Goal: Task Accomplishment & Management: Complete application form

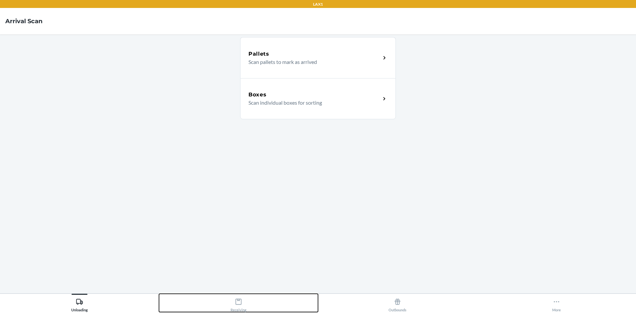
click at [234, 309] on div "Receiving" at bounding box center [239, 304] width 16 height 17
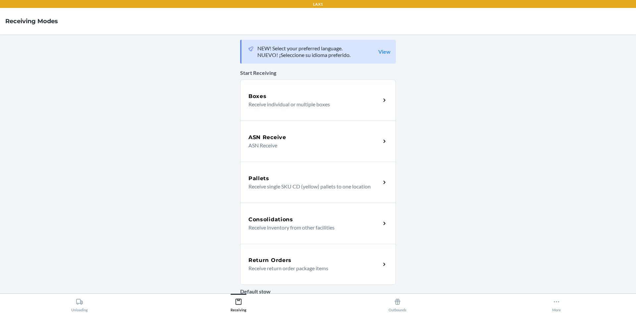
drag, startPoint x: 278, startPoint y: 258, endPoint x: 281, endPoint y: 255, distance: 4.2
click at [278, 258] on h5 "Return Orders" at bounding box center [269, 260] width 43 height 8
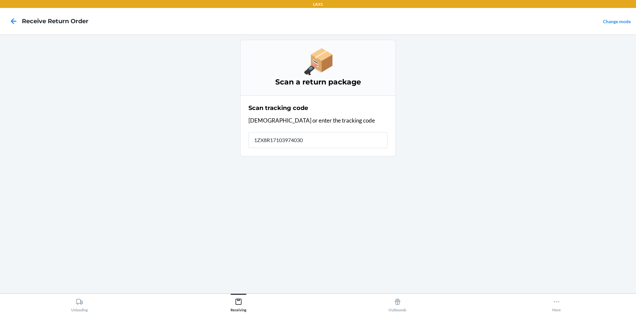
type input "[US_VEHICLE_IDENTIFICATION_NUMBER]"
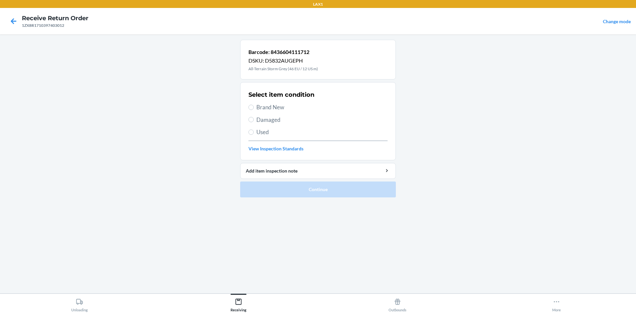
click at [271, 111] on span "Brand New" at bounding box center [321, 107] width 131 height 9
click at [254, 110] on input "Brand New" at bounding box center [250, 107] width 5 height 5
radio input "true"
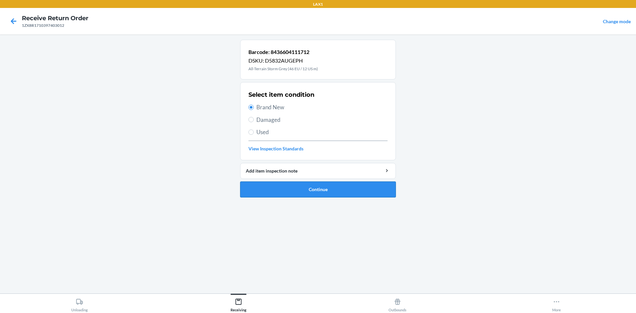
click at [310, 185] on button "Continue" at bounding box center [318, 190] width 156 height 16
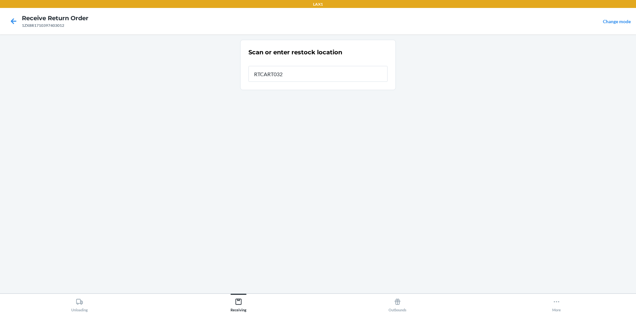
type input "RTCART032"
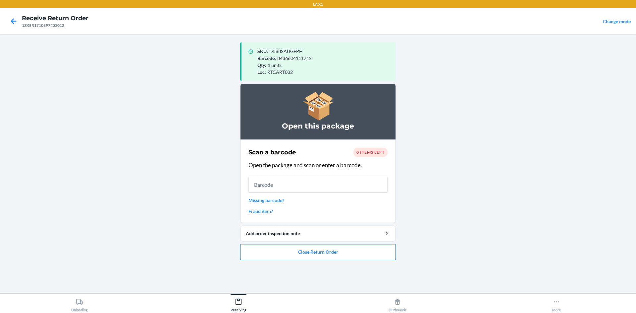
click at [349, 251] on button "Close Return Order" at bounding box center [318, 252] width 156 height 16
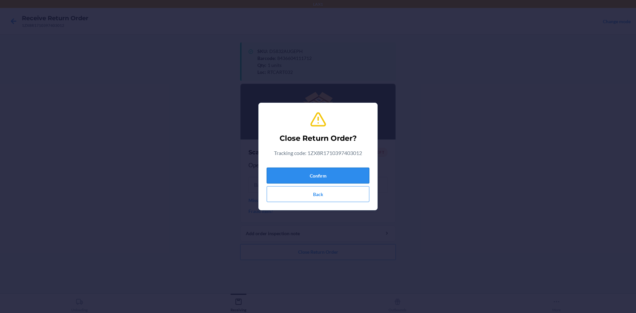
click at [333, 178] on button "Confirm" at bounding box center [318, 176] width 103 height 16
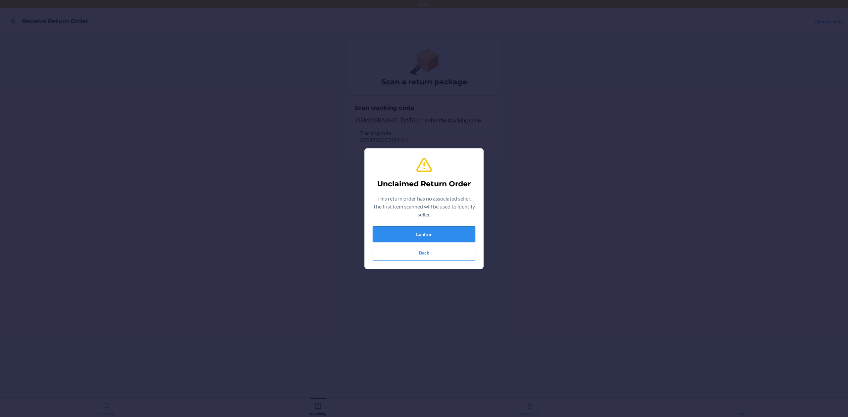
click at [444, 234] on button "Confirm" at bounding box center [424, 235] width 103 height 16
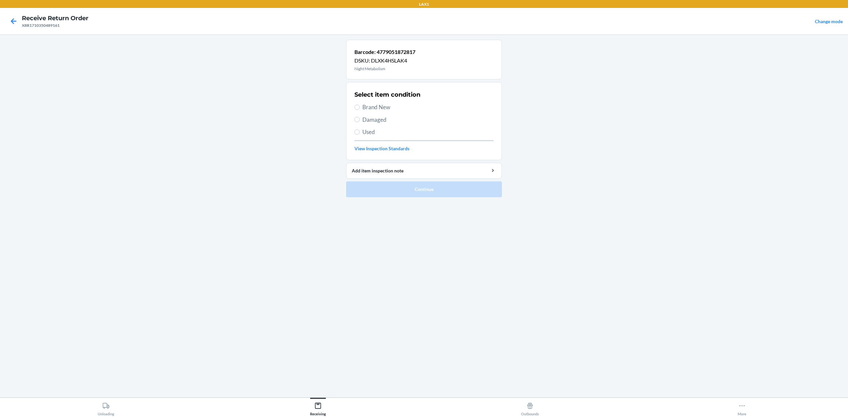
click at [385, 111] on span "Brand New" at bounding box center [427, 107] width 131 height 9
click at [360, 110] on input "Brand New" at bounding box center [357, 107] width 5 height 5
radio input "true"
click at [438, 195] on button "Continue" at bounding box center [424, 190] width 156 height 16
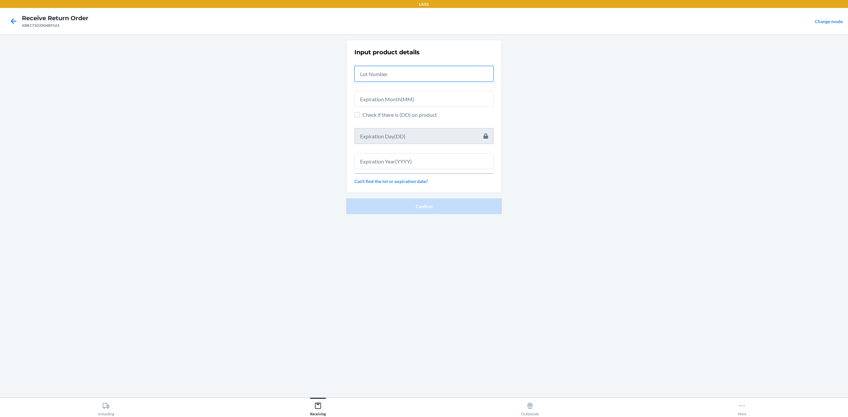
click at [422, 77] on input "text" at bounding box center [424, 74] width 139 height 16
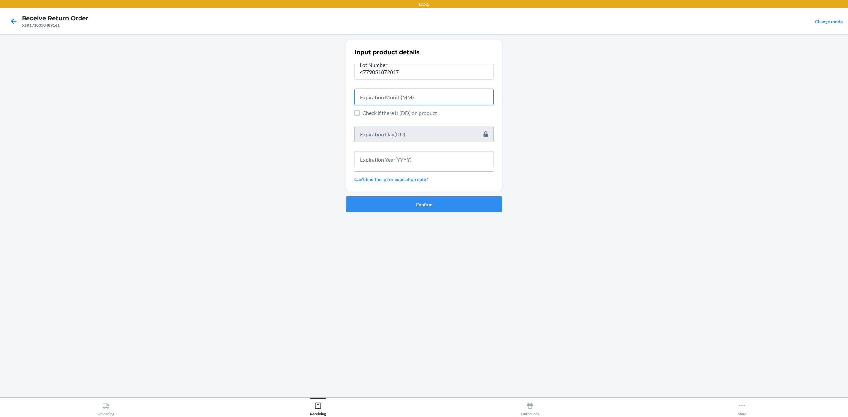
click at [394, 101] on input "text" at bounding box center [424, 97] width 139 height 16
click at [424, 75] on input "4779051872817" at bounding box center [424, 72] width 139 height 16
type input "h"
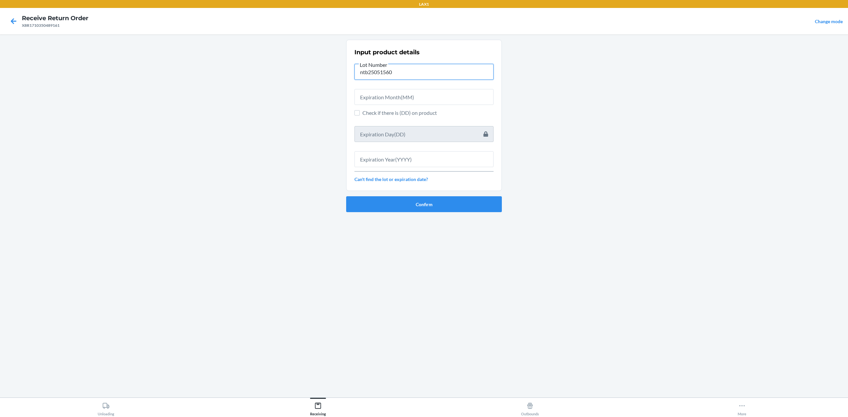
type input "ntb25051560"
click at [396, 98] on input "text" at bounding box center [424, 97] width 139 height 16
type input "5"
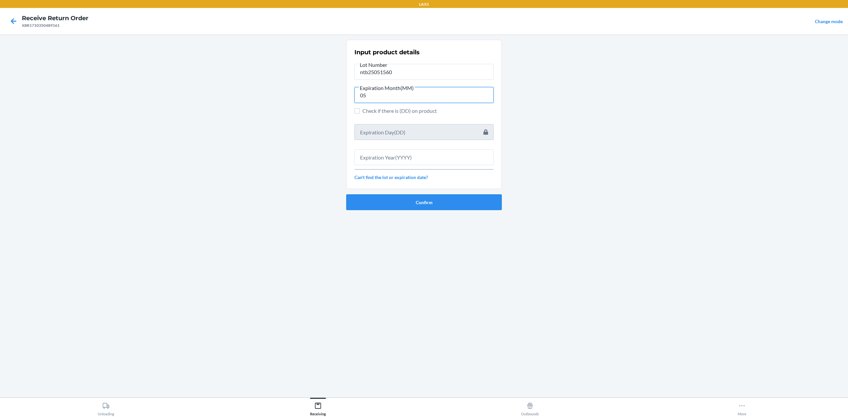
type input "05"
click at [390, 165] on input "text" at bounding box center [424, 157] width 139 height 16
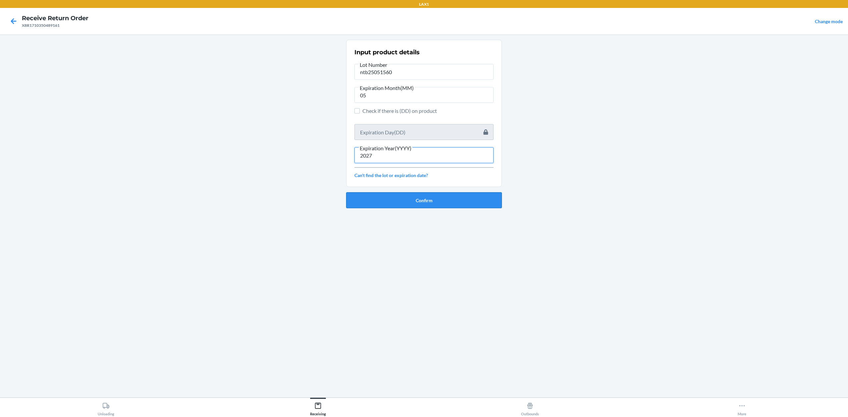
type input "2027"
click at [448, 205] on button "Confirm" at bounding box center [424, 201] width 156 height 16
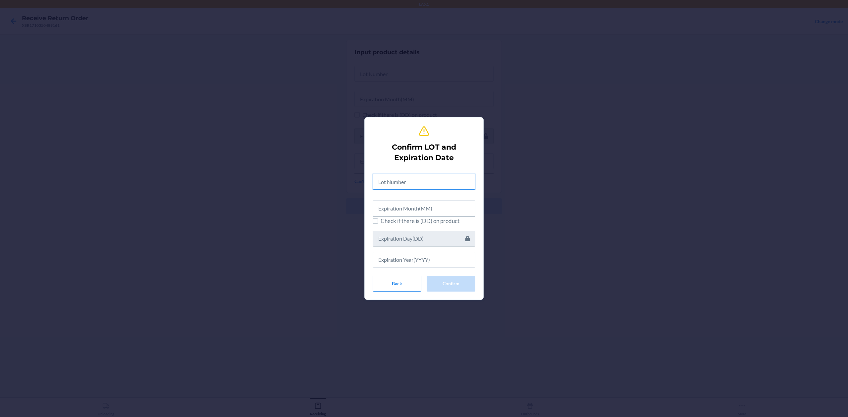
click at [441, 189] on input "text" at bounding box center [424, 182] width 103 height 16
type input "htb25051560"
click at [454, 199] on div at bounding box center [424, 204] width 103 height 21
click at [455, 208] on input "text" at bounding box center [424, 207] width 103 height 16
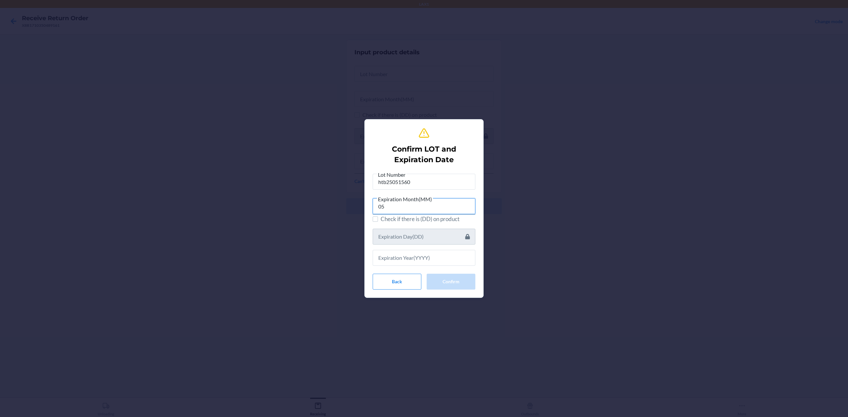
type input "05"
click at [412, 249] on div at bounding box center [424, 255] width 103 height 21
click at [414, 259] on input "text" at bounding box center [424, 258] width 103 height 16
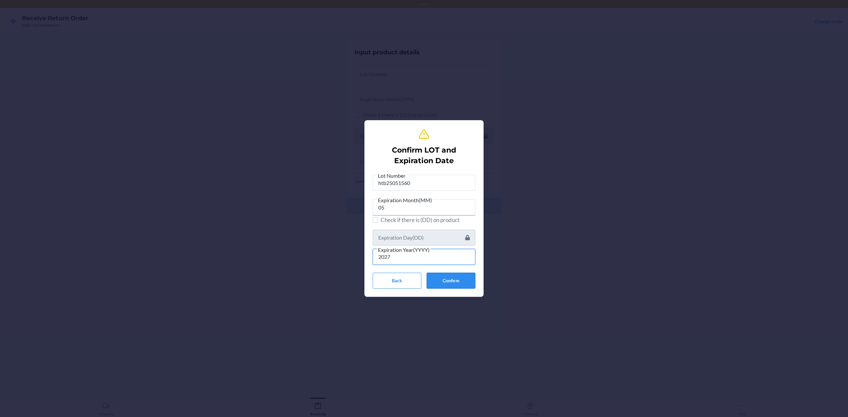
type input "2027"
click at [469, 286] on button "Confirm" at bounding box center [451, 281] width 49 height 16
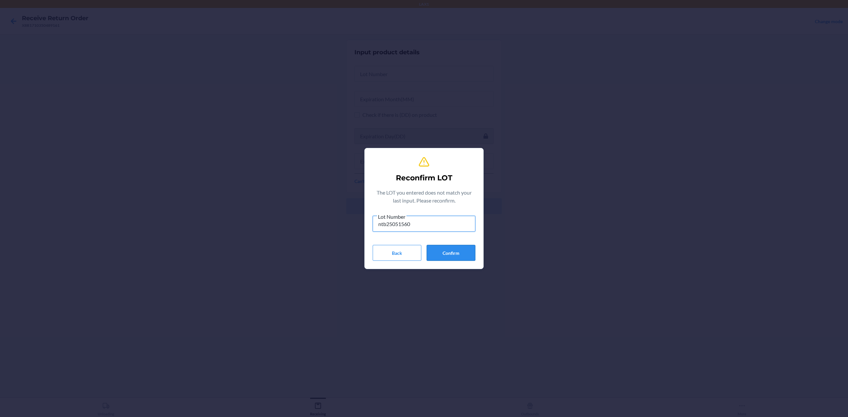
type input "ntb25051560"
click at [469, 250] on button "Confirm" at bounding box center [451, 253] width 49 height 16
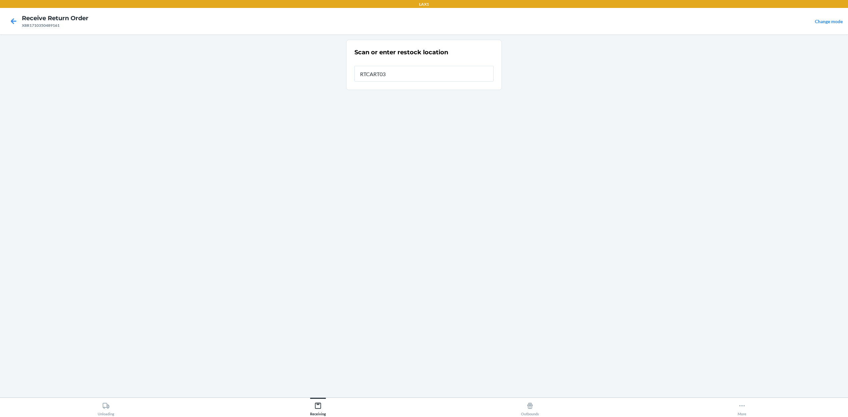
type input "RTCART032"
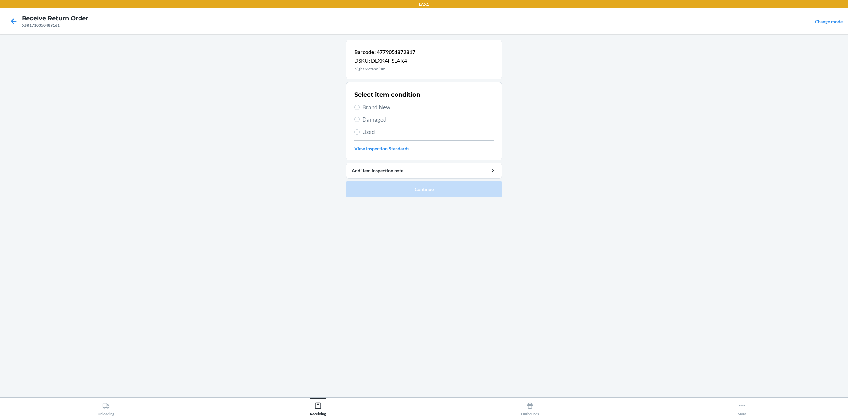
click at [379, 113] on div "Select item condition Brand New Damaged Used View Inspection Standards" at bounding box center [424, 121] width 139 height 66
click at [382, 110] on span "Brand New" at bounding box center [427, 107] width 131 height 9
click at [360, 110] on input "Brand New" at bounding box center [357, 107] width 5 height 5
radio input "true"
click at [404, 187] on button "Continue" at bounding box center [424, 190] width 156 height 16
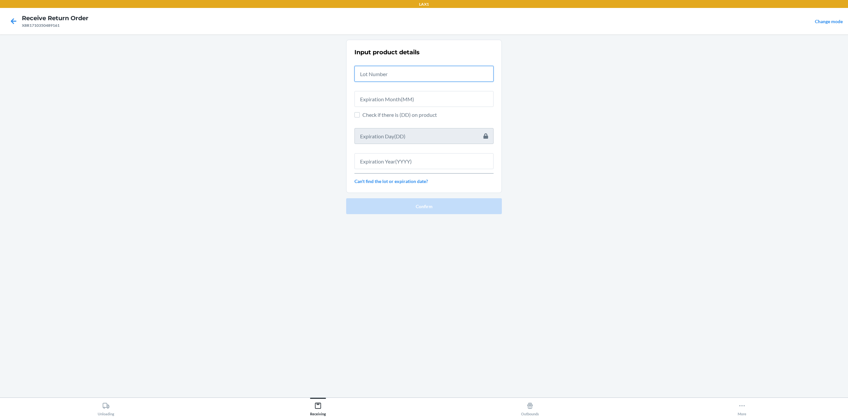
click at [388, 75] on input "text" at bounding box center [424, 74] width 139 height 16
type input "ntb25051560"
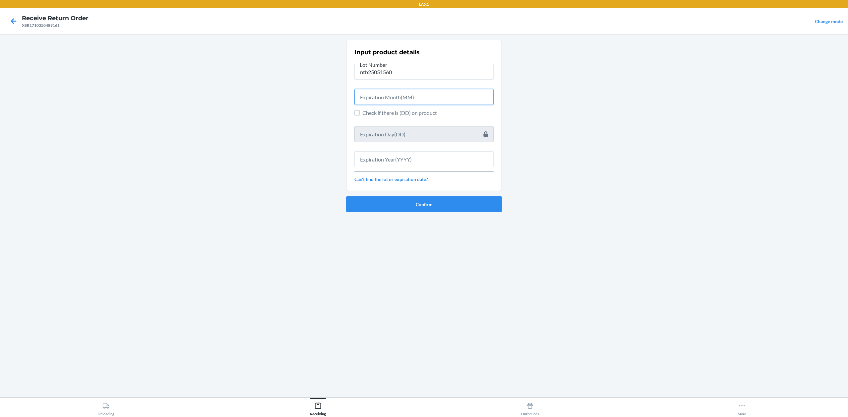
click at [394, 95] on input "text" at bounding box center [424, 97] width 139 height 16
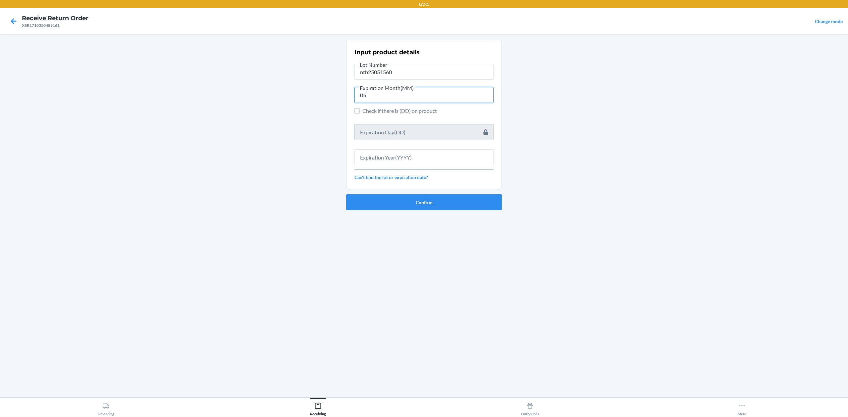
type input "05"
click at [383, 154] on input "text" at bounding box center [424, 157] width 139 height 16
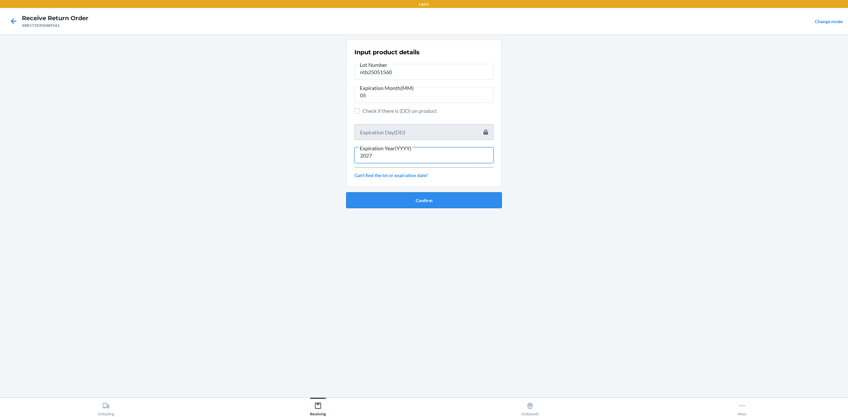
type input "2027"
click at [412, 198] on button "Confirm" at bounding box center [424, 201] width 156 height 16
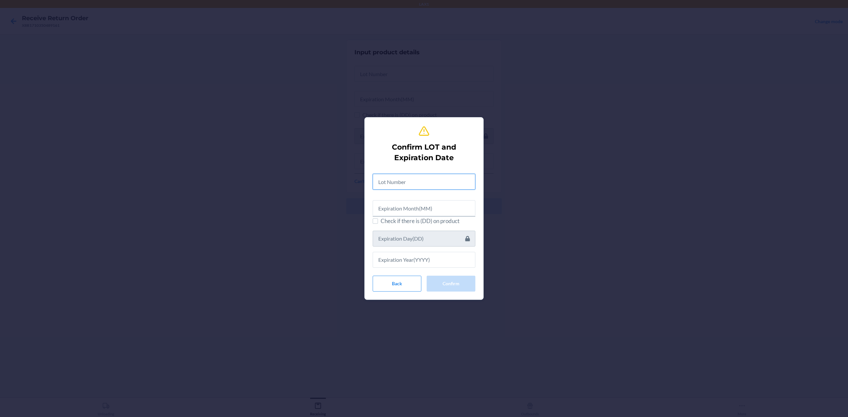
click at [404, 188] on input "text" at bounding box center [424, 182] width 103 height 16
type input "ntb25051560"
click at [426, 205] on input "text" at bounding box center [424, 207] width 103 height 16
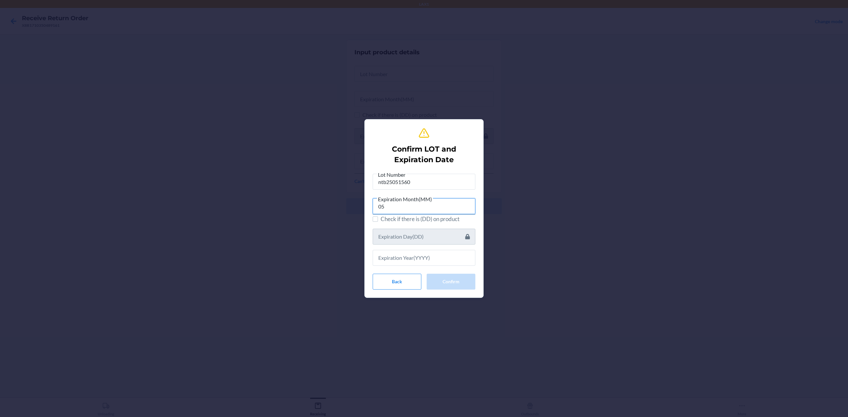
type input "05"
drag, startPoint x: 416, startPoint y: 257, endPoint x: 420, endPoint y: 257, distance: 4.3
click at [418, 257] on input "text" at bounding box center [424, 258] width 103 height 16
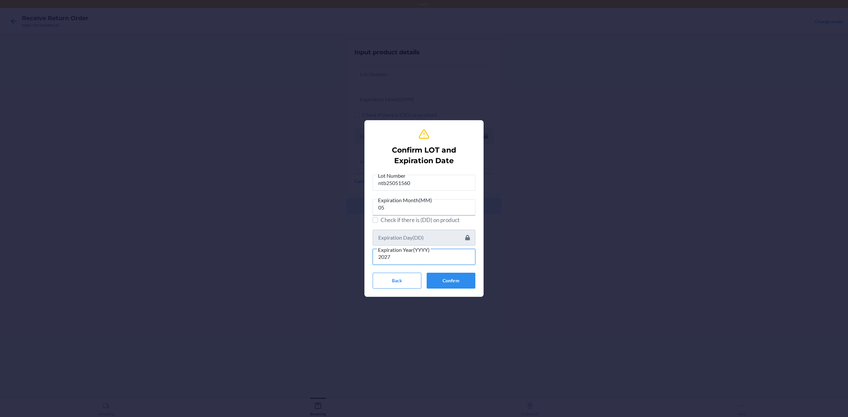
type input "2027"
click at [445, 270] on div "Lot Number ntb25051560 Expiration Month(MM) 05 Check if there is (DD) on produc…" at bounding box center [424, 230] width 103 height 117
click at [458, 282] on button "Confirm" at bounding box center [451, 281] width 49 height 16
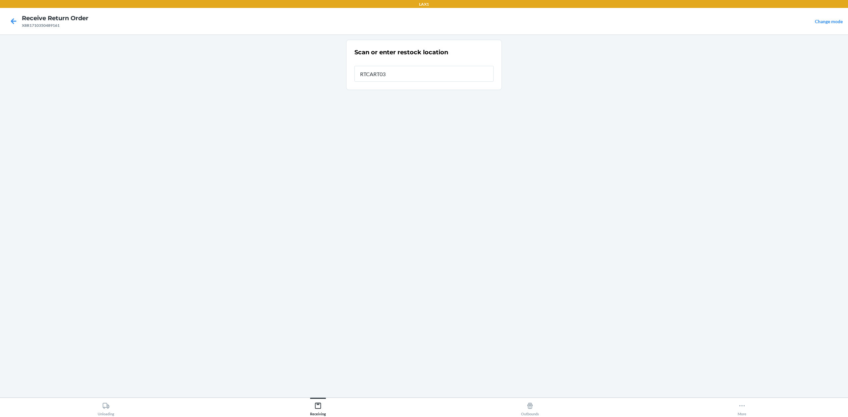
type input "RTCART032"
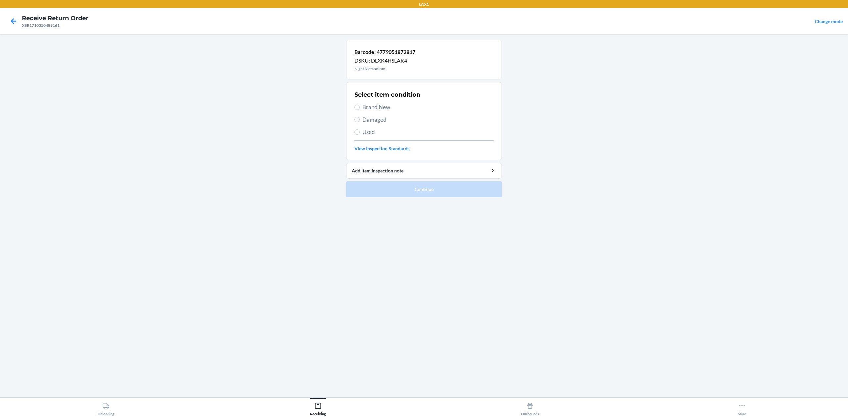
click at [377, 107] on span "Brand New" at bounding box center [427, 107] width 131 height 9
click at [360, 107] on input "Brand New" at bounding box center [357, 107] width 5 height 5
radio input "true"
click at [406, 186] on button "Continue" at bounding box center [424, 190] width 156 height 16
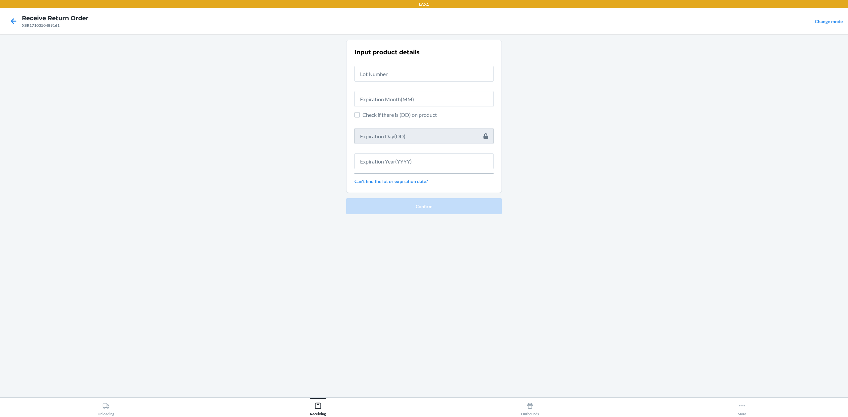
drag, startPoint x: 412, startPoint y: 85, endPoint x: 411, endPoint y: 74, distance: 10.7
click at [412, 84] on div "Input product details Check if there is (DD) on product Can't find the lot or e…" at bounding box center [424, 116] width 139 height 141
drag, startPoint x: 411, startPoint y: 74, endPoint x: 415, endPoint y: 75, distance: 4.4
click at [415, 75] on input "text" at bounding box center [424, 74] width 139 height 16
type input "ntb25051560"
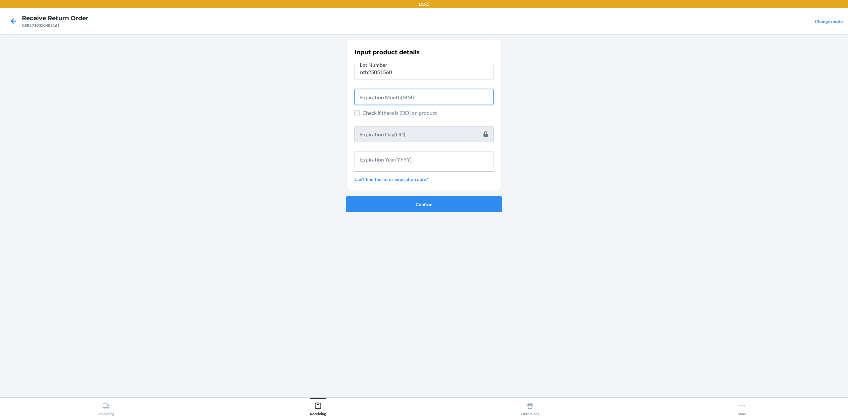
click at [407, 98] on input "text" at bounding box center [424, 97] width 139 height 16
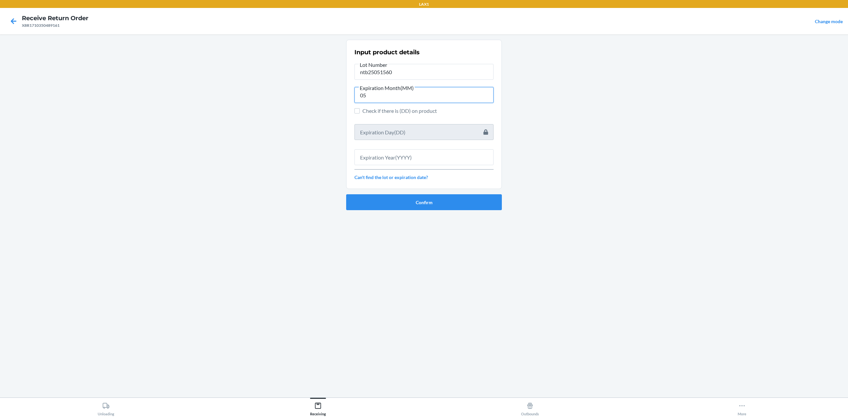
type input "05"
click at [420, 153] on input "text" at bounding box center [424, 157] width 139 height 16
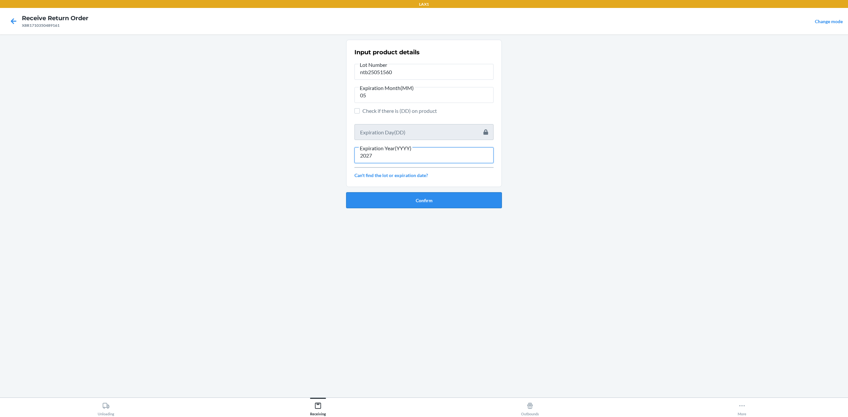
type input "2027"
click at [422, 199] on button "Confirm" at bounding box center [424, 201] width 156 height 16
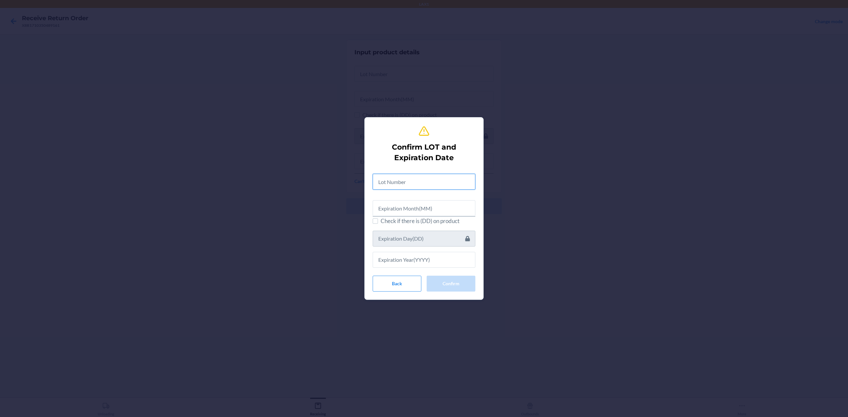
click at [414, 180] on input "text" at bounding box center [424, 182] width 103 height 16
type input "ntb25051560"
click at [408, 210] on input "text" at bounding box center [424, 207] width 103 height 16
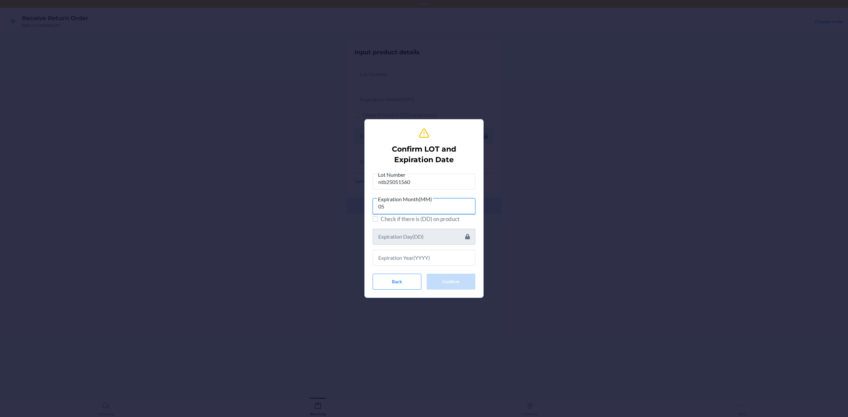
type input "05"
click at [437, 262] on input "text" at bounding box center [424, 258] width 103 height 16
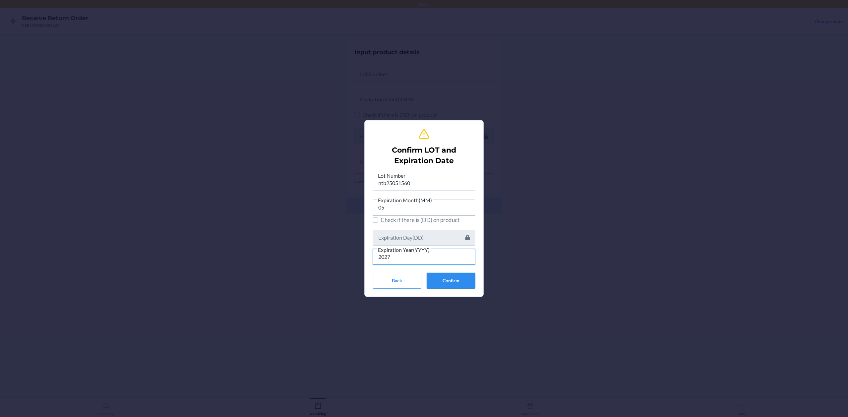
type input "2027"
click at [451, 277] on button "Confirm" at bounding box center [451, 281] width 49 height 16
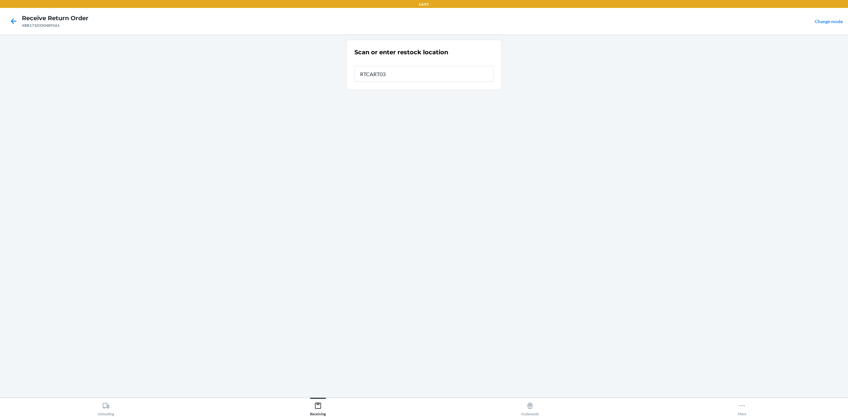
type input "RTCART032"
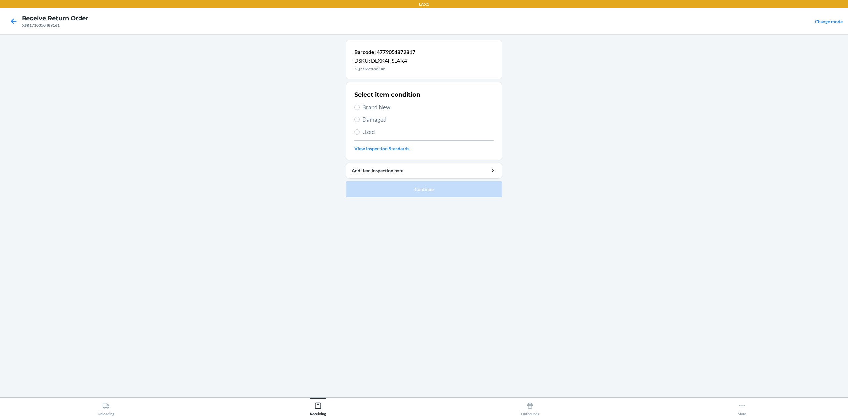
click at [374, 107] on span "Brand New" at bounding box center [427, 107] width 131 height 9
click at [360, 107] on input "Brand New" at bounding box center [357, 107] width 5 height 5
radio input "true"
click at [391, 195] on button "Continue" at bounding box center [424, 190] width 156 height 16
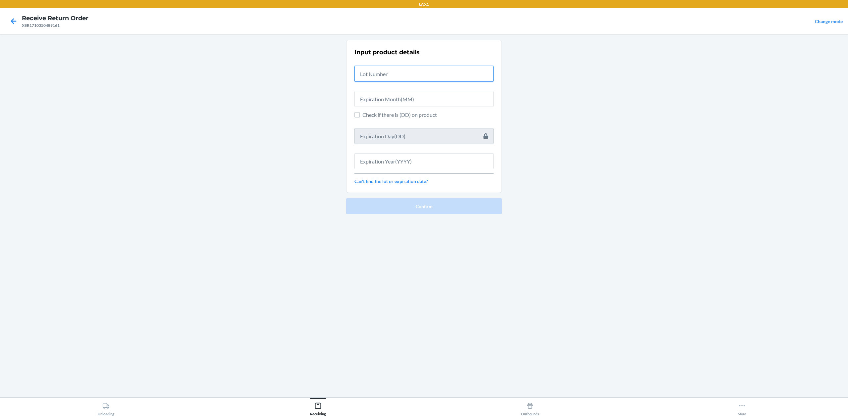
click at [387, 73] on input "text" at bounding box center [424, 74] width 139 height 16
type input "ntb25051560"
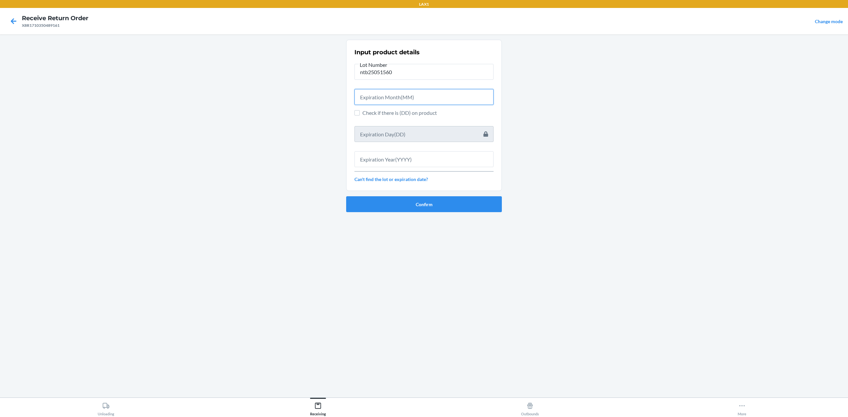
click at [413, 101] on input "text" at bounding box center [424, 97] width 139 height 16
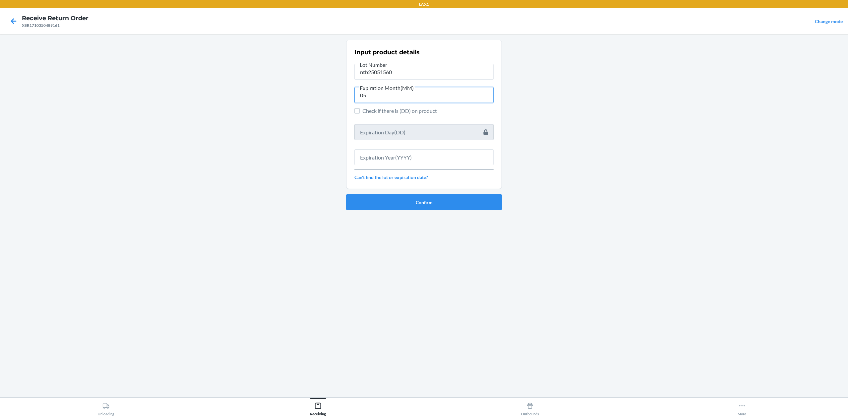
type input "05"
click at [404, 160] on input "text" at bounding box center [424, 157] width 139 height 16
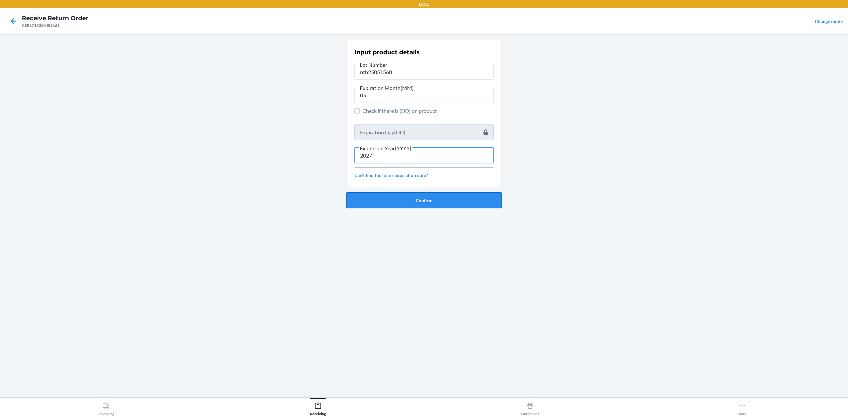
type input "2027"
click at [434, 202] on button "Confirm" at bounding box center [424, 201] width 156 height 16
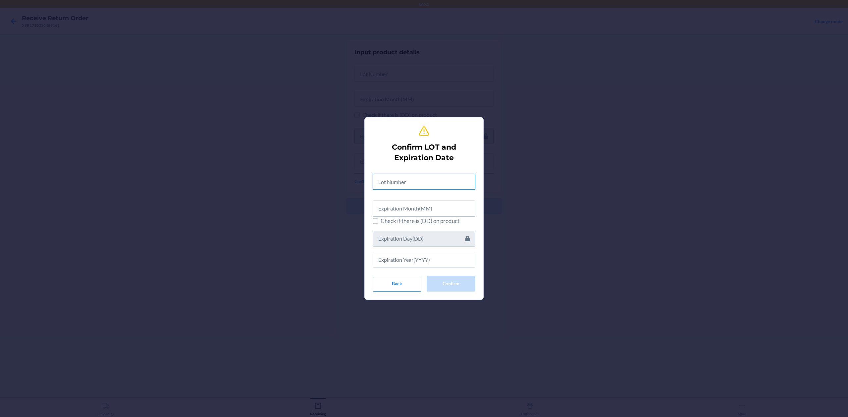
click at [414, 184] on input "text" at bounding box center [424, 182] width 103 height 16
type input "ntb25051560"
click at [469, 211] on input "text" at bounding box center [424, 207] width 103 height 16
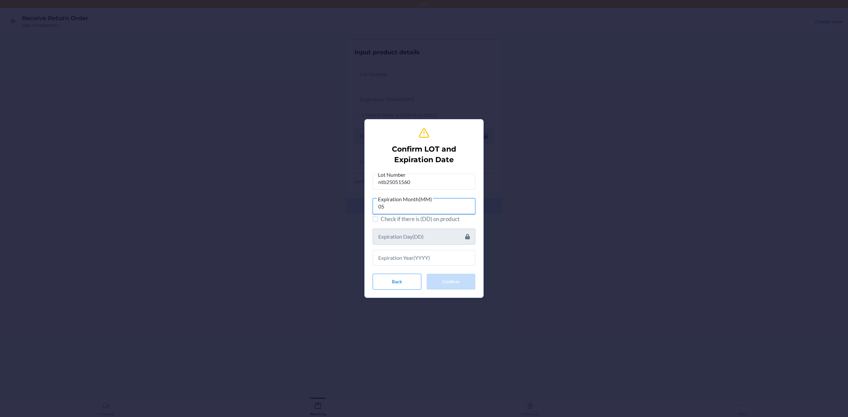
type input "05"
click at [440, 258] on input "text" at bounding box center [424, 258] width 103 height 16
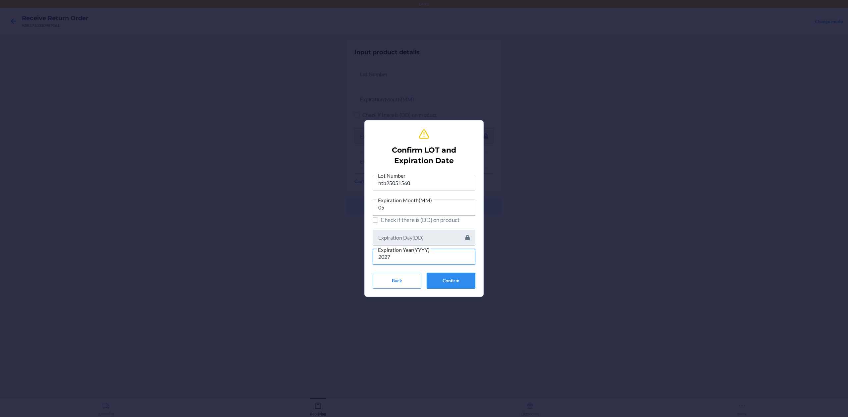
type input "2027"
click at [468, 286] on button "Confirm" at bounding box center [451, 281] width 49 height 16
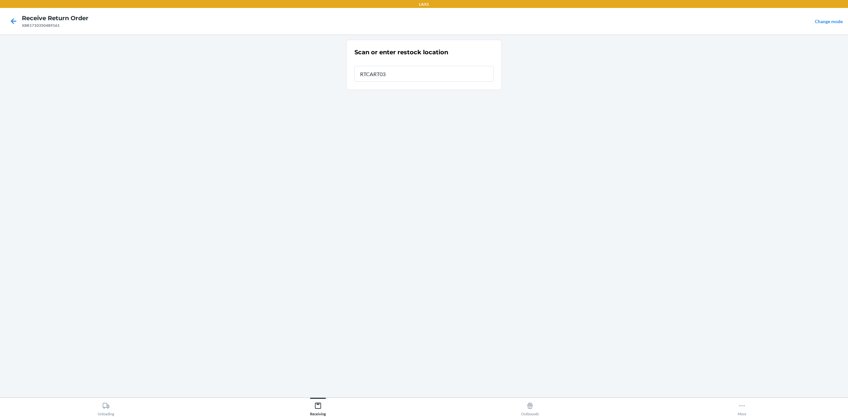
type input "RTCART032"
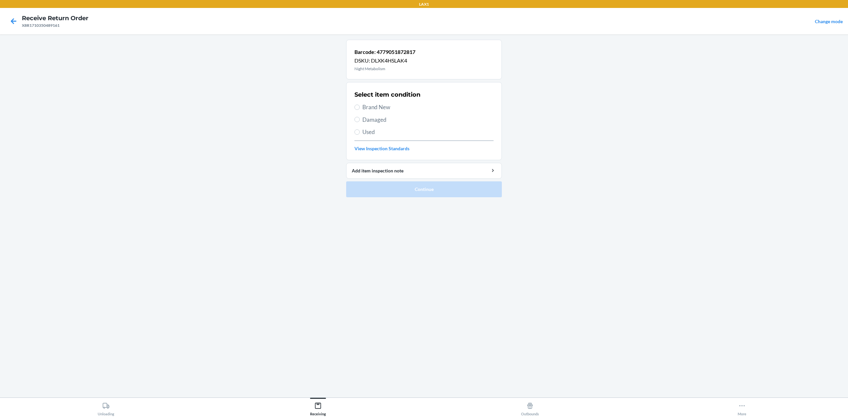
click at [386, 106] on span "Brand New" at bounding box center [427, 107] width 131 height 9
click at [360, 106] on input "Brand New" at bounding box center [357, 107] width 5 height 5
radio input "true"
click at [385, 187] on button "Continue" at bounding box center [424, 190] width 156 height 16
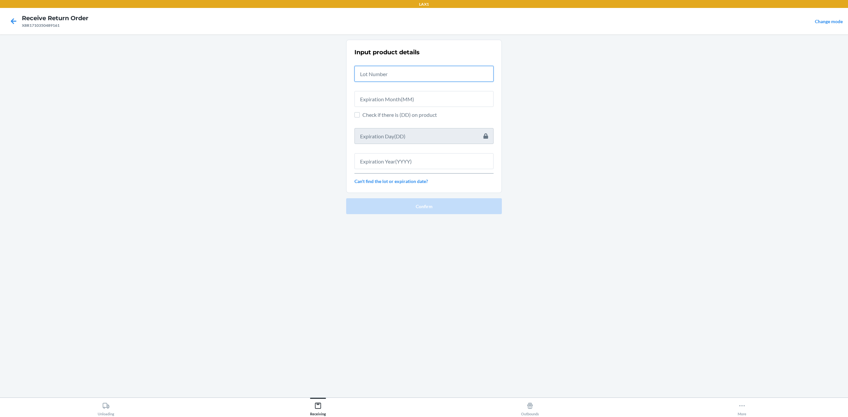
click at [433, 73] on input "text" at bounding box center [424, 74] width 139 height 16
type input "ntb25051560"
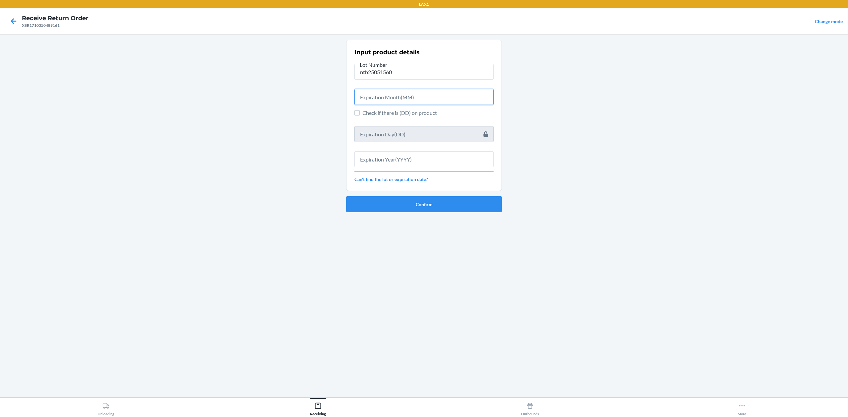
click at [434, 97] on input "text" at bounding box center [424, 97] width 139 height 16
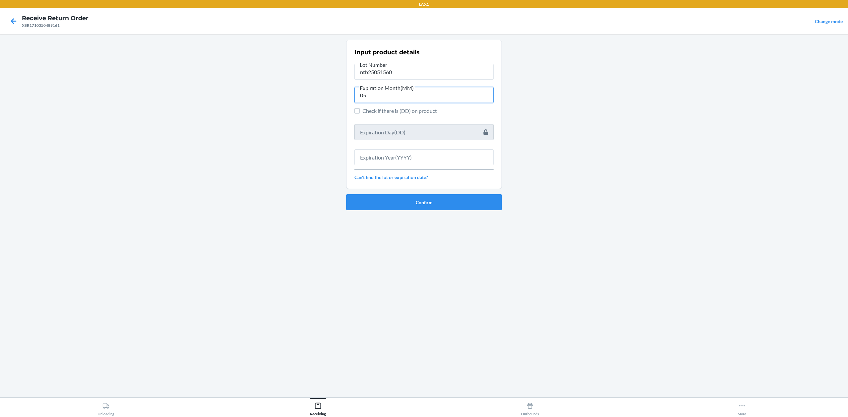
type input "05"
click at [418, 159] on input "text" at bounding box center [424, 157] width 139 height 16
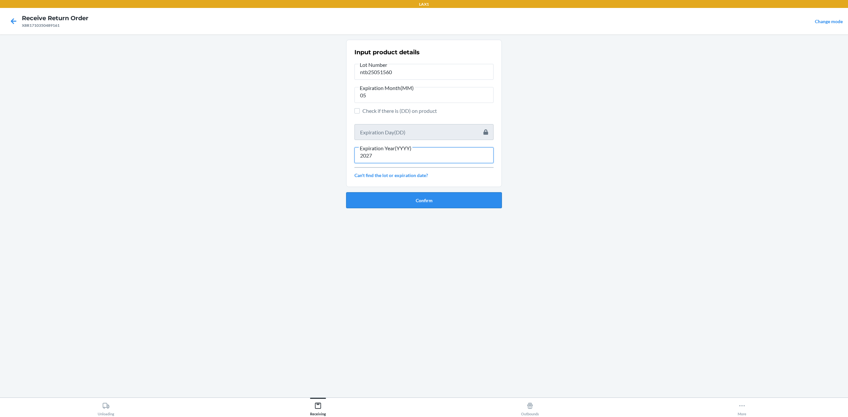
type input "2027"
click at [413, 207] on button "Confirm" at bounding box center [424, 201] width 156 height 16
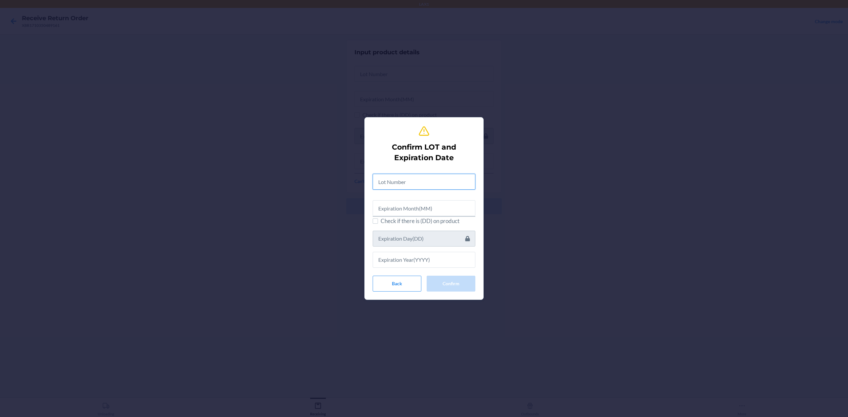
click at [443, 183] on input "text" at bounding box center [424, 182] width 103 height 16
type input "ntb25051560"
click at [438, 204] on input "text" at bounding box center [424, 207] width 103 height 16
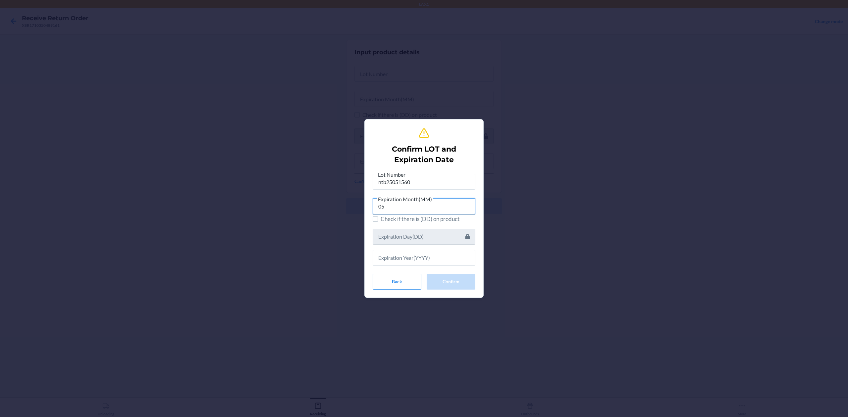
type input "05"
click at [392, 260] on input "text" at bounding box center [424, 258] width 103 height 16
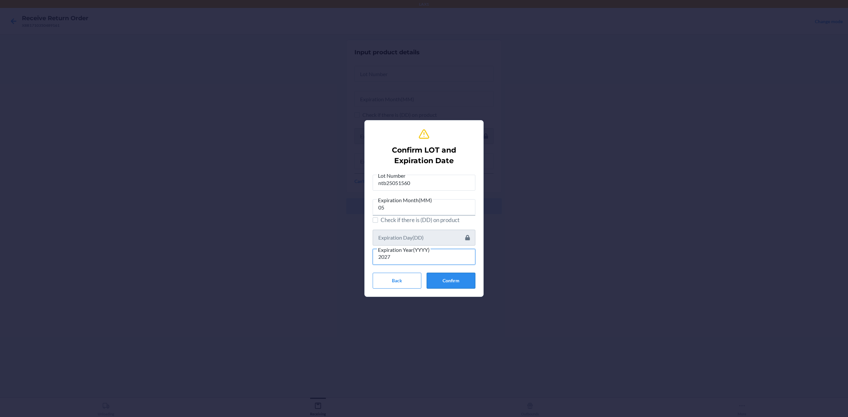
type input "2027"
click at [462, 275] on button "Confirm" at bounding box center [451, 281] width 49 height 16
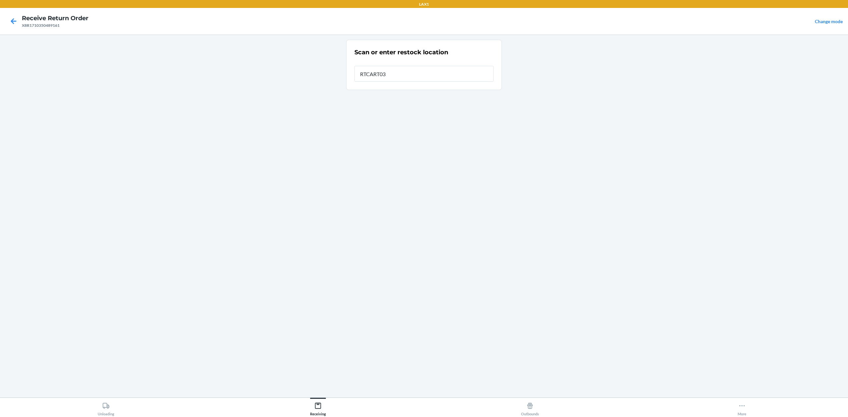
type input "RTCART032"
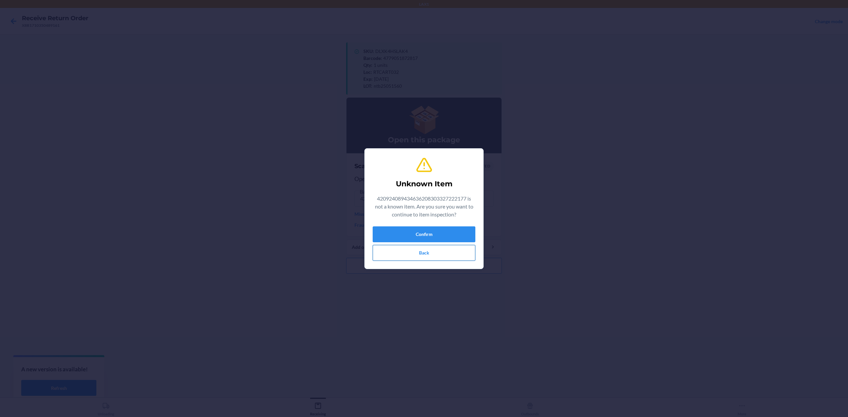
click at [425, 251] on button "Back" at bounding box center [424, 253] width 103 height 16
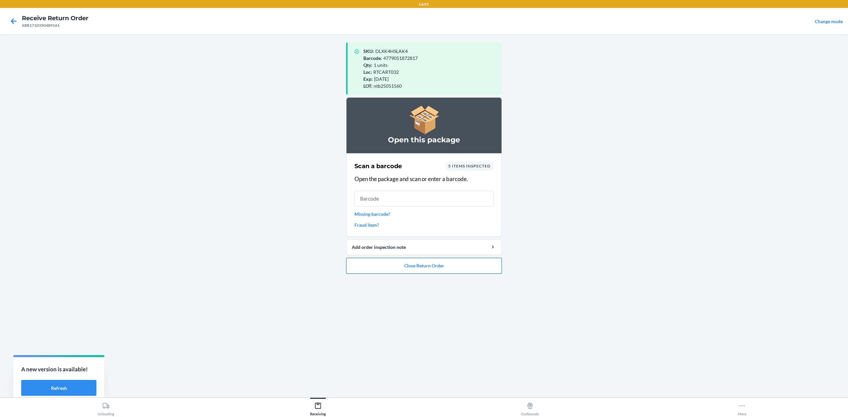
click at [407, 268] on button "Close Return Order" at bounding box center [424, 266] width 156 height 16
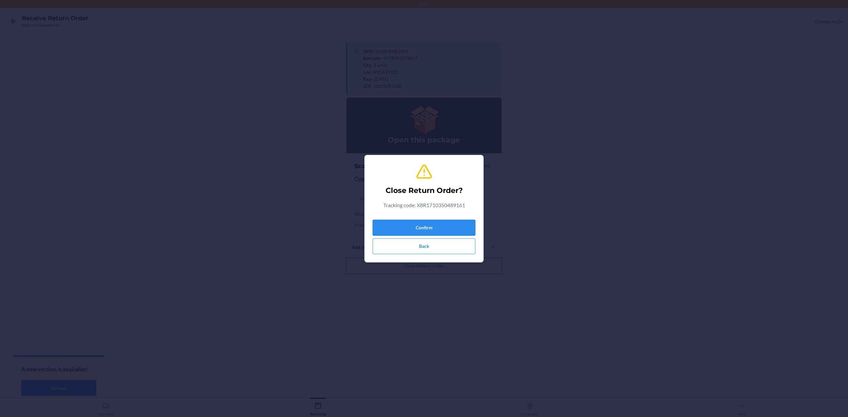
click at [431, 231] on button "Confirm" at bounding box center [424, 228] width 103 height 16
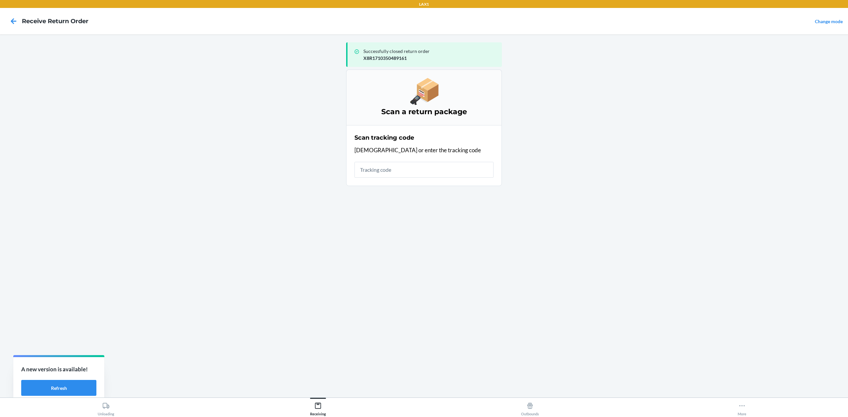
click at [422, 176] on input "text" at bounding box center [424, 170] width 139 height 16
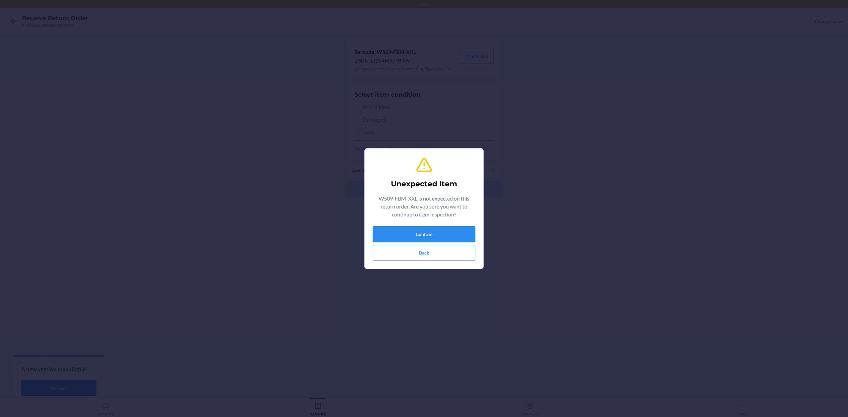
click at [432, 237] on button "Confirm" at bounding box center [424, 235] width 103 height 16
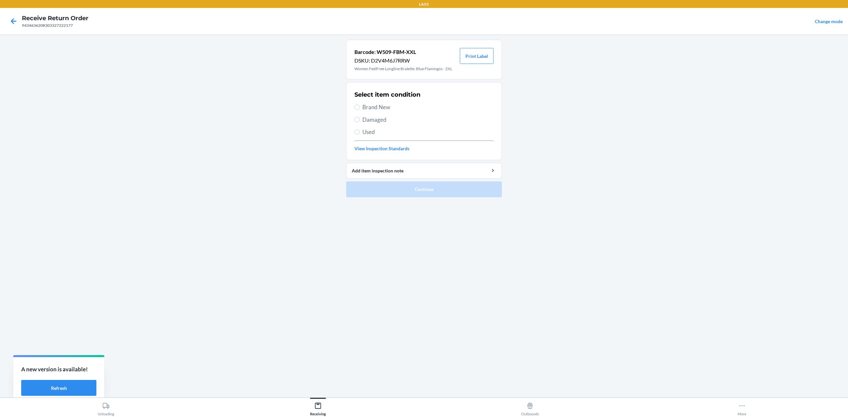
click at [371, 110] on span "Brand New" at bounding box center [427, 107] width 131 height 9
click at [360, 110] on input "Brand New" at bounding box center [357, 107] width 5 height 5
radio input "true"
click at [415, 189] on button "Continue" at bounding box center [424, 190] width 156 height 16
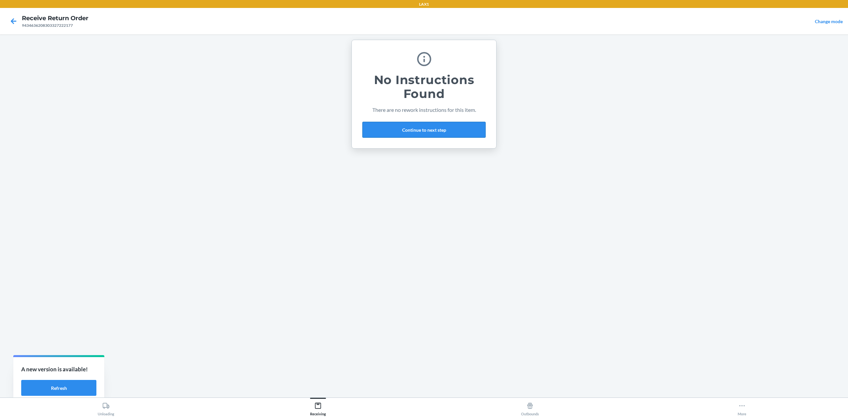
click at [420, 134] on button "Continue to next step" at bounding box center [423, 130] width 123 height 16
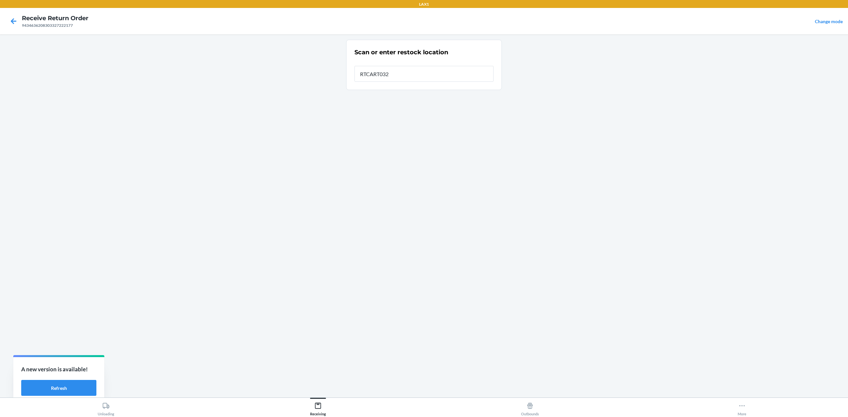
type input "RTCART032"
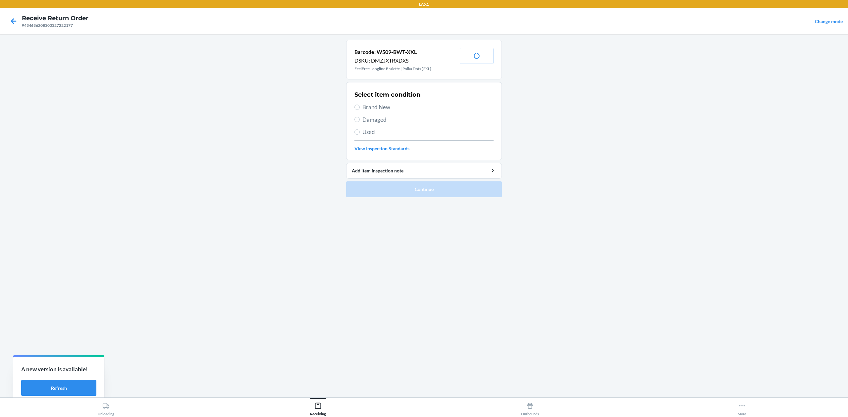
click at [382, 107] on span "Brand New" at bounding box center [427, 107] width 131 height 9
click at [360, 107] on input "Brand New" at bounding box center [357, 107] width 5 height 5
radio input "true"
click at [402, 191] on button "Continue" at bounding box center [424, 190] width 156 height 16
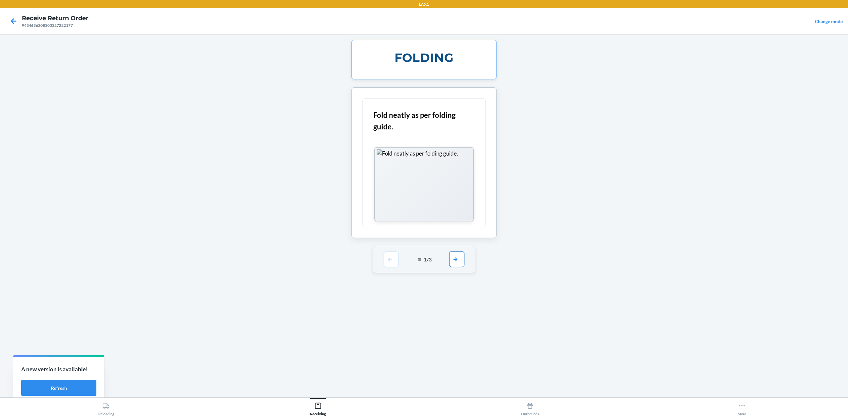
click at [449, 263] on div "1 / 3" at bounding box center [424, 259] width 103 height 27
click at [455, 261] on button "button" at bounding box center [456, 259] width 15 height 16
click at [455, 171] on button "button" at bounding box center [456, 168] width 15 height 16
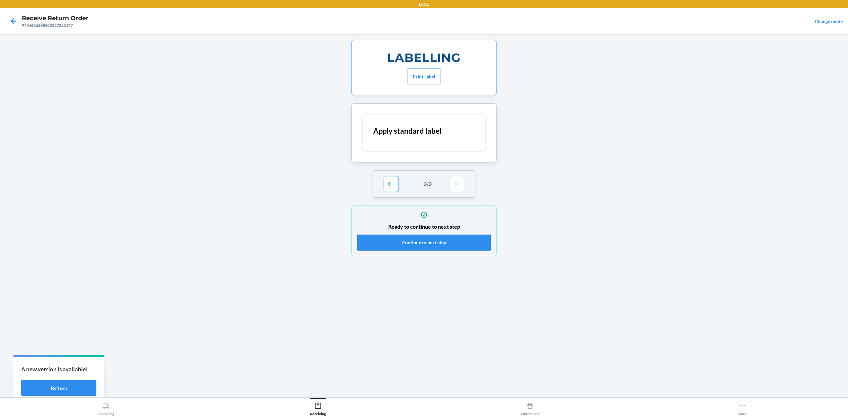
click at [464, 244] on button "Continue to next step" at bounding box center [424, 243] width 134 height 16
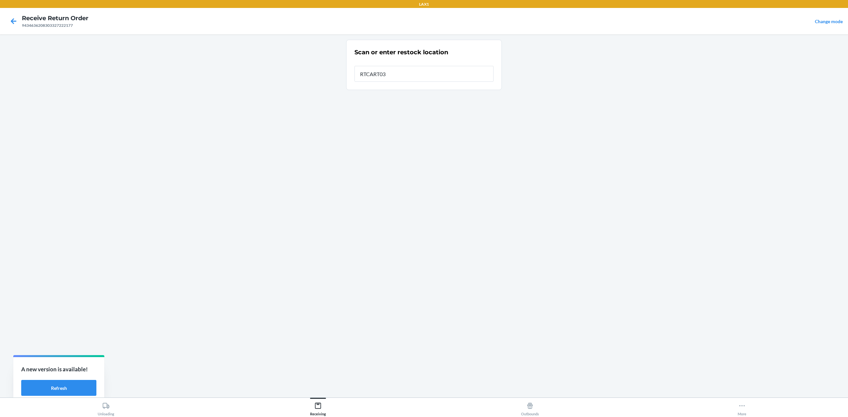
type input "RTCART032"
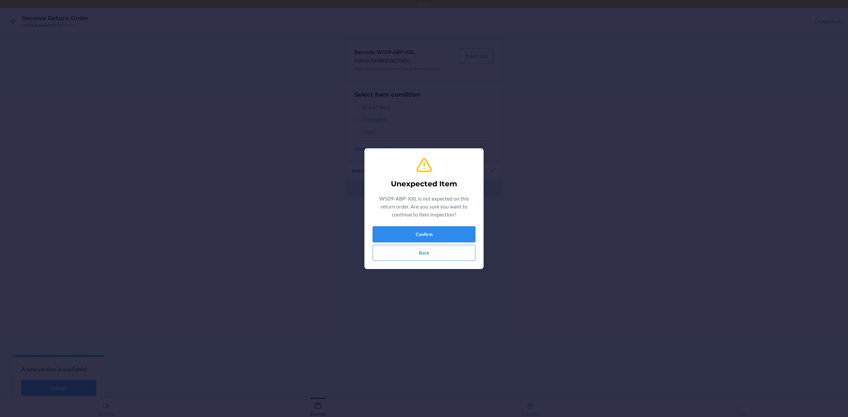
click at [410, 234] on button "Confirm" at bounding box center [424, 235] width 103 height 16
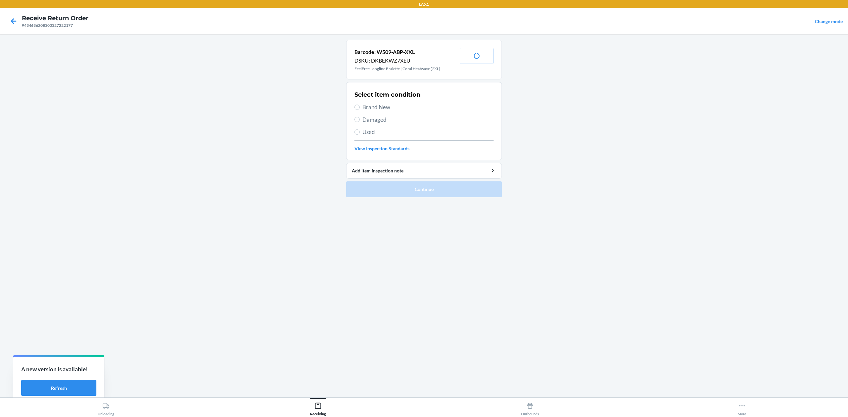
click at [373, 100] on div "Select item condition Brand New Damaged Used View Inspection Standards" at bounding box center [424, 121] width 139 height 66
click at [376, 111] on span "Brand New" at bounding box center [427, 107] width 131 height 9
click at [360, 110] on input "Brand New" at bounding box center [357, 107] width 5 height 5
radio input "true"
click at [408, 195] on button "Continue" at bounding box center [424, 190] width 156 height 16
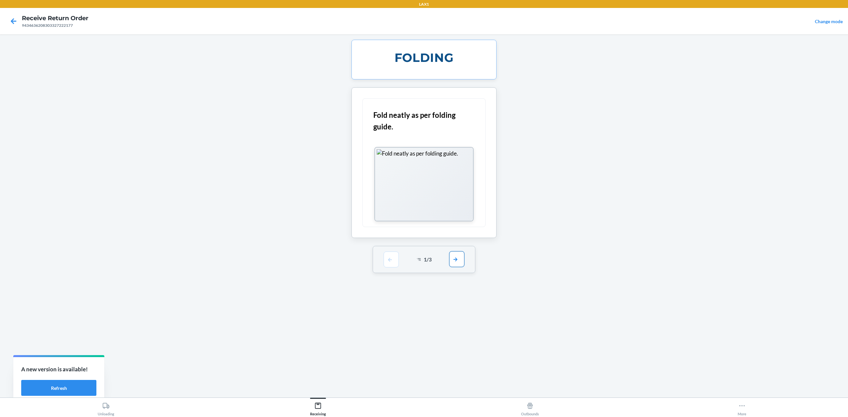
click at [458, 260] on button "button" at bounding box center [456, 259] width 15 height 16
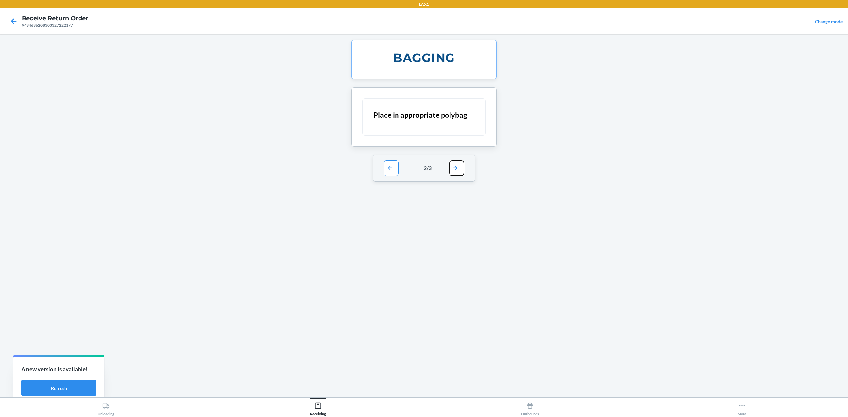
click at [451, 171] on button "button" at bounding box center [456, 168] width 15 height 16
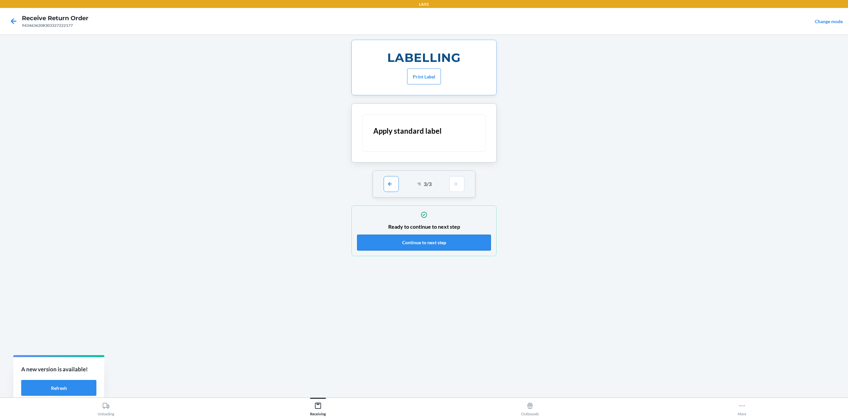
click at [457, 243] on button "Continue to next step" at bounding box center [424, 243] width 134 height 16
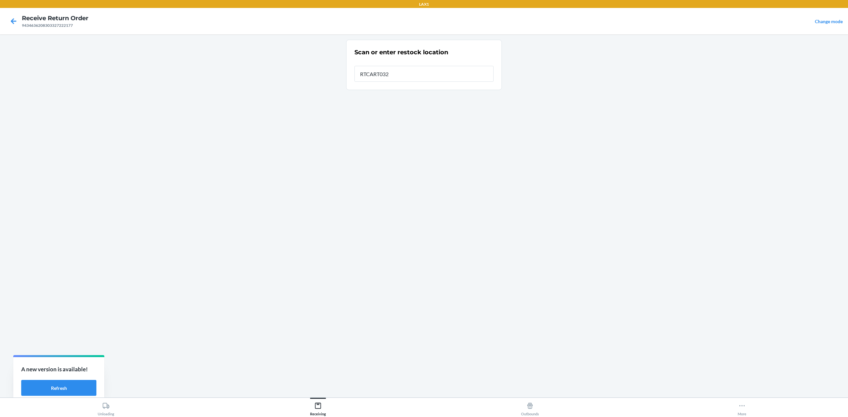
type input "RTCART032"
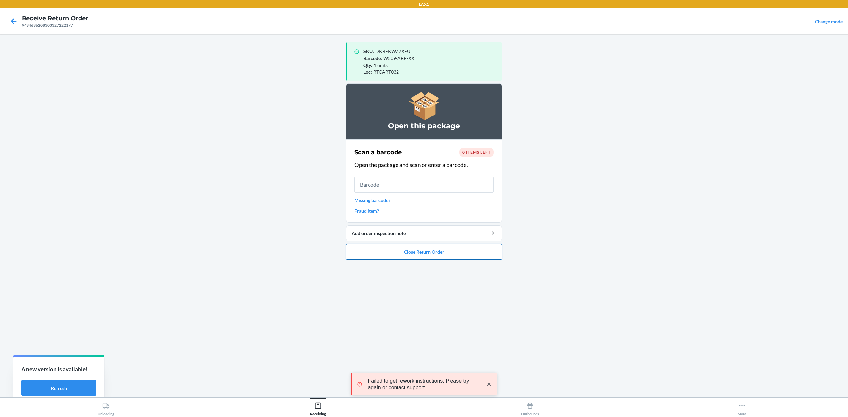
click at [450, 256] on button "Close Return Order" at bounding box center [424, 252] width 156 height 16
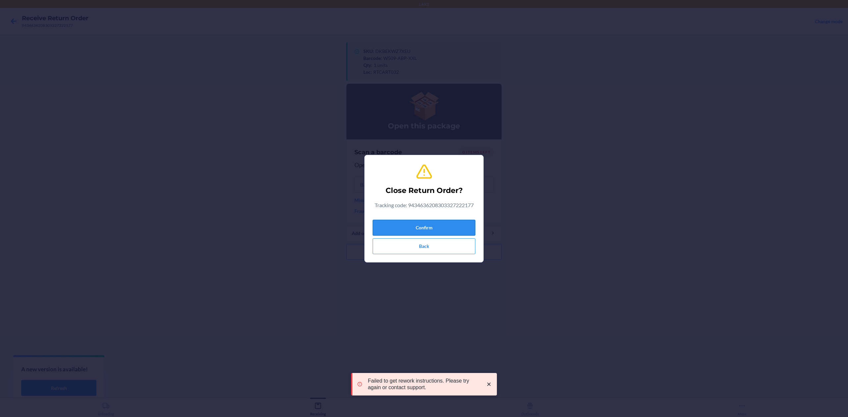
click at [438, 231] on button "Confirm" at bounding box center [424, 228] width 103 height 16
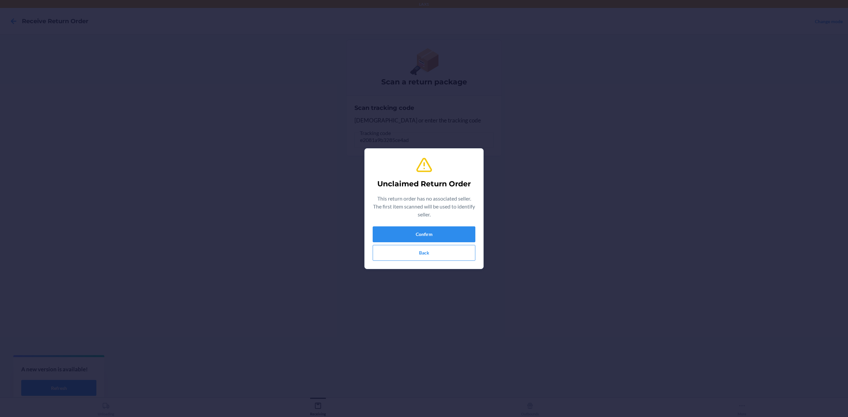
type input "W509-FWB-XXL"
click at [441, 233] on button "Confirm" at bounding box center [424, 235] width 103 height 16
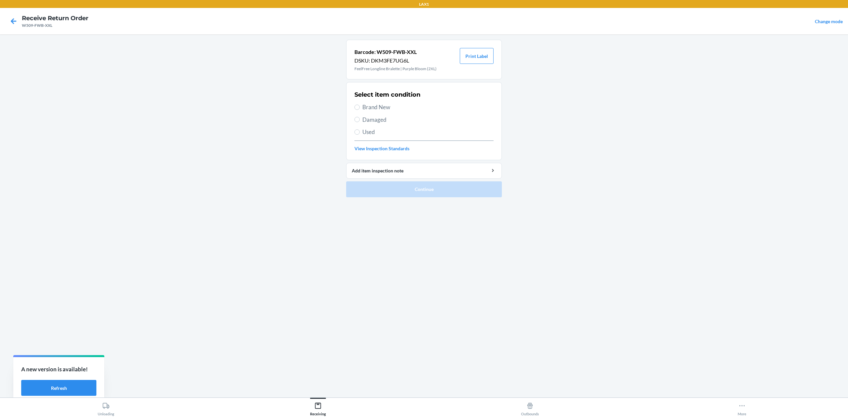
click at [376, 119] on span "Damaged" at bounding box center [427, 120] width 131 height 9
click at [360, 119] on input "Damaged" at bounding box center [357, 119] width 5 height 5
radio input "true"
click at [404, 190] on button "Continue" at bounding box center [424, 190] width 156 height 16
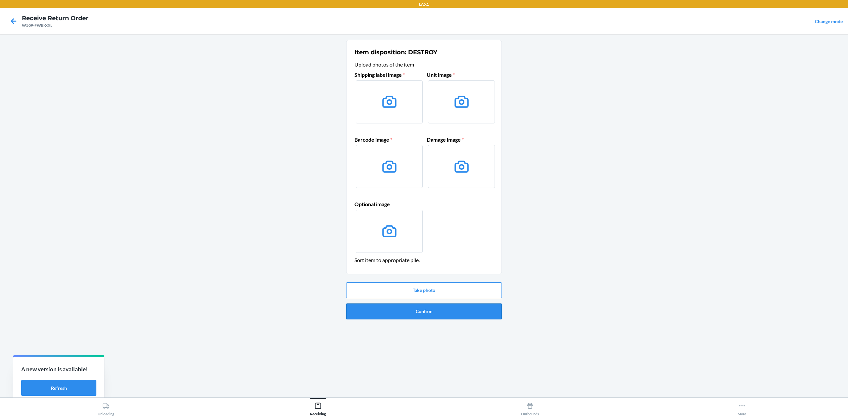
click at [399, 313] on button "Confirm" at bounding box center [424, 312] width 156 height 16
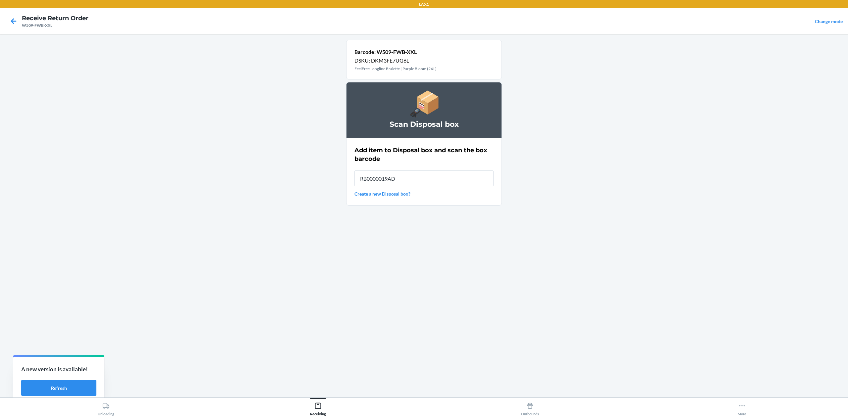
type input "RB0000019AD"
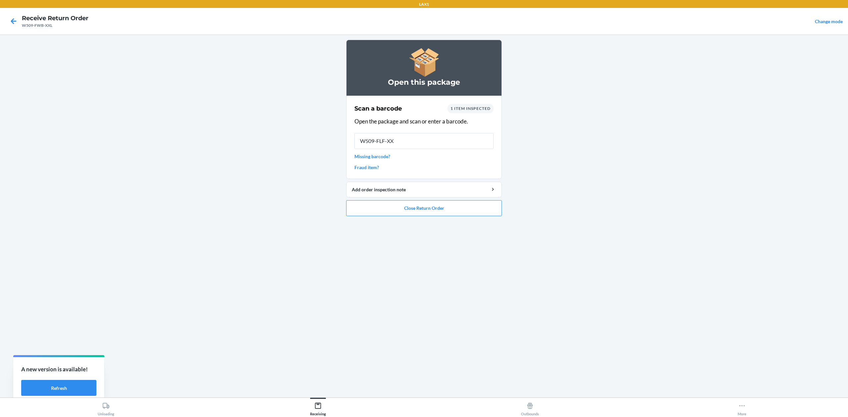
type input "W509-FLF-XXL"
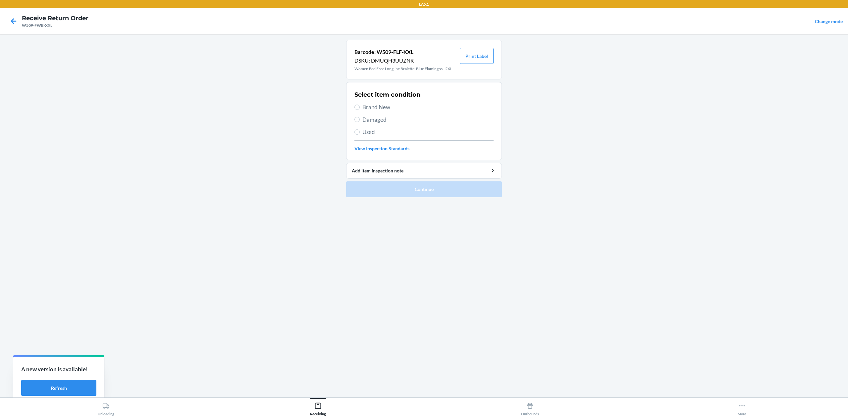
click at [386, 118] on span "Damaged" at bounding box center [427, 120] width 131 height 9
click at [360, 118] on input "Damaged" at bounding box center [357, 119] width 5 height 5
radio input "true"
click at [423, 190] on button "Continue" at bounding box center [424, 190] width 156 height 16
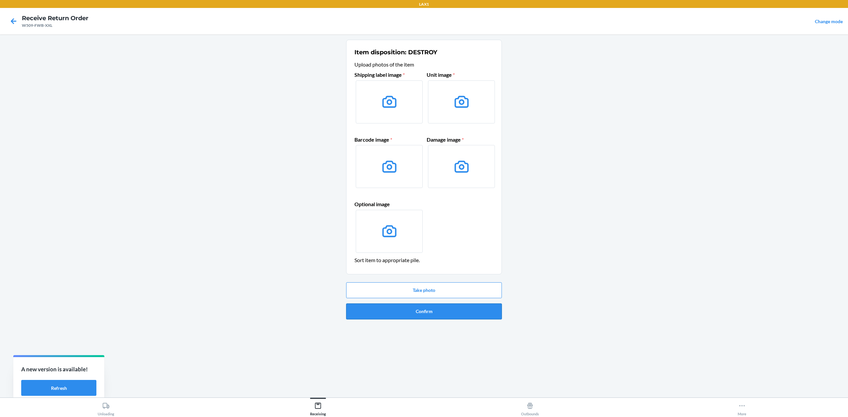
click at [468, 313] on button "Confirm" at bounding box center [424, 312] width 156 height 16
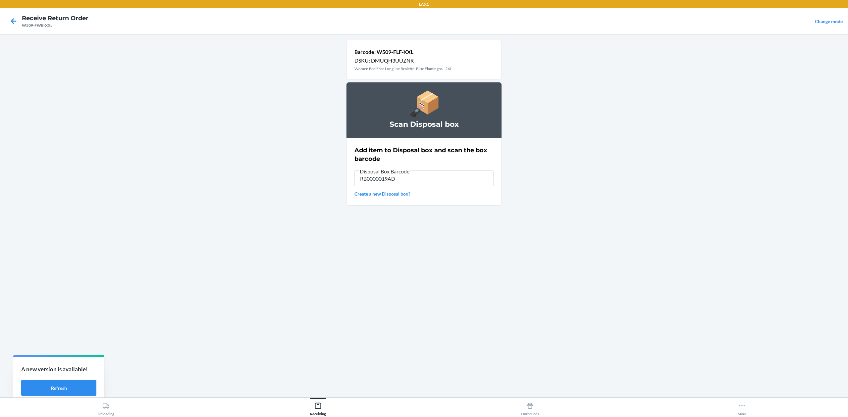
type input "RB0000019AD"
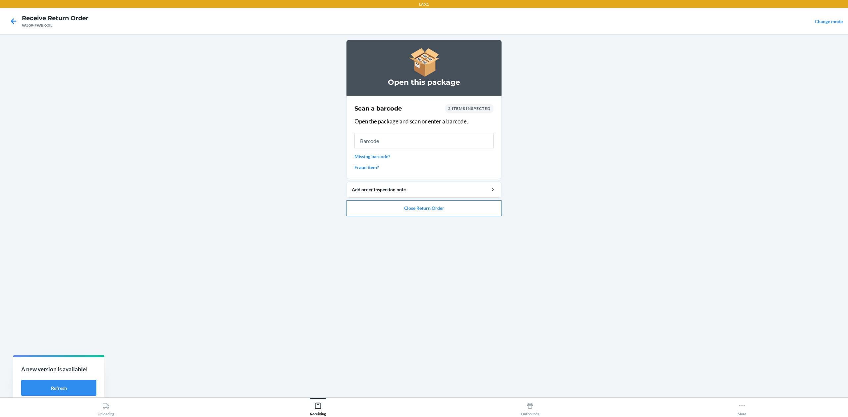
click at [413, 211] on button "Close Return Order" at bounding box center [424, 208] width 156 height 16
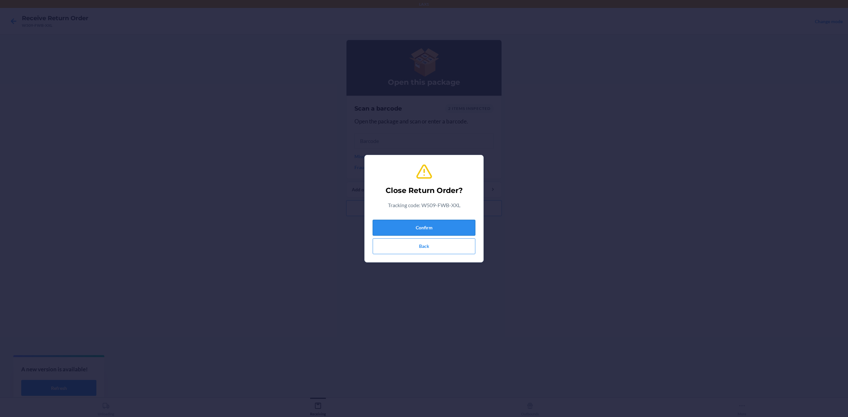
drag, startPoint x: 422, startPoint y: 228, endPoint x: 426, endPoint y: 227, distance: 4.3
click at [425, 227] on button "Confirm" at bounding box center [424, 228] width 103 height 16
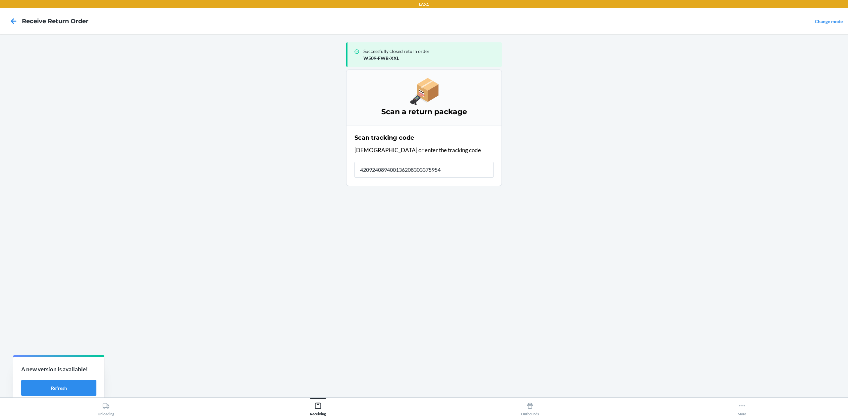
type input "4209240894001362083033759543"
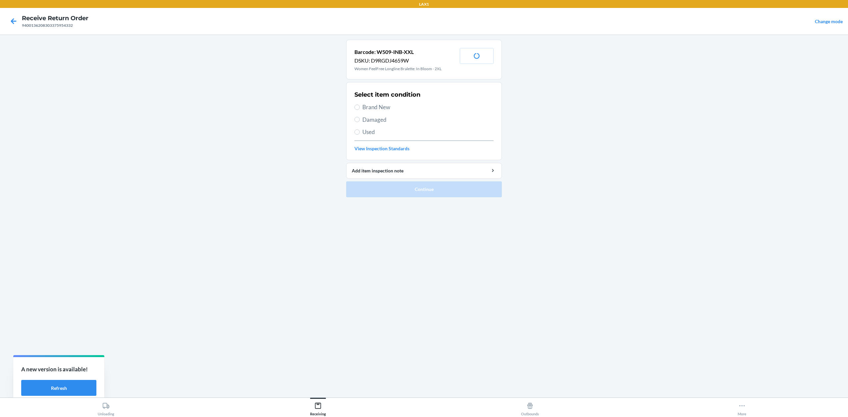
click at [370, 106] on span "Brand New" at bounding box center [427, 107] width 131 height 9
click at [360, 106] on input "Brand New" at bounding box center [357, 107] width 5 height 5
radio input "true"
click at [382, 118] on span "Damaged" at bounding box center [427, 120] width 131 height 9
click at [360, 118] on input "Damaged" at bounding box center [357, 119] width 5 height 5
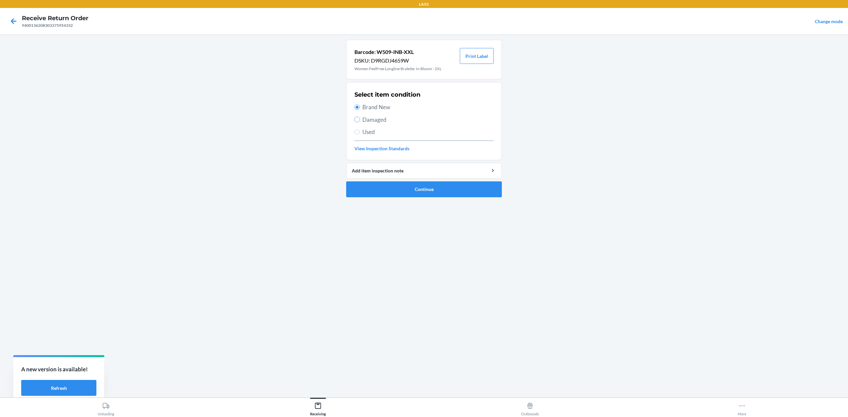
radio input "true"
radio input "false"
click at [450, 191] on button "Continue" at bounding box center [424, 190] width 156 height 16
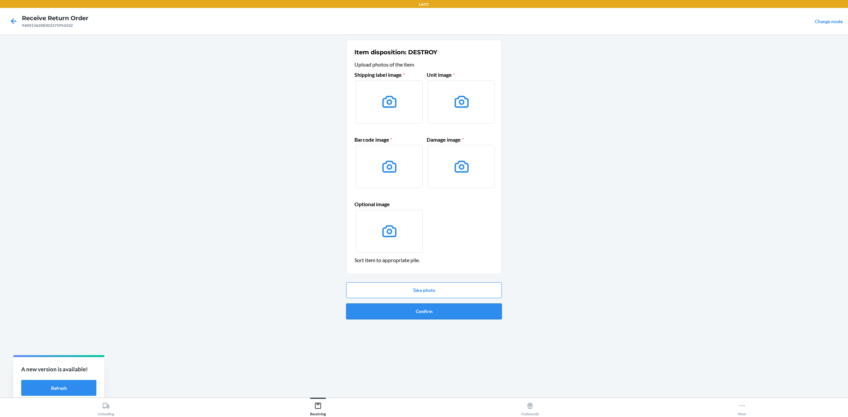
click at [421, 309] on button "Confirm" at bounding box center [424, 312] width 156 height 16
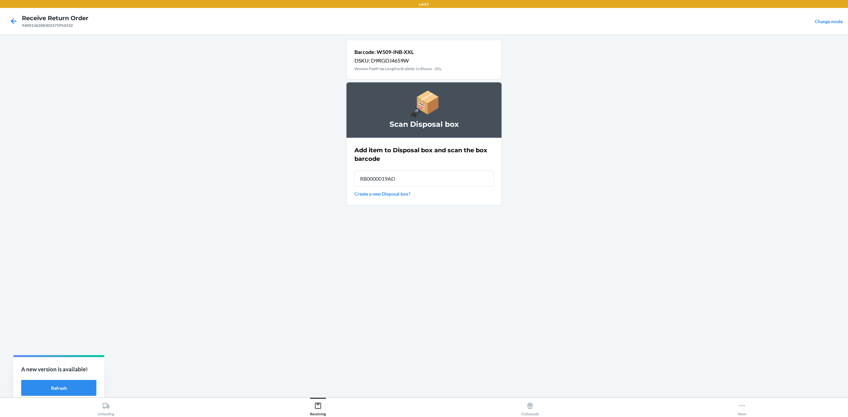
type input "RB0000019AD"
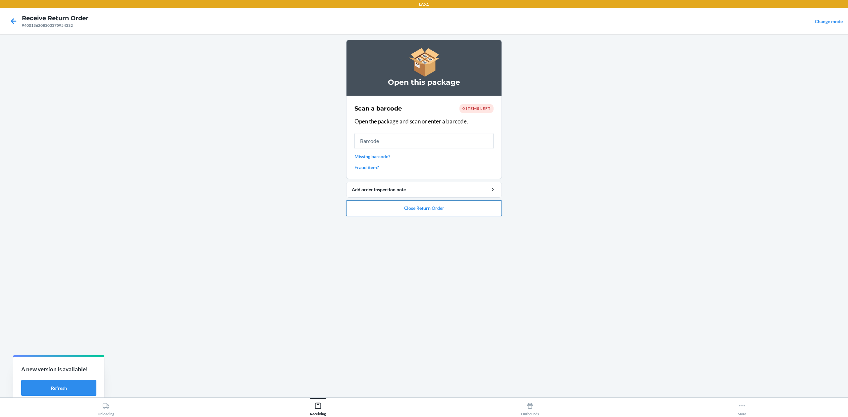
click at [412, 204] on button "Close Return Order" at bounding box center [424, 208] width 156 height 16
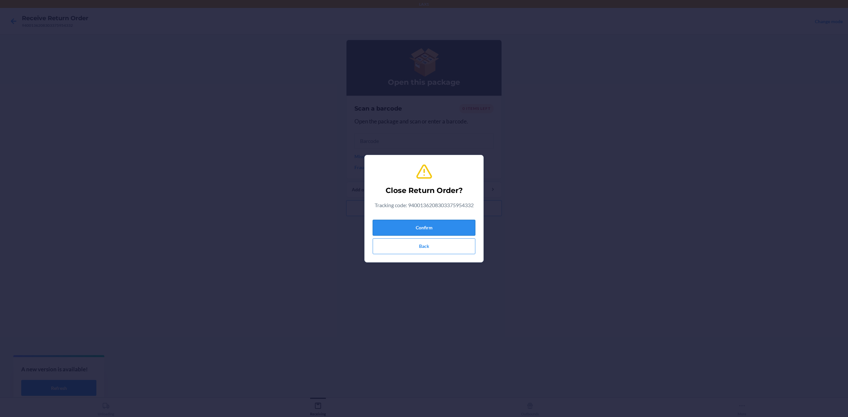
click at [428, 221] on button "Confirm" at bounding box center [424, 228] width 103 height 16
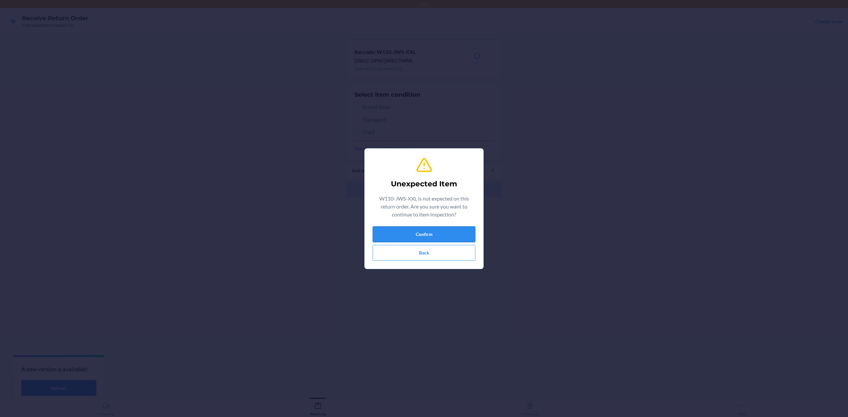
click at [439, 239] on button "Confirm" at bounding box center [424, 235] width 103 height 16
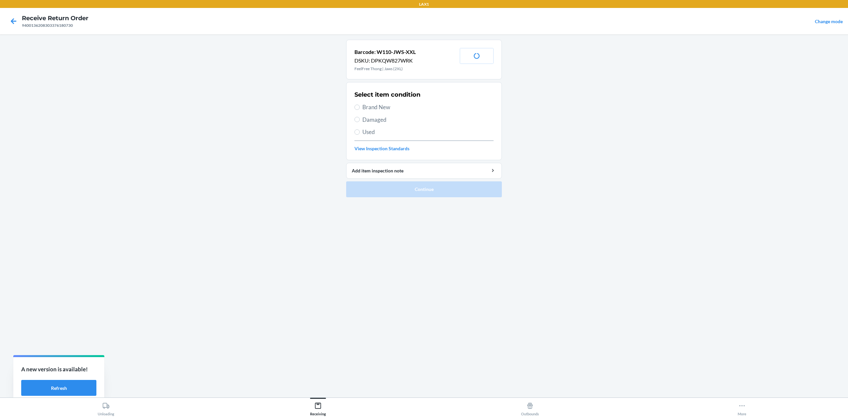
click at [370, 122] on span "Damaged" at bounding box center [427, 120] width 131 height 9
click at [360, 122] on input "Damaged" at bounding box center [357, 119] width 5 height 5
radio input "true"
click at [439, 193] on button "Continue" at bounding box center [424, 190] width 156 height 16
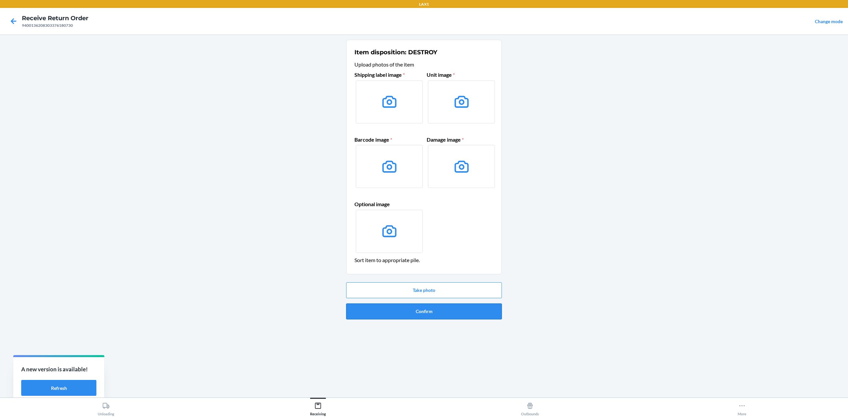
click at [431, 313] on button "Confirm" at bounding box center [424, 312] width 156 height 16
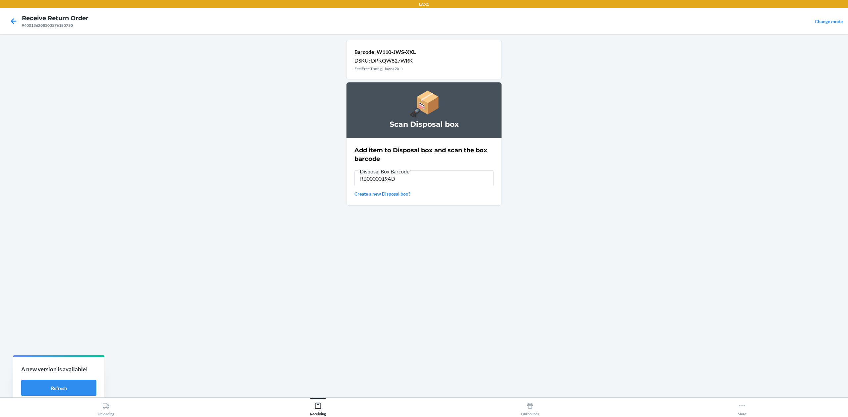
type input "RB0000019AD"
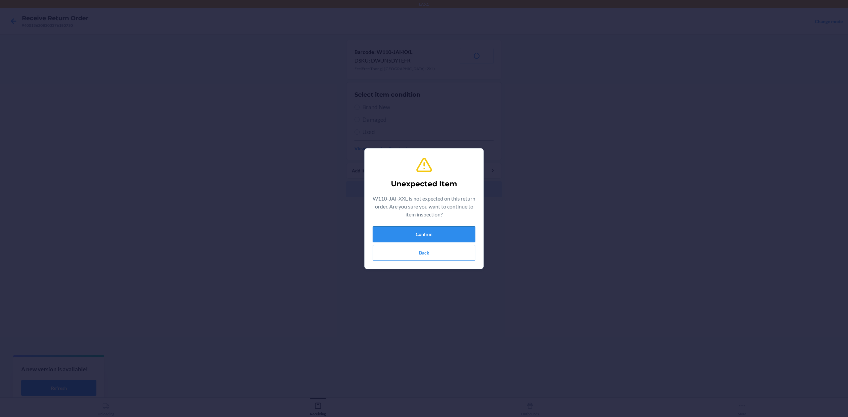
click at [446, 239] on button "Confirm" at bounding box center [424, 235] width 103 height 16
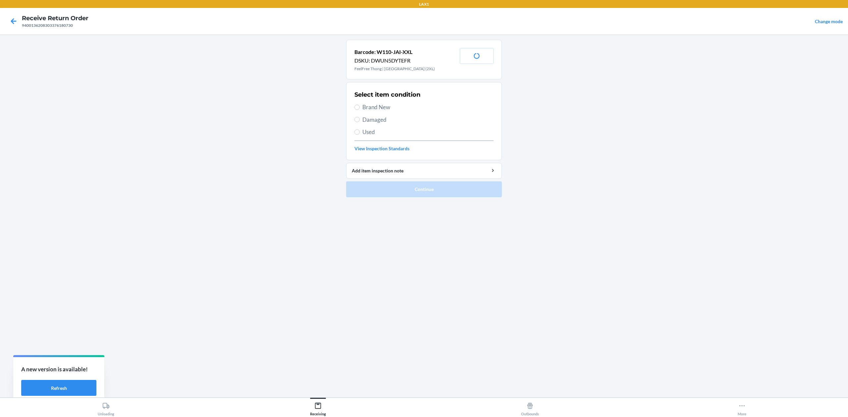
click at [372, 105] on span "Brand New" at bounding box center [427, 107] width 131 height 9
click at [360, 105] on input "Brand New" at bounding box center [357, 107] width 5 height 5
radio input "true"
click at [419, 199] on ol "Barcode: W110-JAI-XXL DSKU: DWUN5DYTEFR FeelFree Thong | Amity Island (2XL) Pri…" at bounding box center [424, 121] width 156 height 163
click at [423, 193] on button "Continue" at bounding box center [424, 190] width 156 height 16
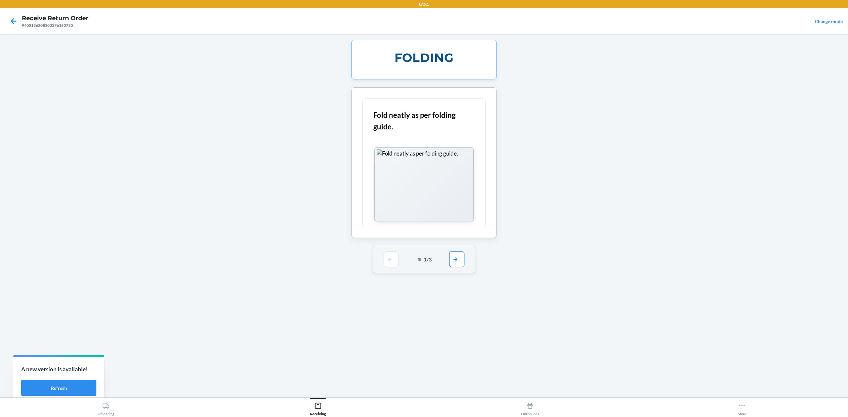
click at [452, 258] on button "button" at bounding box center [456, 259] width 15 height 16
click at [453, 170] on button "button" at bounding box center [456, 168] width 15 height 16
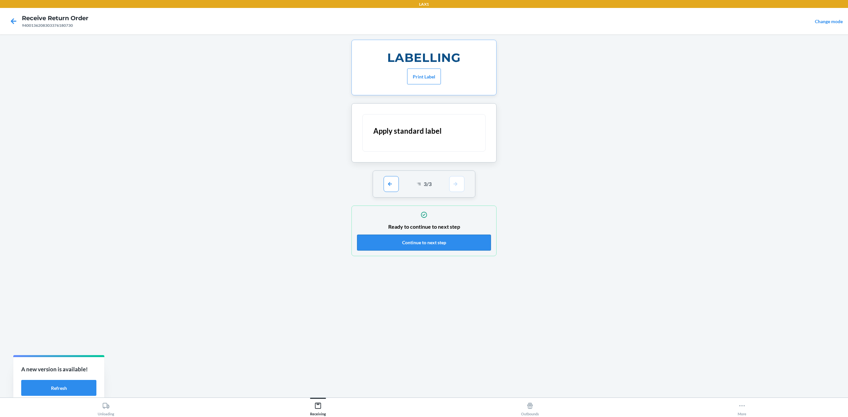
click at [464, 240] on button "Continue to next step" at bounding box center [424, 243] width 134 height 16
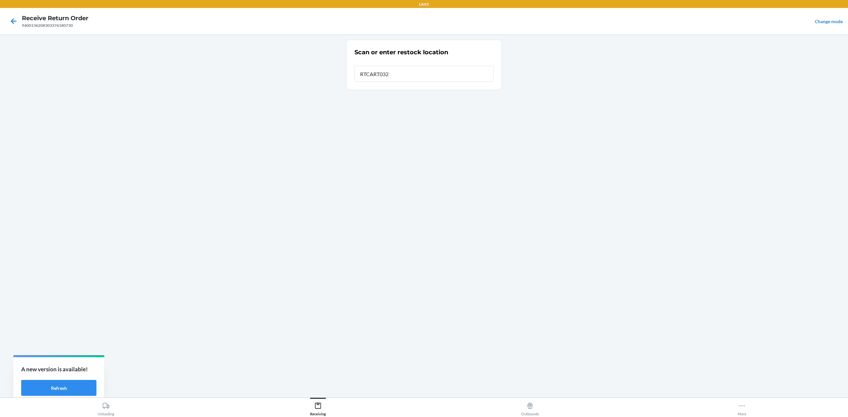
type input "RTCART032"
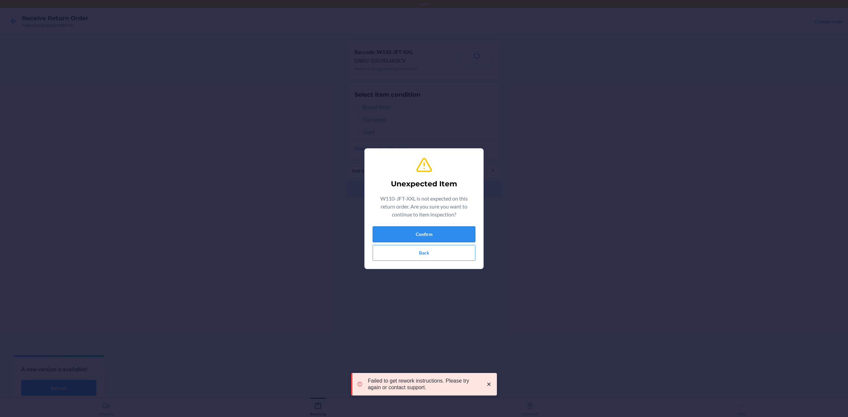
click at [412, 238] on button "Confirm" at bounding box center [424, 235] width 103 height 16
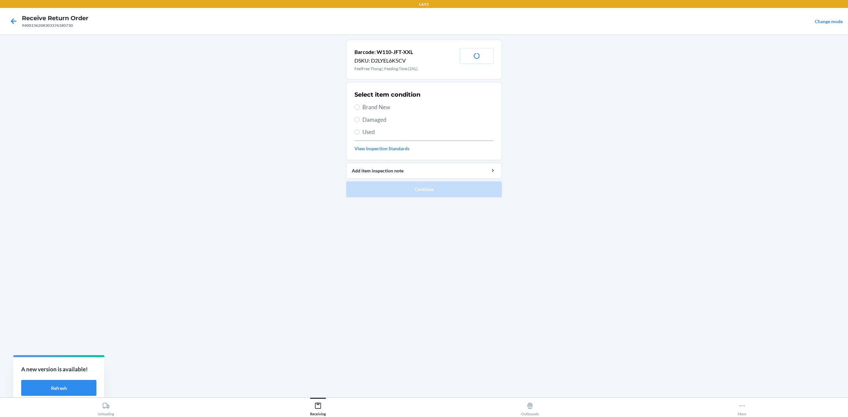
click at [390, 109] on span "Brand New" at bounding box center [427, 107] width 131 height 9
click at [360, 109] on input "Brand New" at bounding box center [357, 107] width 5 height 5
radio input "true"
click at [427, 198] on ol "Barcode: W110-JFT-XXL DSKU: D2LYEL6K5CV FeelFree Thong | Feeding Time (2XL) Pri…" at bounding box center [424, 121] width 156 height 163
click at [428, 191] on button "Continue" at bounding box center [424, 190] width 156 height 16
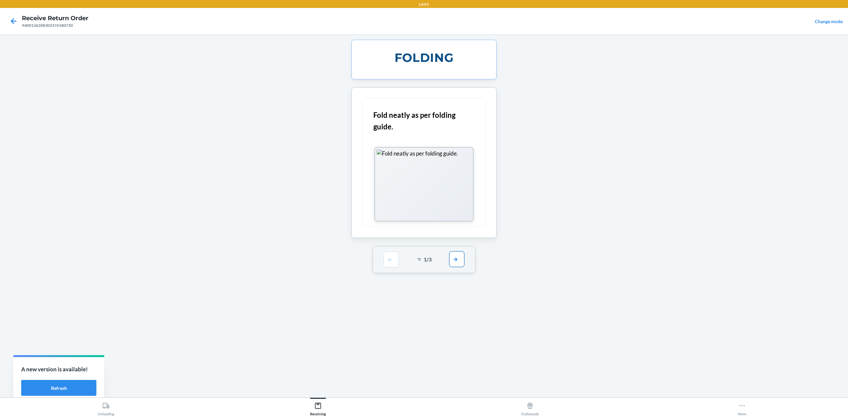
click at [459, 257] on button "button" at bounding box center [456, 259] width 15 height 16
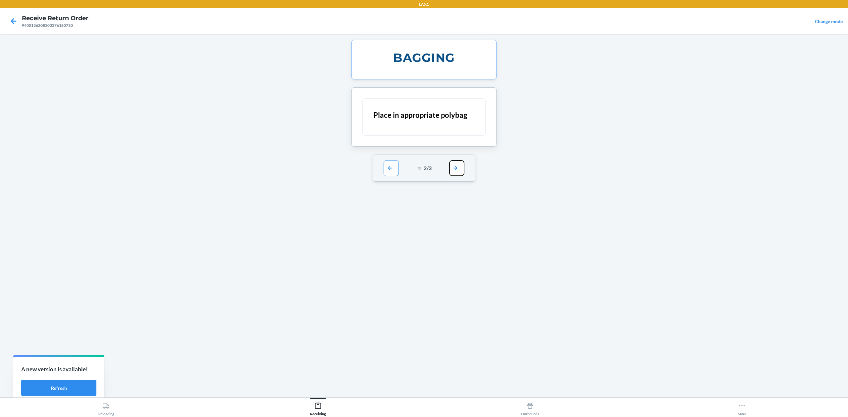
click at [456, 171] on button "button" at bounding box center [456, 168] width 15 height 16
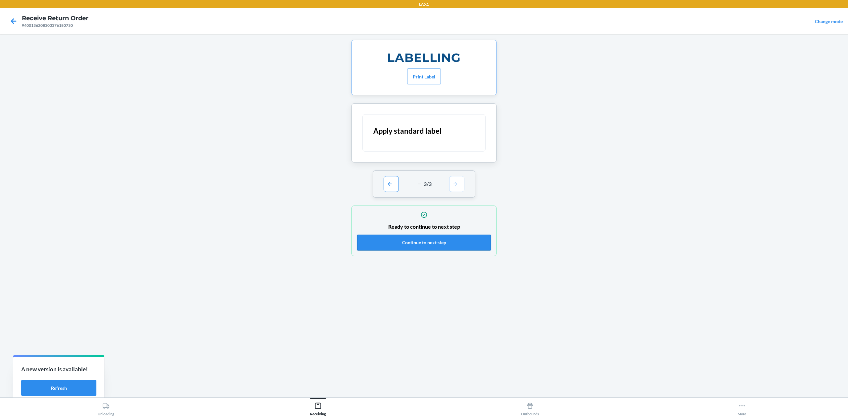
click at [484, 245] on button "Continue to next step" at bounding box center [424, 243] width 134 height 16
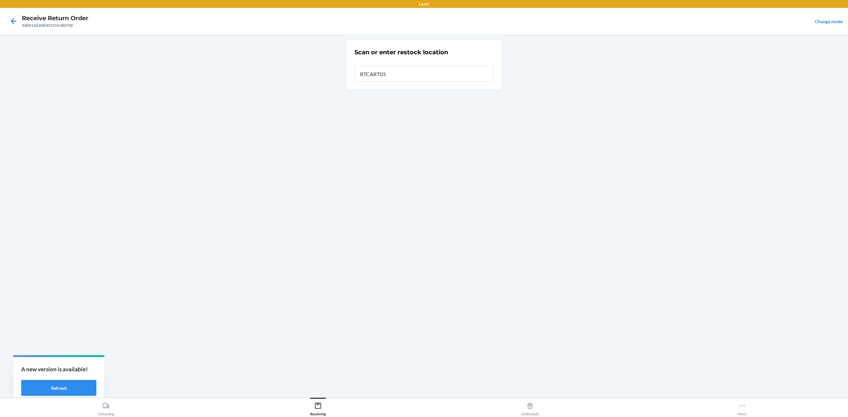
type input "RTCART032"
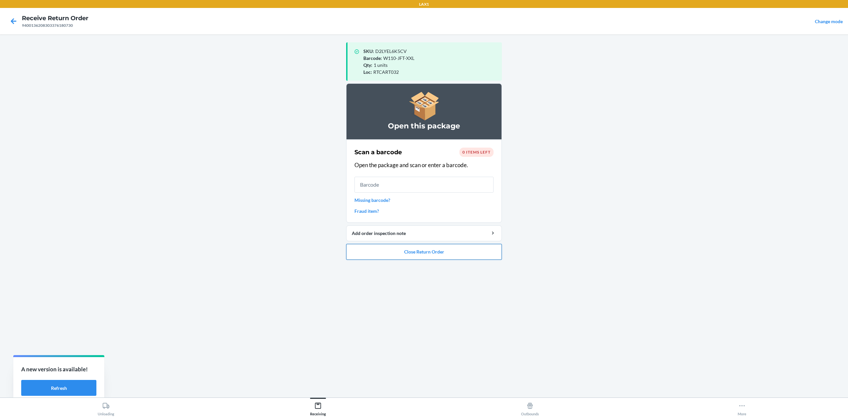
click at [413, 254] on button "Close Return Order" at bounding box center [424, 252] width 156 height 16
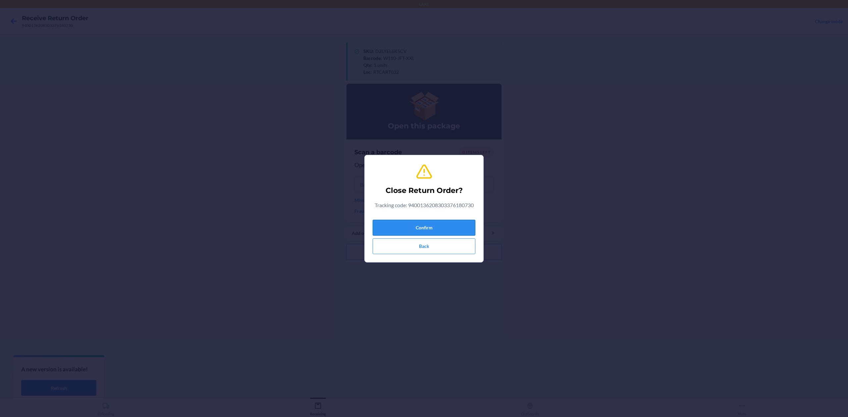
click at [436, 227] on button "Confirm" at bounding box center [424, 228] width 103 height 16
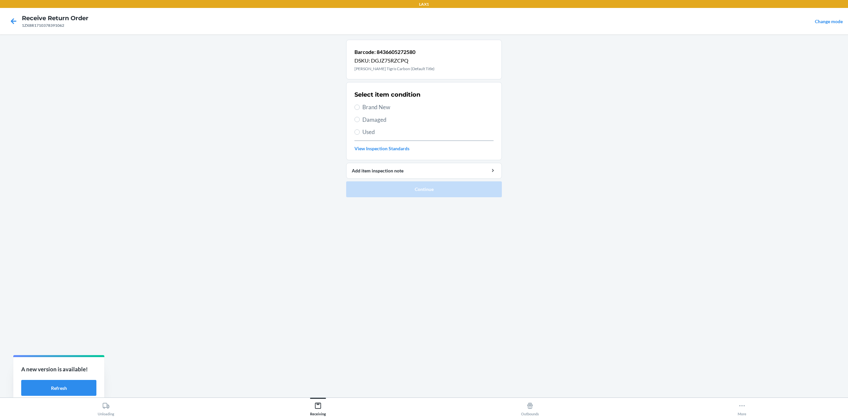
click at [379, 109] on span "Brand New" at bounding box center [427, 107] width 131 height 9
click at [360, 109] on input "Brand New" at bounding box center [357, 107] width 5 height 5
radio input "true"
click at [414, 187] on button "Continue" at bounding box center [424, 190] width 156 height 16
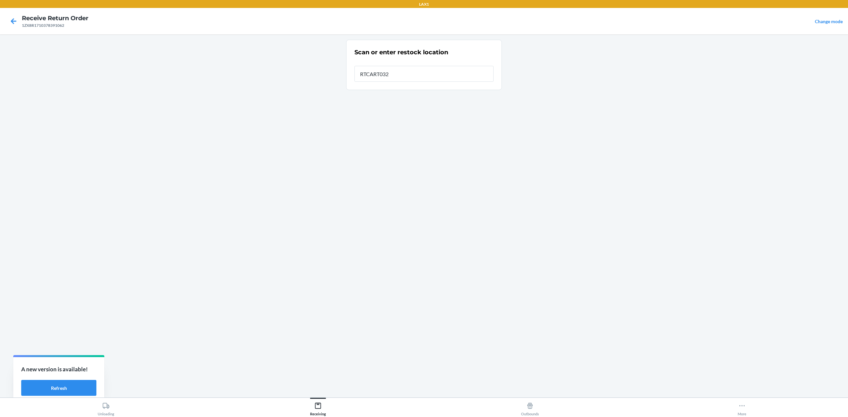
type input "RTCART032"
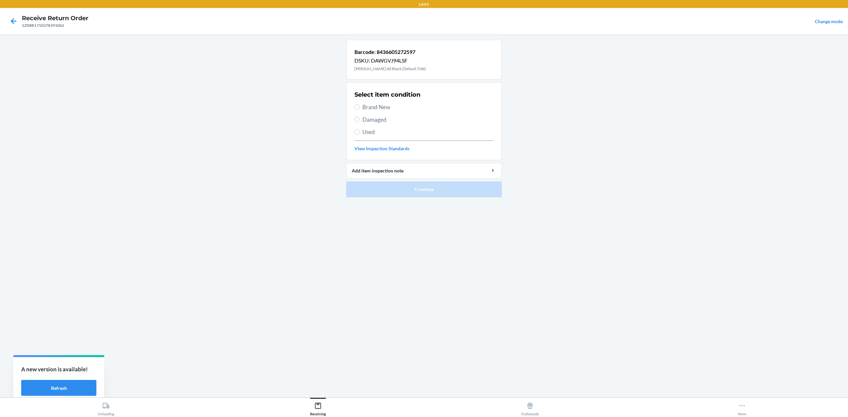
click at [375, 119] on span "Damaged" at bounding box center [427, 120] width 131 height 9
click at [360, 119] on input "Damaged" at bounding box center [357, 119] width 5 height 5
radio input "true"
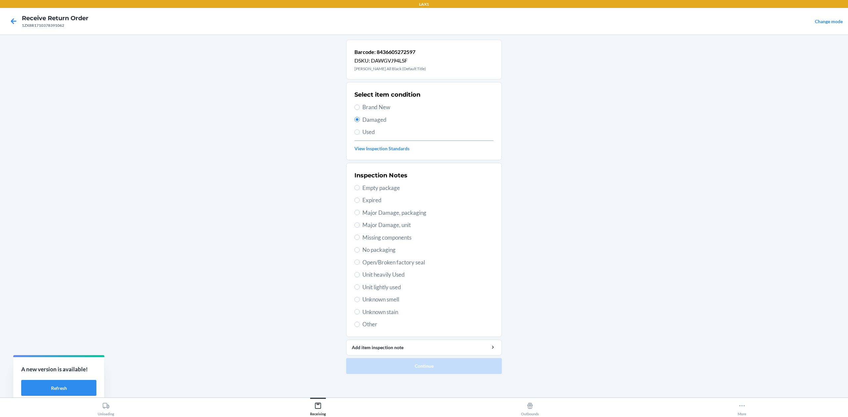
click at [400, 213] on span "Major Damage, packaging" at bounding box center [427, 213] width 131 height 9
click at [360, 213] on input "Major Damage, packaging" at bounding box center [357, 212] width 5 height 5
radio input "true"
click at [462, 313] on button "Continue" at bounding box center [424, 367] width 156 height 16
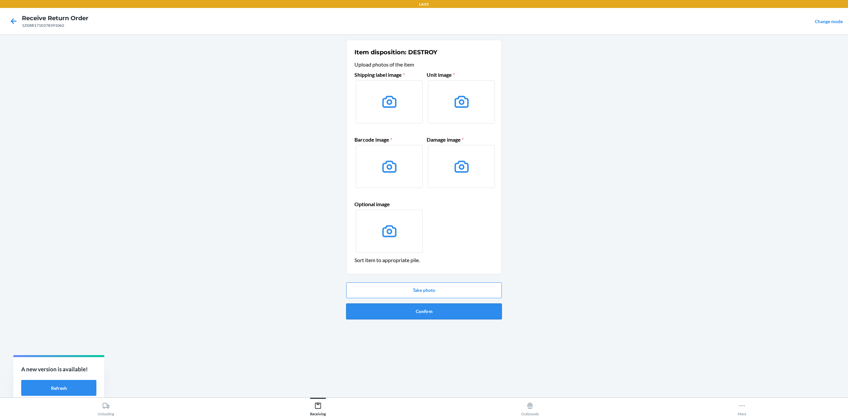
click at [472, 313] on button "Confirm" at bounding box center [424, 312] width 156 height 16
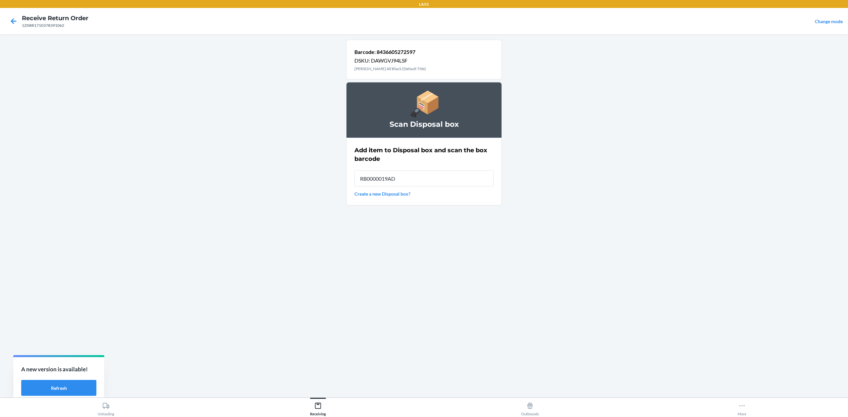
type input "RB0000019AD"
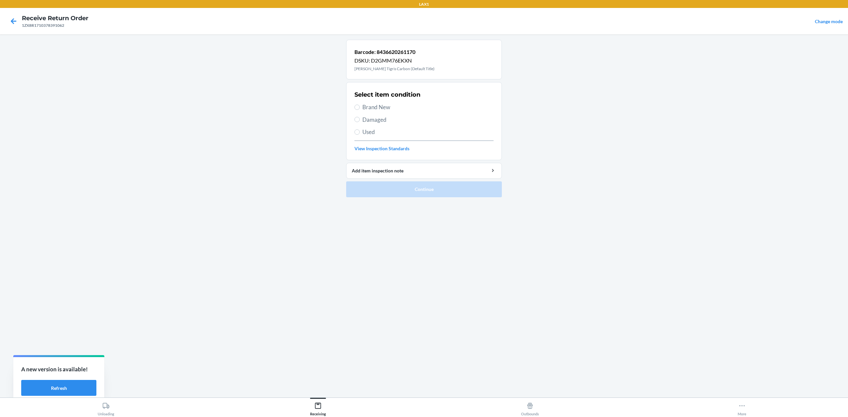
click at [379, 109] on span "Brand New" at bounding box center [427, 107] width 131 height 9
click at [360, 109] on input "Brand New" at bounding box center [357, 107] width 5 height 5
radio input "true"
click at [409, 190] on button "Continue" at bounding box center [424, 190] width 156 height 16
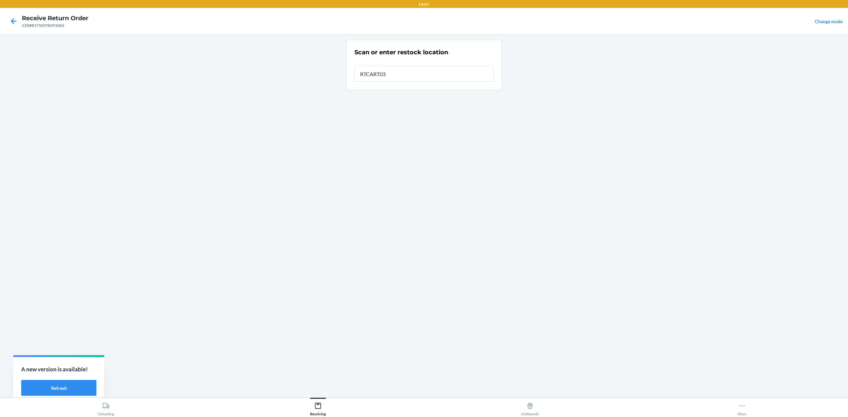
type input "RTCART032"
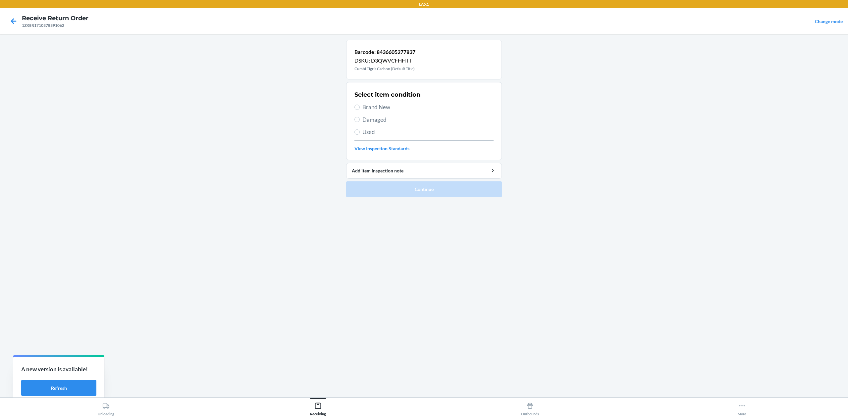
click at [374, 106] on span "Brand New" at bounding box center [427, 107] width 131 height 9
click at [360, 106] on input "Brand New" at bounding box center [357, 107] width 5 height 5
radio input "true"
click at [426, 187] on button "Continue" at bounding box center [424, 190] width 156 height 16
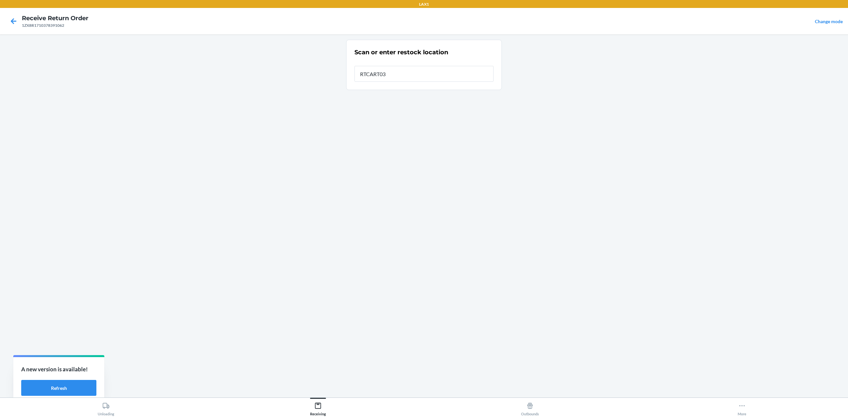
type input "RTCART032"
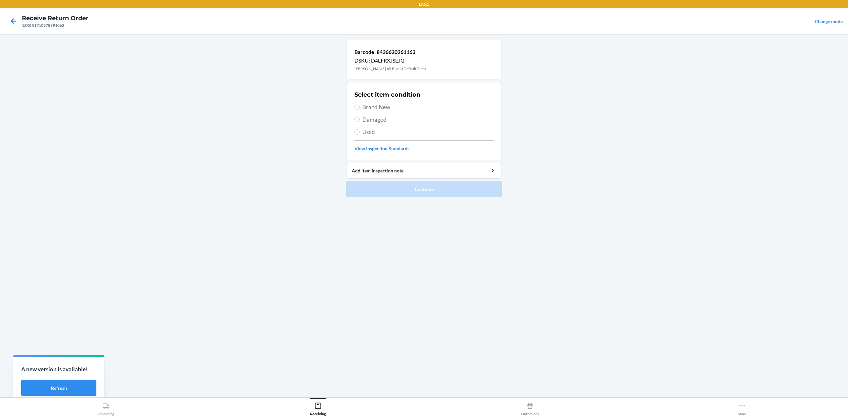
click at [373, 105] on span "Brand New" at bounding box center [427, 107] width 131 height 9
click at [360, 105] on input "Brand New" at bounding box center [357, 107] width 5 height 5
radio input "true"
click at [406, 186] on button "Continue" at bounding box center [424, 190] width 156 height 16
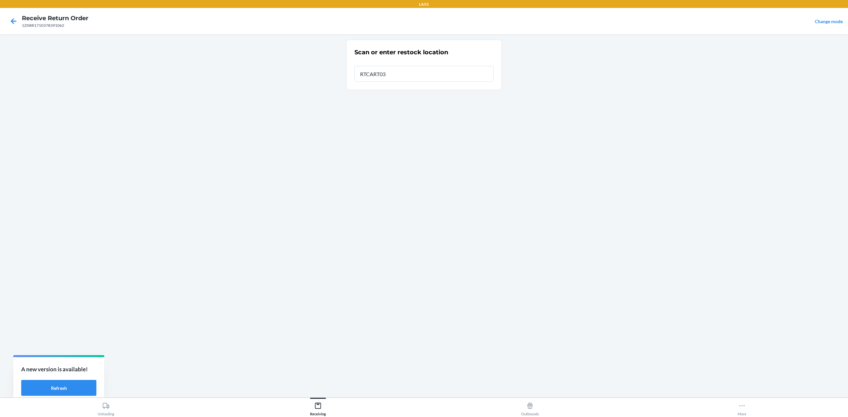
type input "RTCART032"
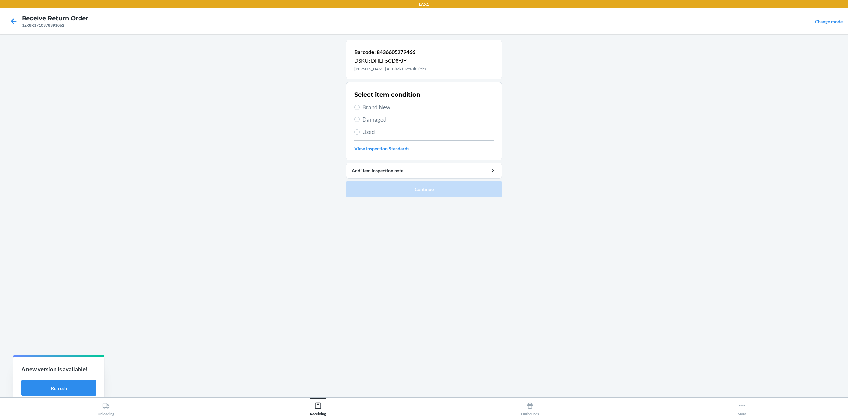
click at [391, 109] on span "Brand New" at bounding box center [427, 107] width 131 height 9
click at [360, 109] on input "Brand New" at bounding box center [357, 107] width 5 height 5
radio input "true"
click at [442, 196] on button "Continue" at bounding box center [424, 190] width 156 height 16
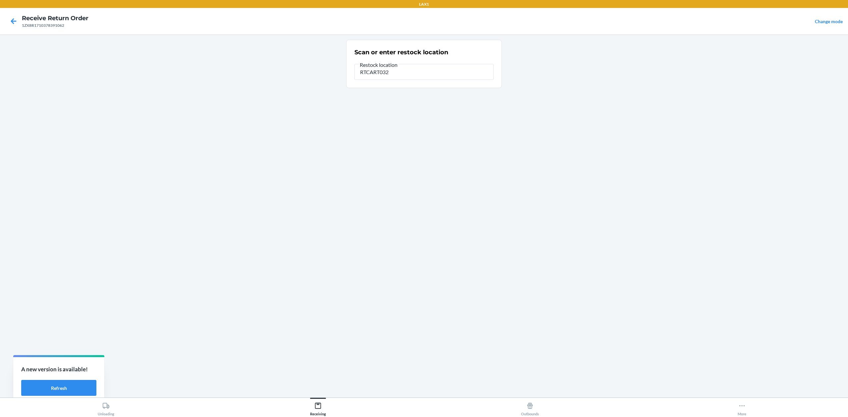
type input "RTCART032"
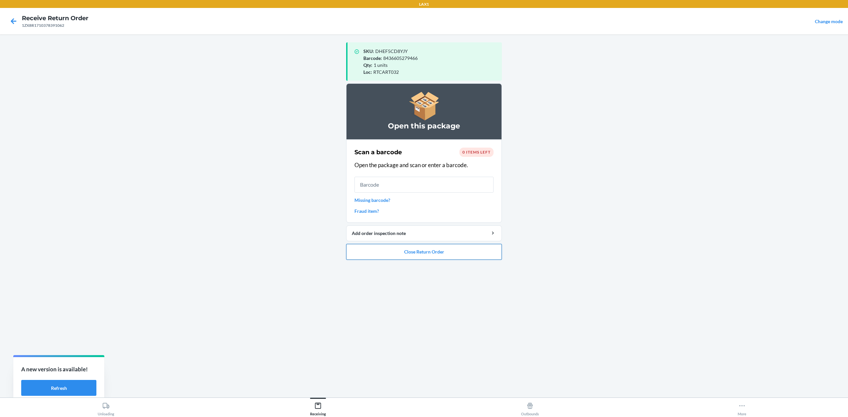
click at [391, 250] on button "Close Return Order" at bounding box center [424, 252] width 156 height 16
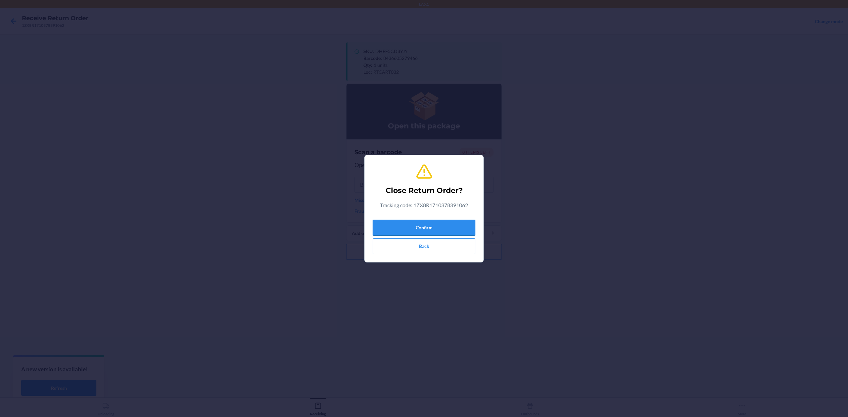
click at [432, 228] on button "Confirm" at bounding box center [424, 228] width 103 height 16
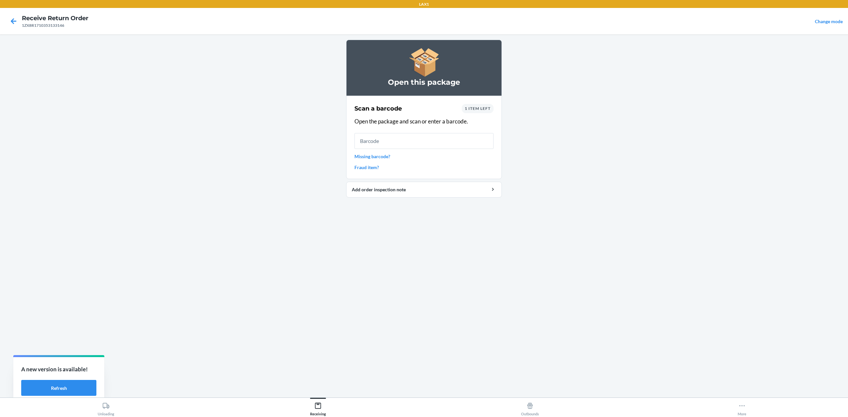
click at [435, 144] on input "text" at bounding box center [424, 141] width 139 height 16
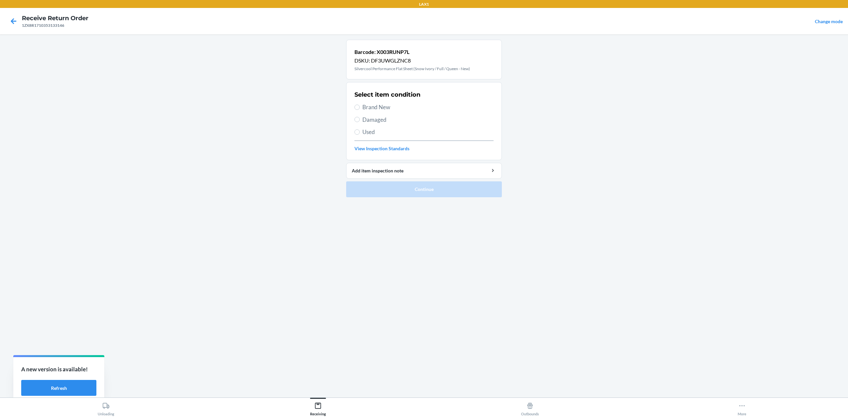
click at [350, 109] on section "Select item condition Brand New Damaged Used View Inspection Standards" at bounding box center [424, 121] width 156 height 78
click at [375, 109] on span "Brand New" at bounding box center [427, 107] width 131 height 9
click at [360, 109] on input "Brand New" at bounding box center [357, 107] width 5 height 5
radio input "true"
click at [384, 187] on button "Continue" at bounding box center [424, 190] width 156 height 16
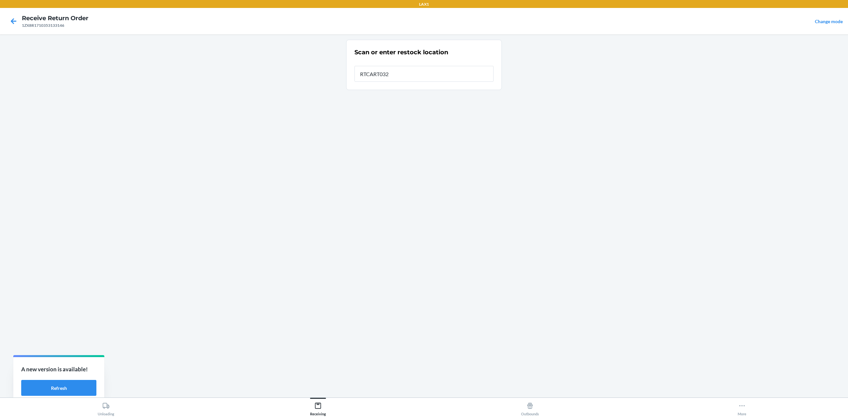
type input "RTCART032"
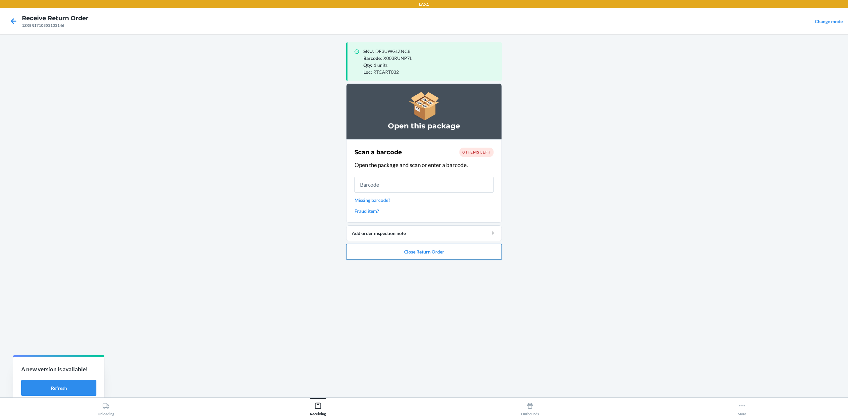
click at [454, 254] on button "Close Return Order" at bounding box center [424, 252] width 156 height 16
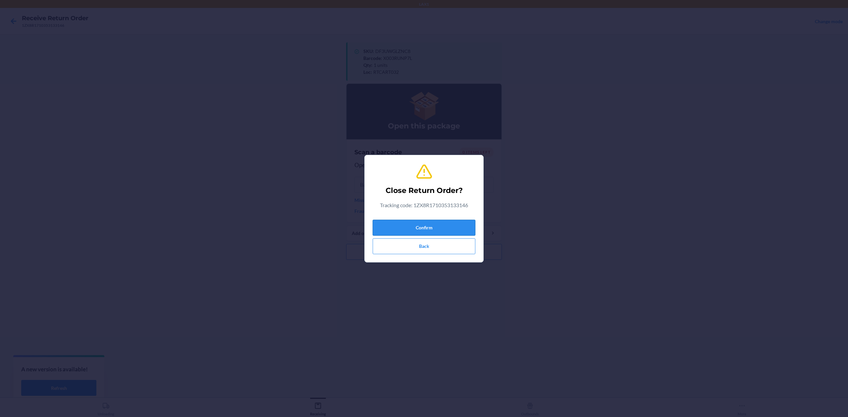
click at [444, 224] on button "Confirm" at bounding box center [424, 228] width 103 height 16
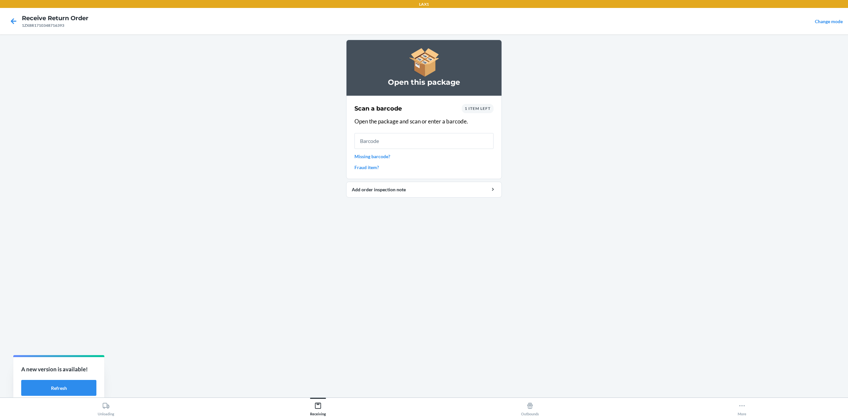
drag, startPoint x: 621, startPoint y: 280, endPoint x: 446, endPoint y: 242, distance: 178.7
click at [621, 280] on main "Open this package Scan a barcode 1 item left Open the package and scan or enter…" at bounding box center [424, 215] width 848 height 363
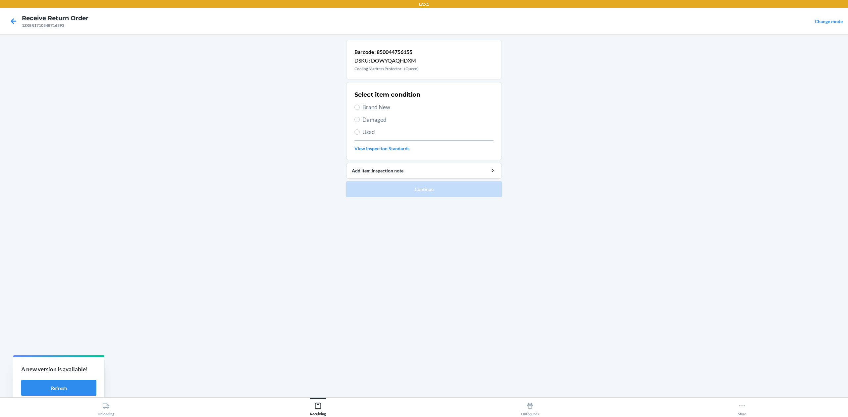
click at [388, 109] on span "Brand New" at bounding box center [427, 107] width 131 height 9
click at [360, 109] on input "Brand New" at bounding box center [357, 107] width 5 height 5
radio input "true"
click at [409, 194] on button "Continue" at bounding box center [424, 190] width 156 height 16
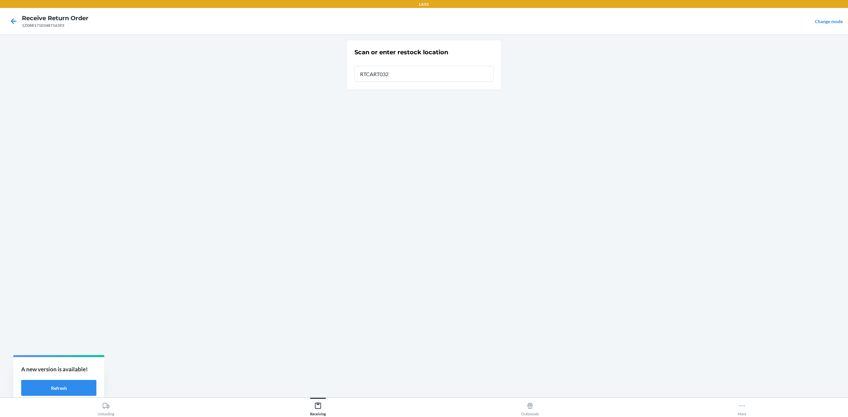
type input "RTCART032"
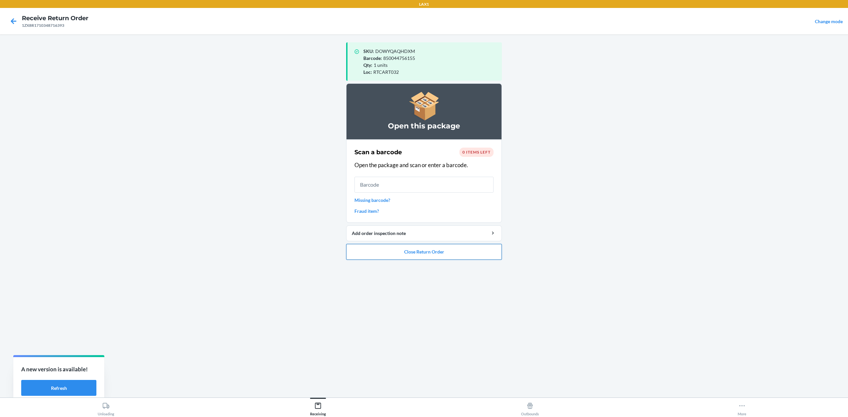
click at [446, 257] on button "Close Return Order" at bounding box center [424, 252] width 156 height 16
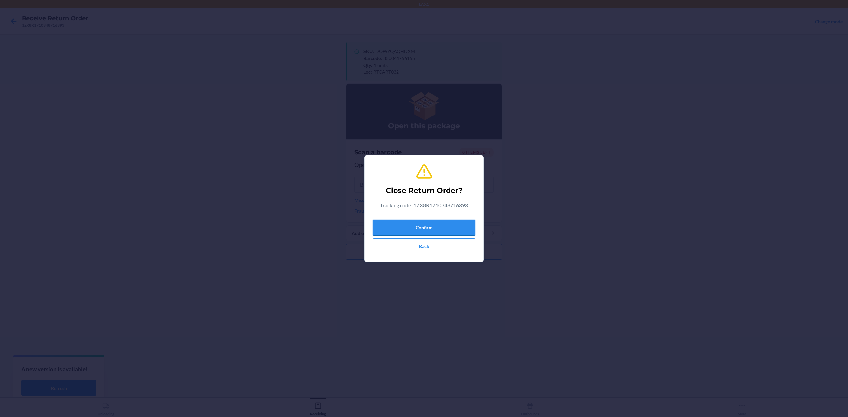
click at [446, 227] on button "Confirm" at bounding box center [424, 228] width 103 height 16
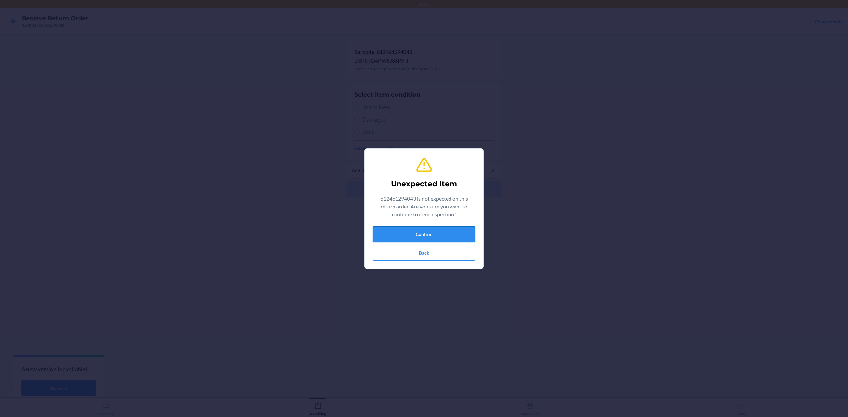
click at [433, 231] on button "Confirm" at bounding box center [424, 235] width 103 height 16
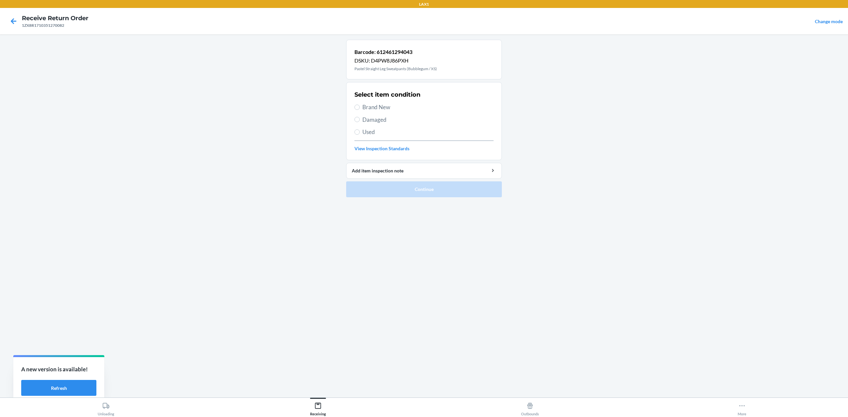
click at [387, 109] on span "Brand New" at bounding box center [427, 107] width 131 height 9
click at [360, 109] on input "Brand New" at bounding box center [357, 107] width 5 height 5
radio input "true"
click at [389, 181] on li "Barcode: 612461294043 DSKU: D4PW8J86PXH Pastel Straight Leg Sweatpants (Bubbleg…" at bounding box center [424, 119] width 156 height 158
click at [381, 189] on button "Continue" at bounding box center [424, 190] width 156 height 16
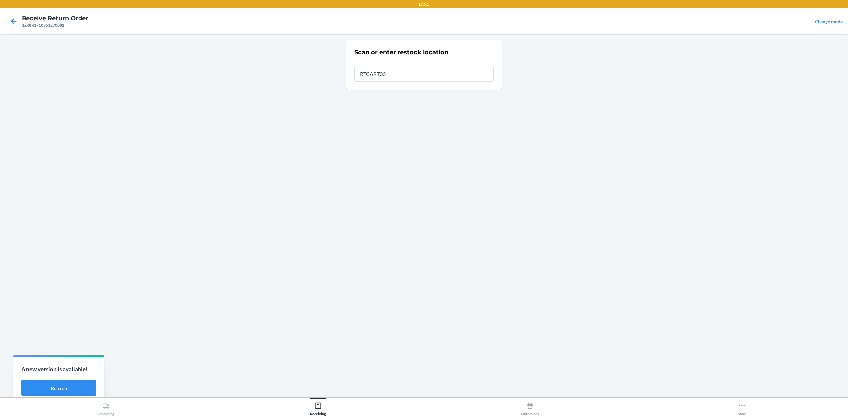
type input "RTCART032"
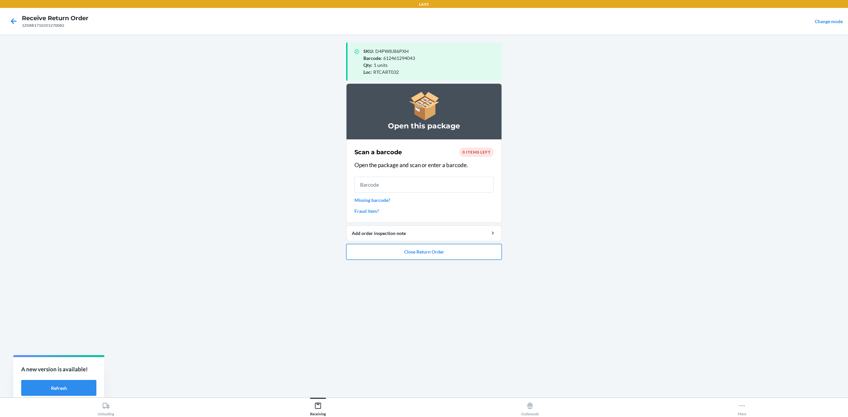
click at [447, 254] on button "Close Return Order" at bounding box center [424, 252] width 156 height 16
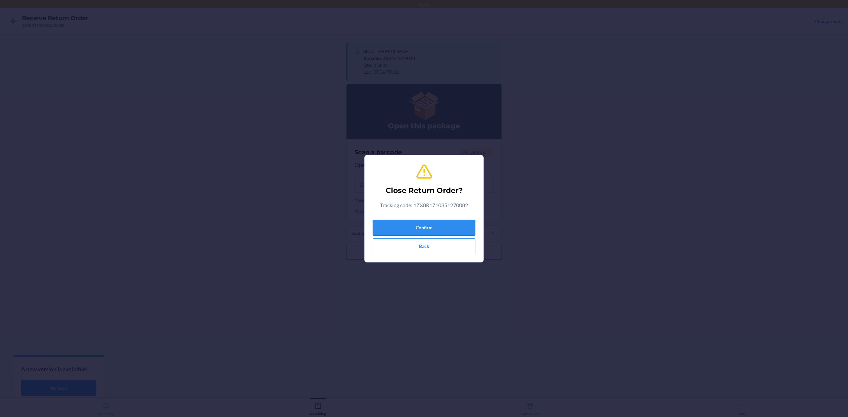
click at [452, 227] on button "Confirm" at bounding box center [424, 228] width 103 height 16
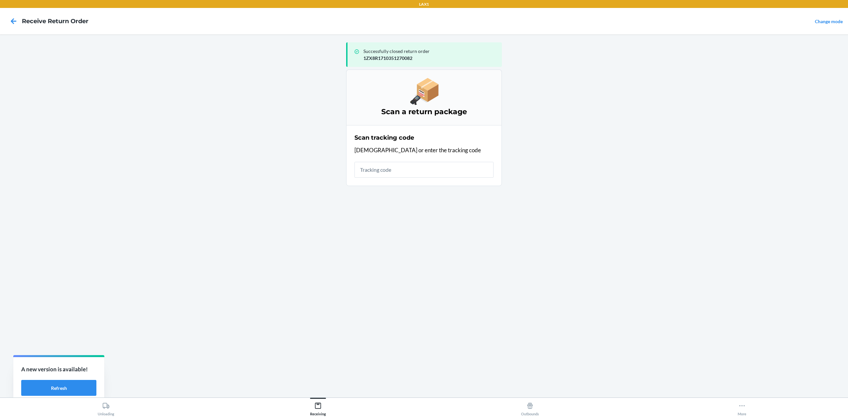
drag, startPoint x: 473, startPoint y: 214, endPoint x: 508, endPoint y: 88, distance: 130.6
click at [508, 88] on main "Successfully closed return order 1ZX8R1710351270082 Scan a return package Scan …" at bounding box center [424, 215] width 848 height 363
click at [450, 173] on input "text" at bounding box center [424, 170] width 139 height 16
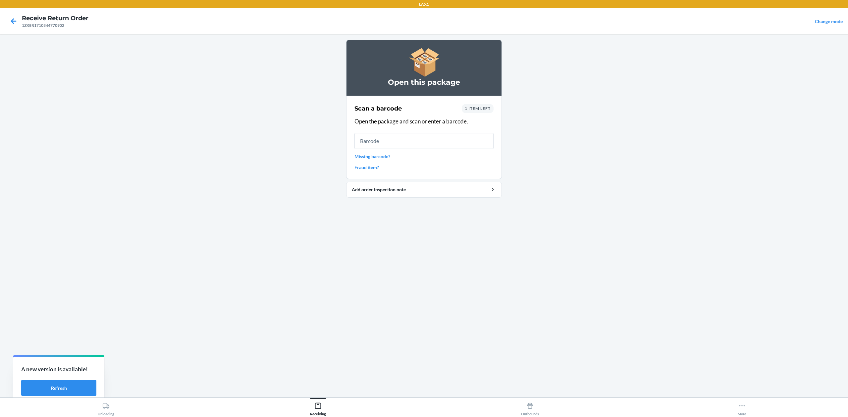
drag, startPoint x: 392, startPoint y: 130, endPoint x: 628, endPoint y: 4, distance: 268.0
click at [628, 4] on div "LAX1 Receive Return Order 1ZX8R1710344770902 Change mode Open this package Scan…" at bounding box center [424, 208] width 848 height 417
click at [415, 146] on input "text" at bounding box center [424, 141] width 139 height 16
click at [377, 154] on link "Missing barcode?" at bounding box center [424, 156] width 139 height 7
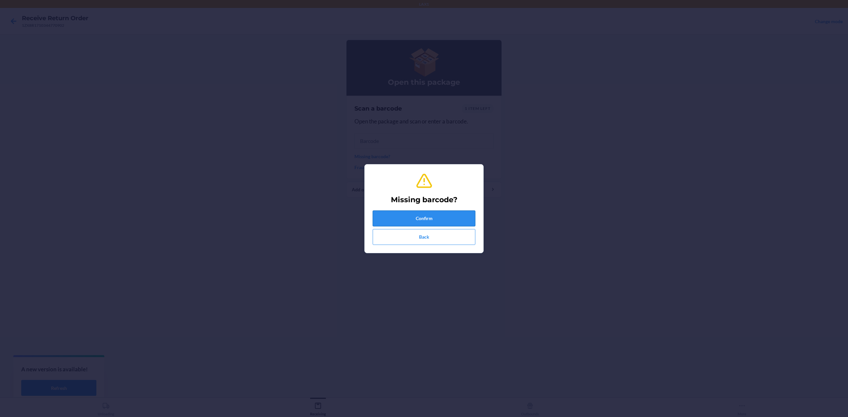
click at [455, 211] on button "Confirm" at bounding box center [424, 219] width 103 height 16
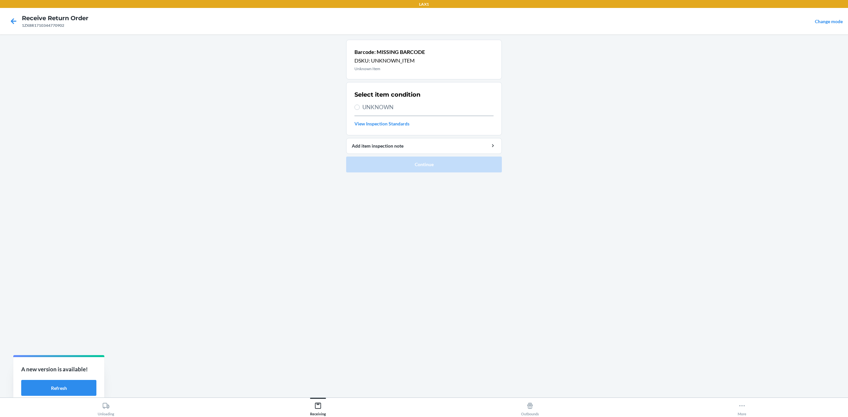
click at [375, 109] on span "UNKNOWN" at bounding box center [427, 107] width 131 height 9
click at [360, 109] on input "UNKNOWN" at bounding box center [357, 107] width 5 height 5
radio input "true"
click at [410, 166] on button "Continue" at bounding box center [424, 165] width 156 height 16
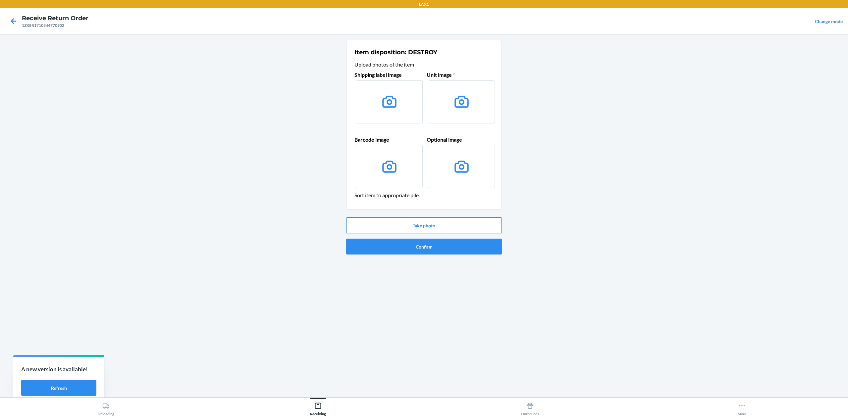
click at [460, 221] on button "Take photo" at bounding box center [424, 226] width 156 height 16
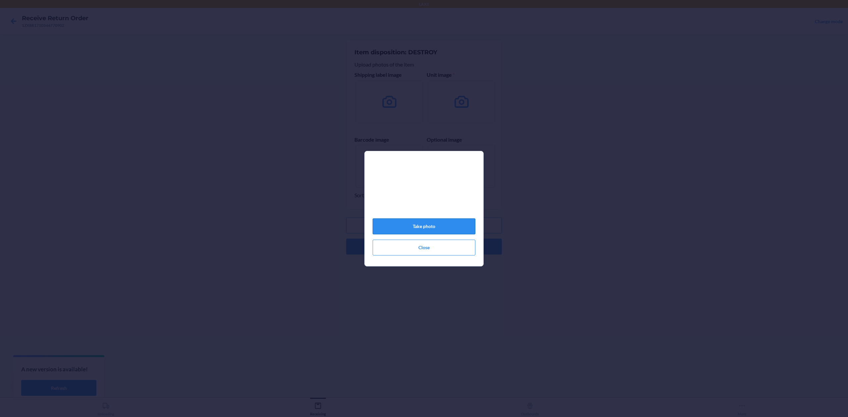
click at [444, 227] on button "Take photo" at bounding box center [424, 227] width 103 height 16
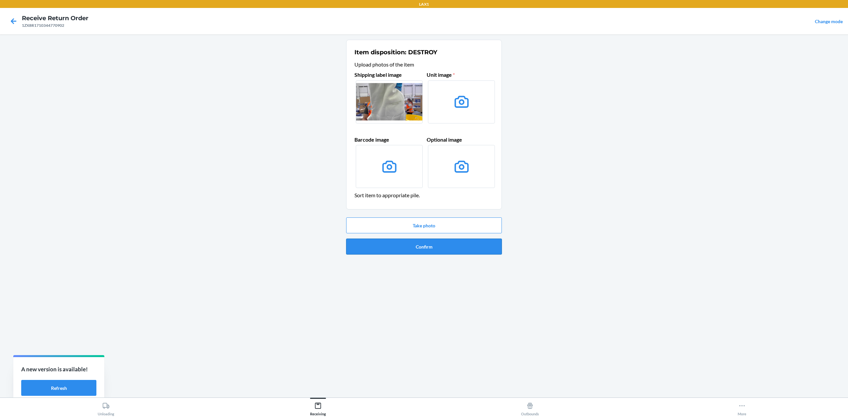
click at [451, 245] on button "Confirm" at bounding box center [424, 247] width 156 height 16
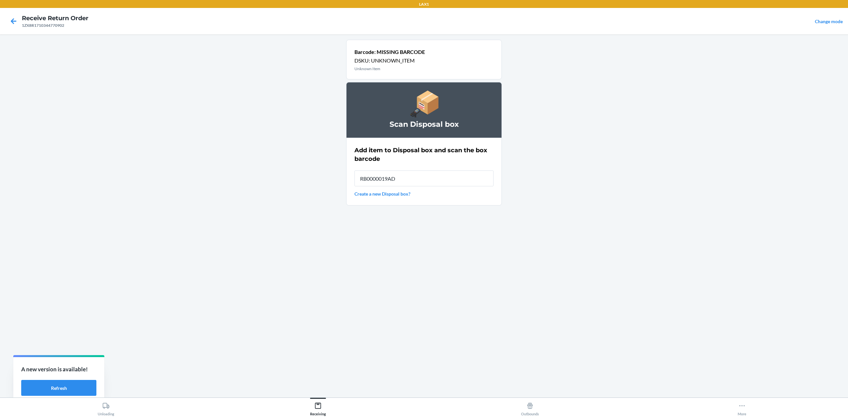
type input "RB0000019AD"
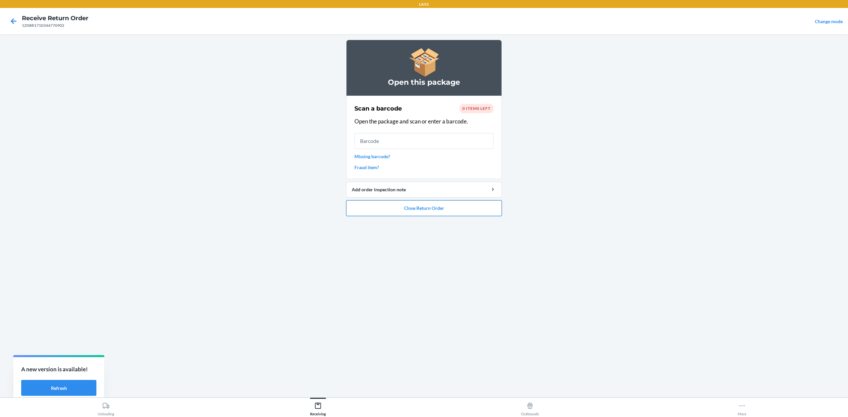
click at [471, 212] on button "Close Return Order" at bounding box center [424, 208] width 156 height 16
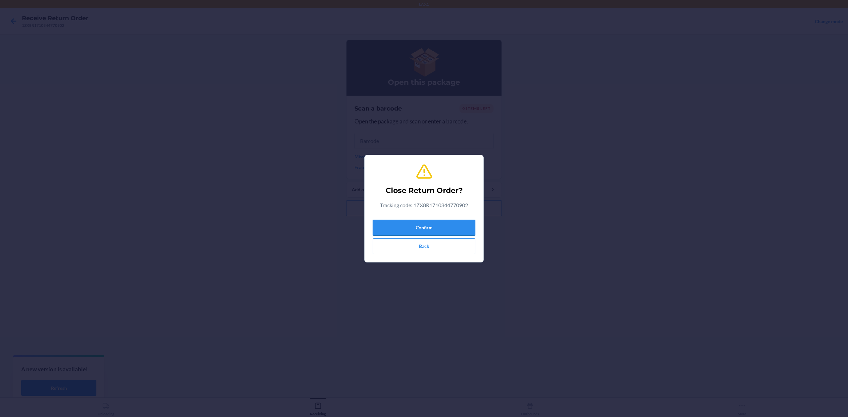
click at [437, 228] on button "Confirm" at bounding box center [424, 228] width 103 height 16
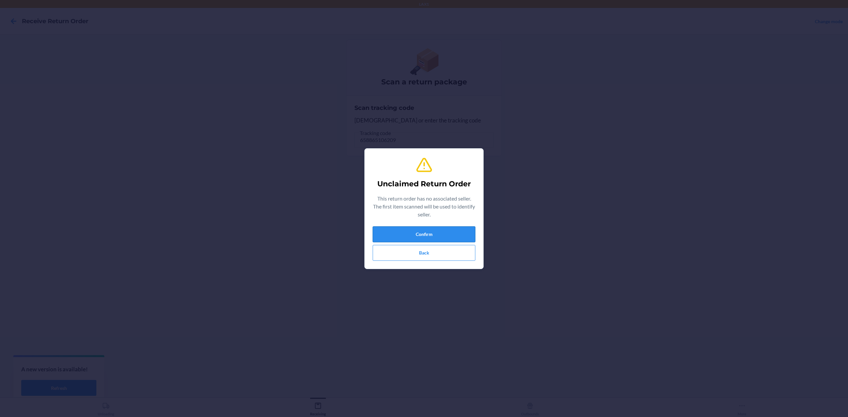
click at [451, 228] on button "Confirm" at bounding box center [424, 235] width 103 height 16
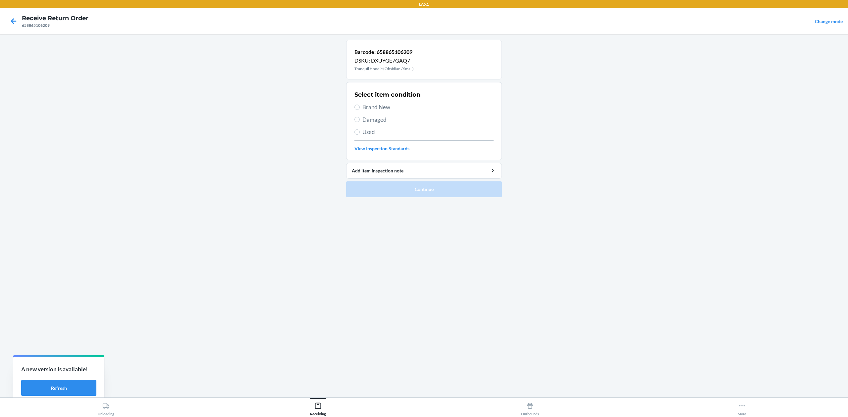
click at [370, 109] on span "Brand New" at bounding box center [427, 107] width 131 height 9
click at [360, 109] on input "Brand New" at bounding box center [357, 107] width 5 height 5
radio input "true"
click at [433, 193] on button "Continue" at bounding box center [424, 190] width 156 height 16
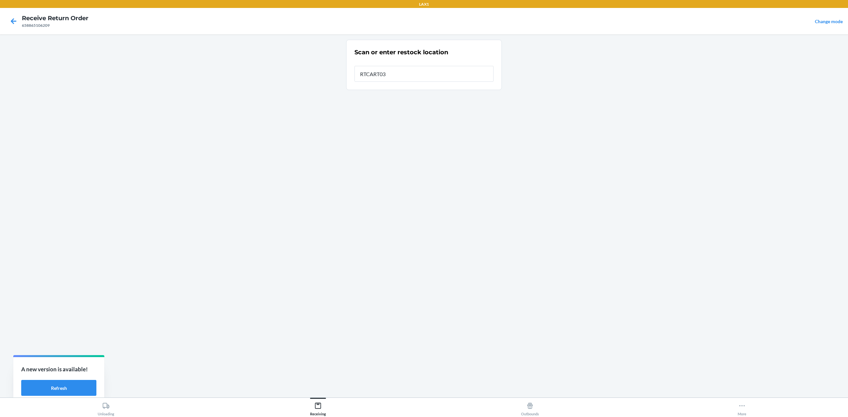
type input "RTCART032"
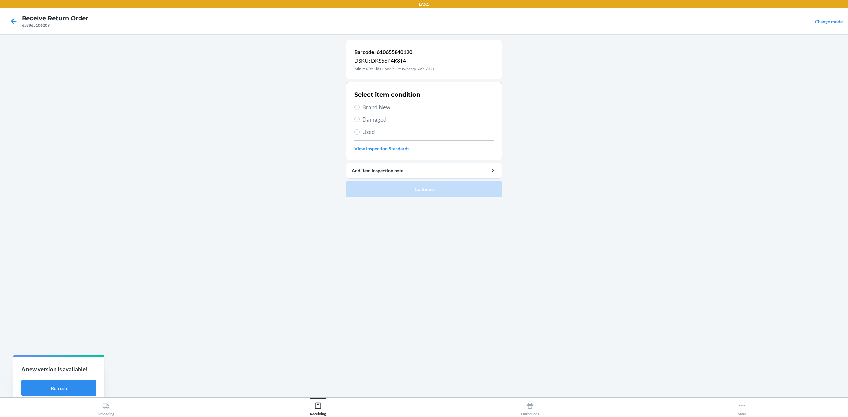
click at [387, 105] on span "Brand New" at bounding box center [427, 107] width 131 height 9
click at [360, 105] on input "Brand New" at bounding box center [357, 107] width 5 height 5
radio input "true"
click at [428, 188] on button "Continue" at bounding box center [424, 190] width 156 height 16
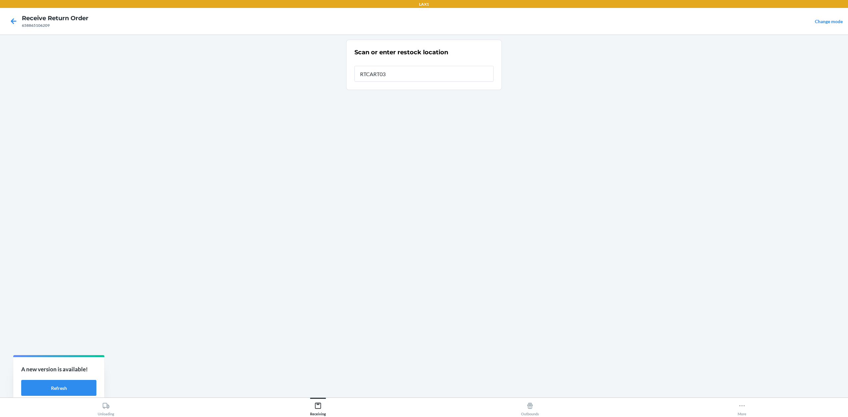
type input "RTCART032"
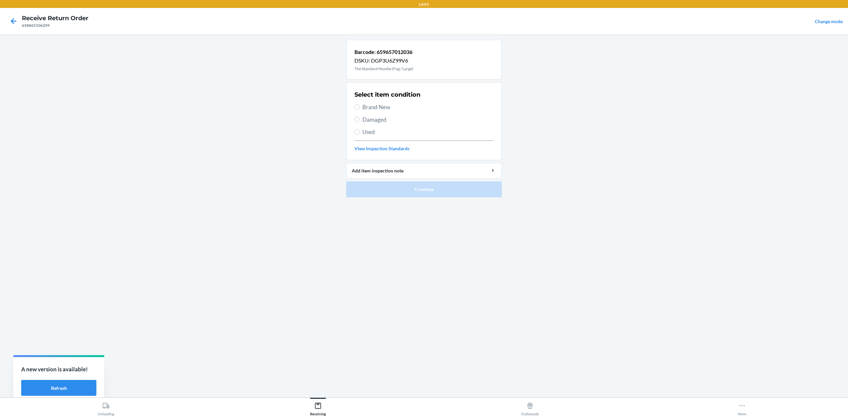
click at [382, 105] on span "Brand New" at bounding box center [427, 107] width 131 height 9
click at [360, 105] on input "Brand New" at bounding box center [357, 107] width 5 height 5
radio input "true"
click at [418, 188] on button "Continue" at bounding box center [424, 190] width 156 height 16
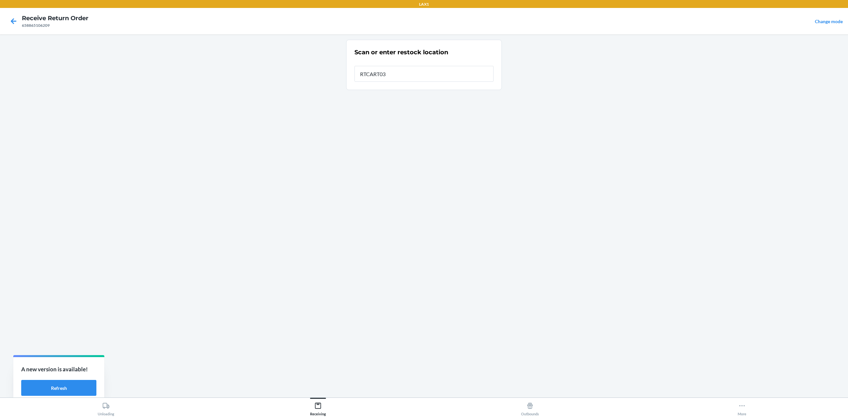
type input "RTCART032"
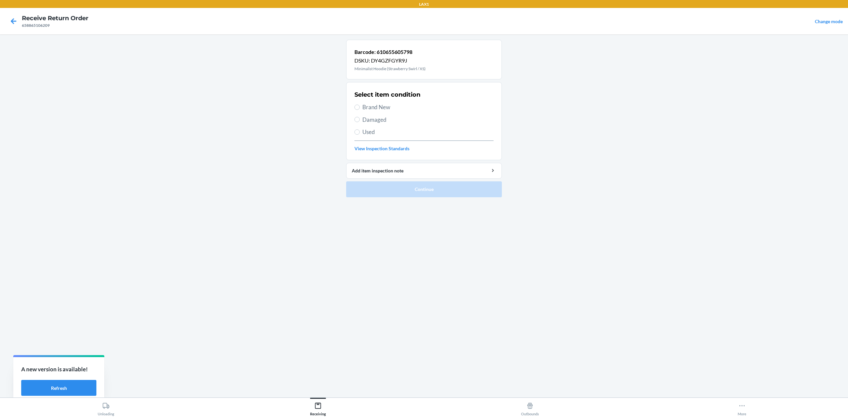
click at [394, 105] on span "Brand New" at bounding box center [427, 107] width 131 height 9
click at [360, 105] on input "Brand New" at bounding box center [357, 107] width 5 height 5
radio input "true"
click at [426, 191] on button "Continue" at bounding box center [424, 190] width 156 height 16
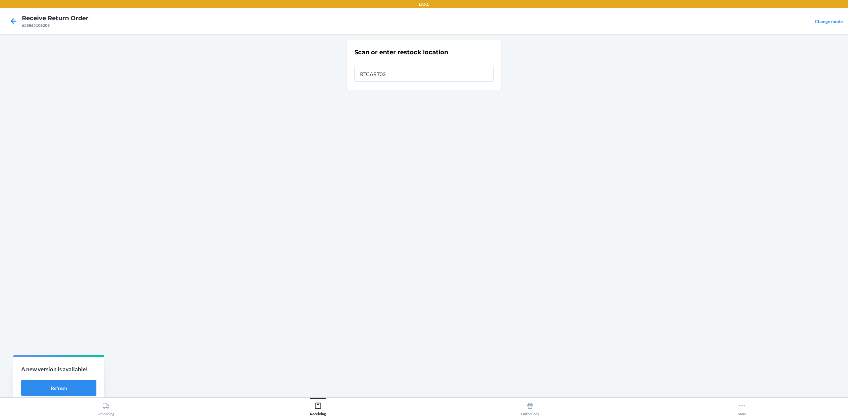
type input "RTCART032"
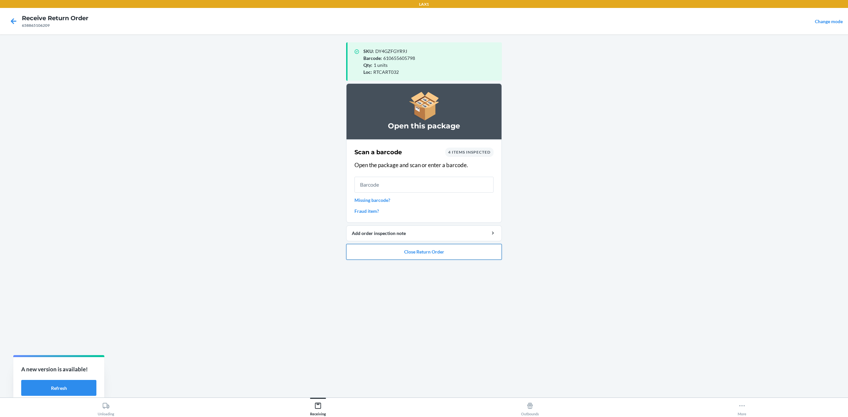
click at [451, 252] on button "Close Return Order" at bounding box center [424, 252] width 156 height 16
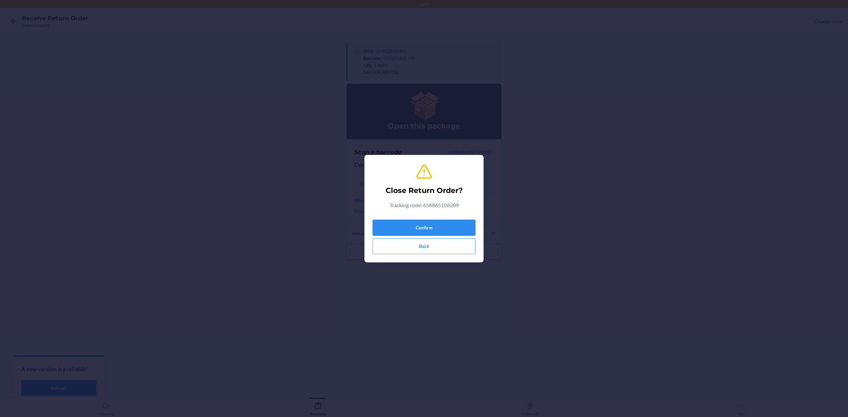
click at [412, 224] on button "Confirm" at bounding box center [424, 228] width 103 height 16
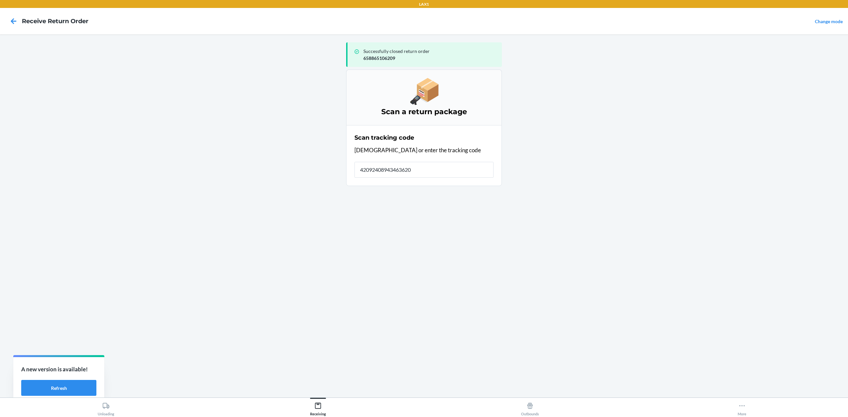
type input "420924089434636208"
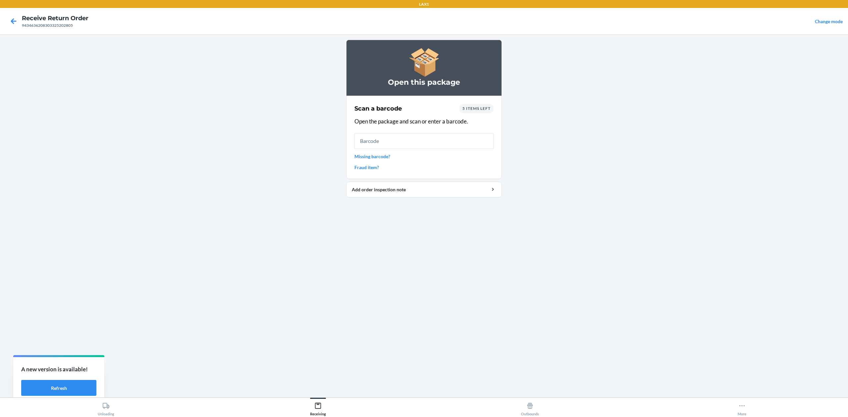
click at [389, 155] on link "Missing barcode?" at bounding box center [424, 156] width 139 height 7
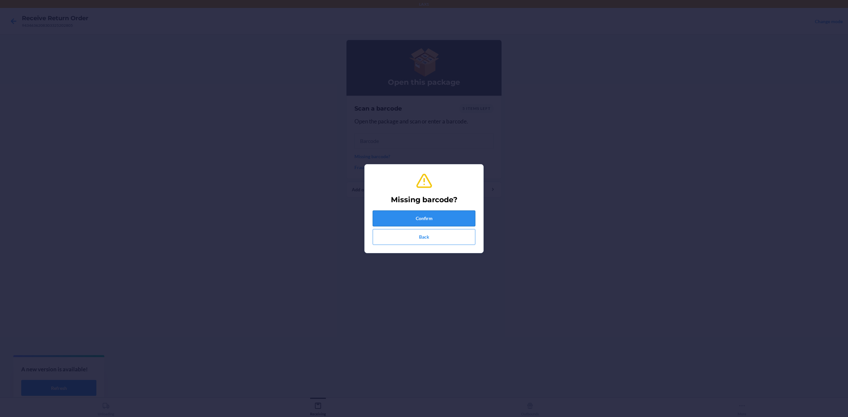
click at [422, 216] on button "Confirm" at bounding box center [424, 219] width 103 height 16
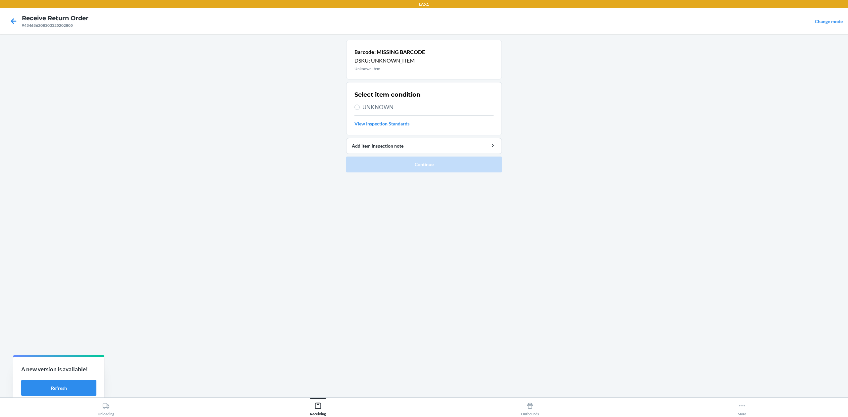
click at [388, 109] on span "UNKNOWN" at bounding box center [427, 107] width 131 height 9
click at [360, 109] on input "UNKNOWN" at bounding box center [357, 107] width 5 height 5
radio input "true"
click at [442, 166] on button "Continue" at bounding box center [424, 165] width 156 height 16
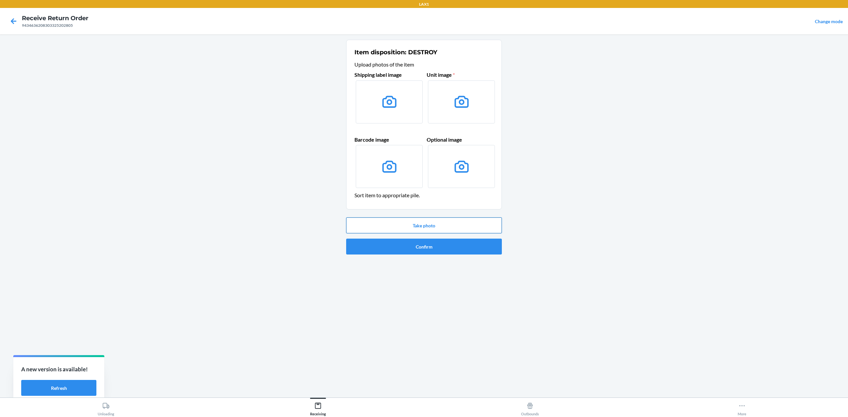
click at [448, 220] on button "Take photo" at bounding box center [424, 226] width 156 height 16
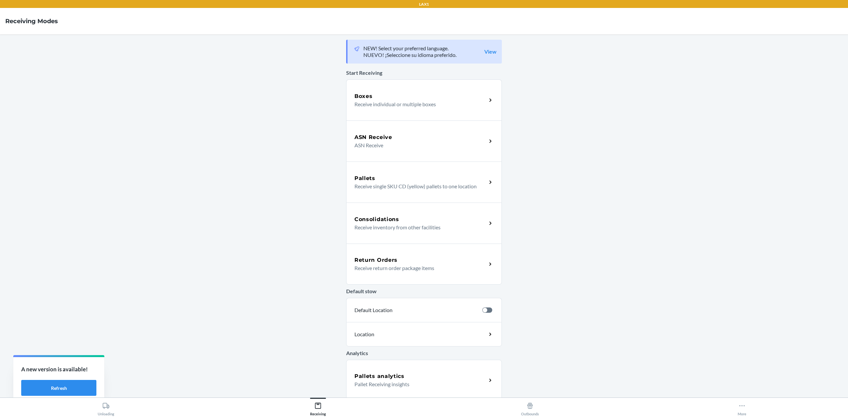
click at [383, 265] on p "Receive return order package items" at bounding box center [418, 268] width 127 height 8
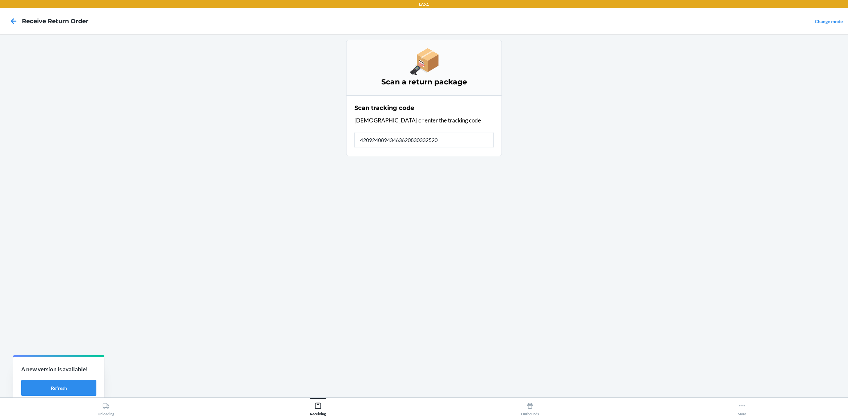
type input "420924089434636208303325202"
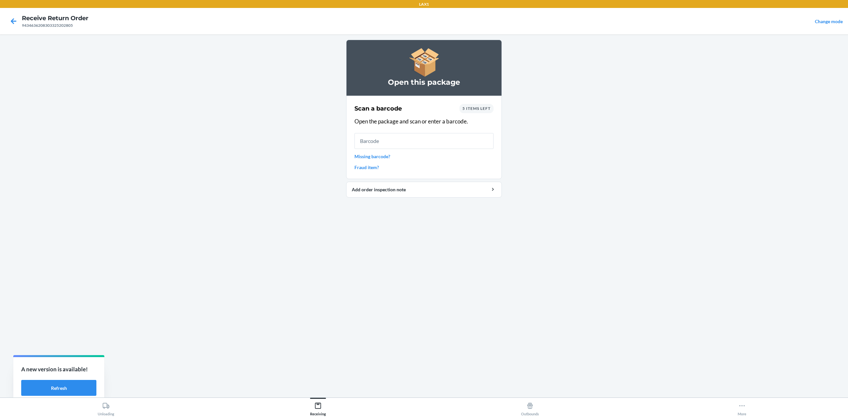
click at [375, 157] on link "Missing barcode?" at bounding box center [424, 156] width 139 height 7
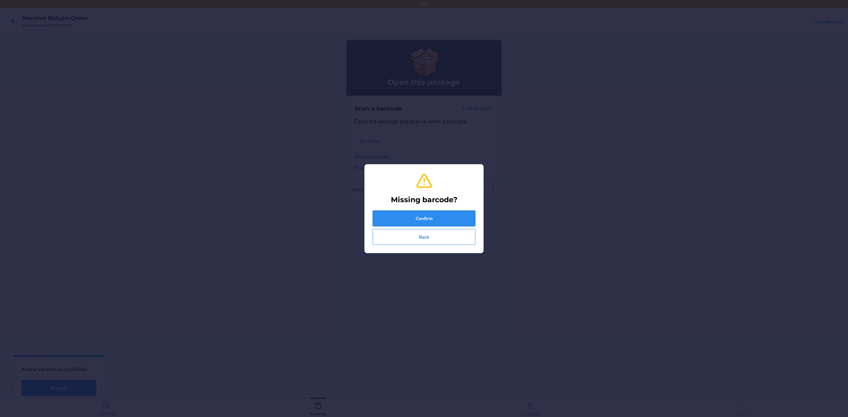
click at [430, 221] on button "Confirm" at bounding box center [424, 219] width 103 height 16
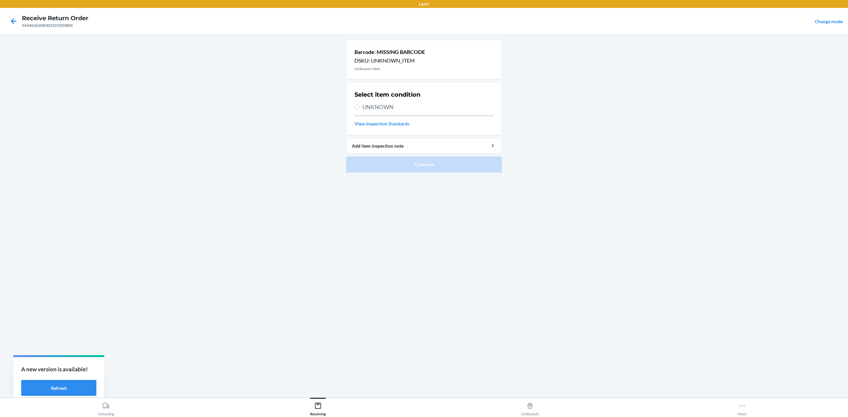
click at [392, 112] on div "Select item condition UNKNOWN View Inspection Standards" at bounding box center [424, 108] width 139 height 41
click at [393, 113] on div "Select item condition UNKNOWN View Inspection Standards" at bounding box center [424, 108] width 139 height 41
click at [386, 110] on span "UNKNOWN" at bounding box center [427, 107] width 131 height 9
click at [360, 110] on input "UNKNOWN" at bounding box center [357, 107] width 5 height 5
radio input "true"
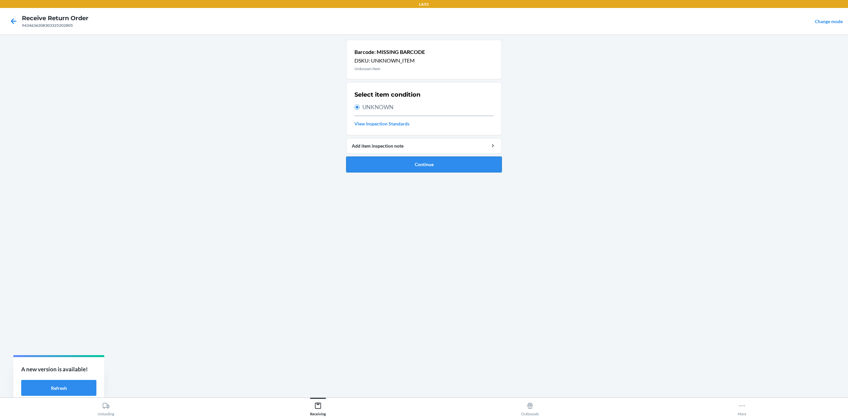
click at [430, 166] on button "Continue" at bounding box center [424, 165] width 156 height 16
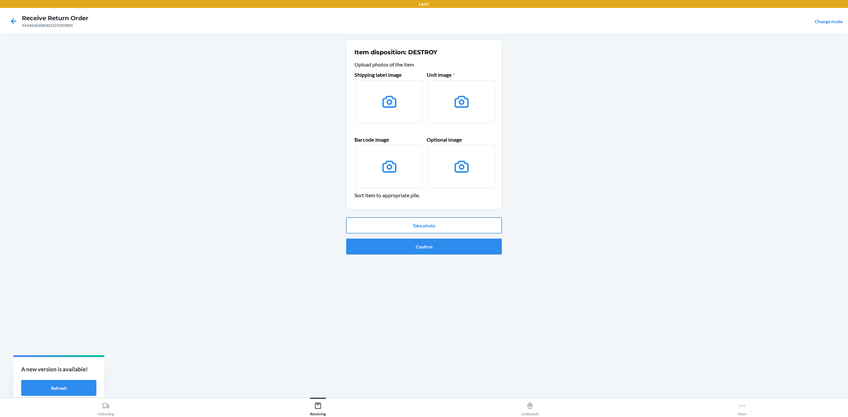
click at [463, 229] on button "Take photo" at bounding box center [424, 226] width 156 height 16
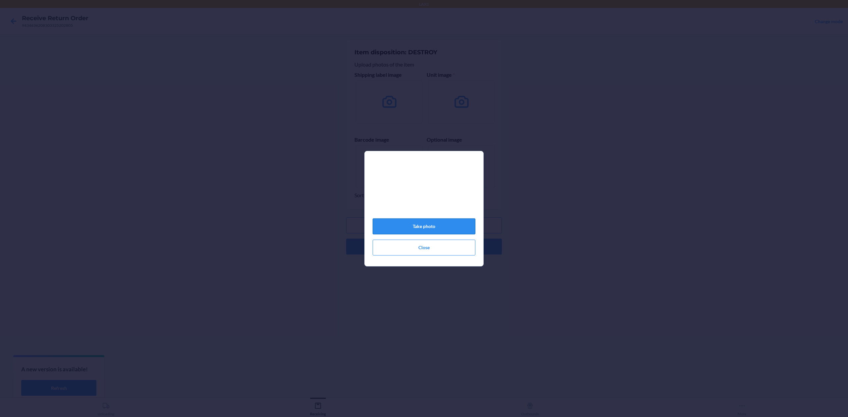
click at [443, 231] on button "Take photo" at bounding box center [424, 227] width 103 height 16
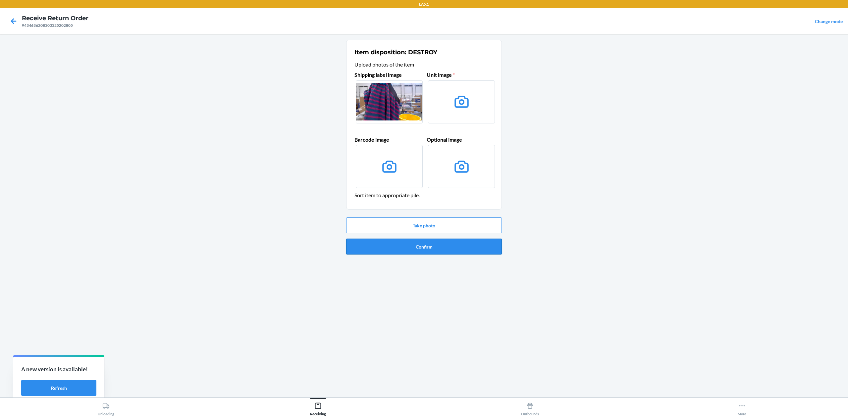
click at [446, 252] on button "Confirm" at bounding box center [424, 247] width 156 height 16
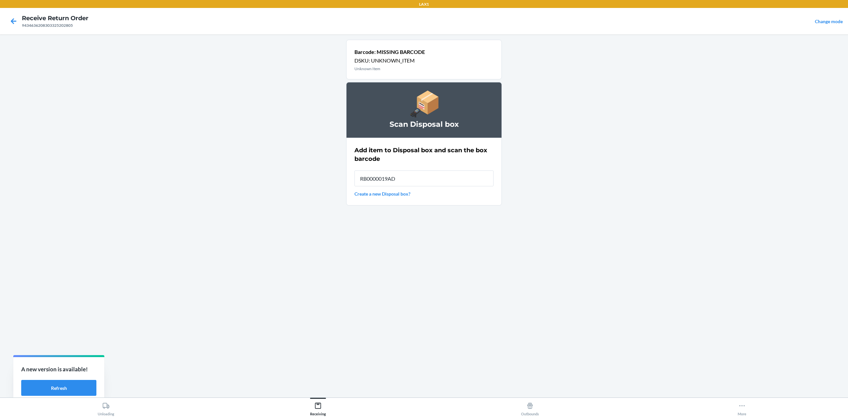
type input "RB0000019AD"
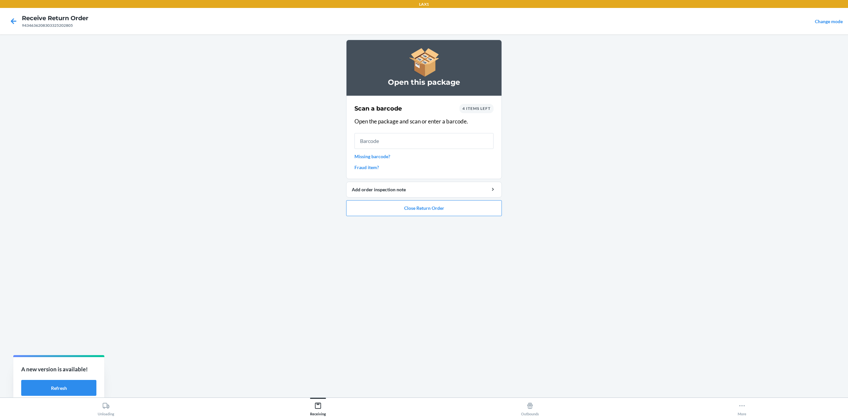
click at [380, 154] on link "Missing barcode?" at bounding box center [424, 156] width 139 height 7
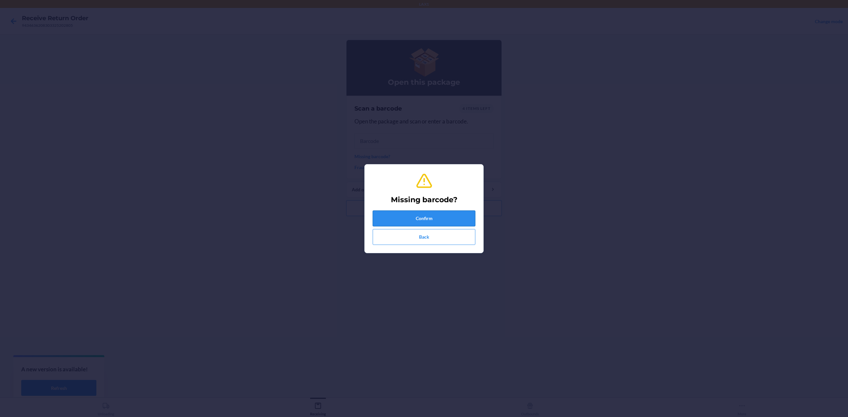
click at [409, 219] on button "Confirm" at bounding box center [424, 219] width 103 height 16
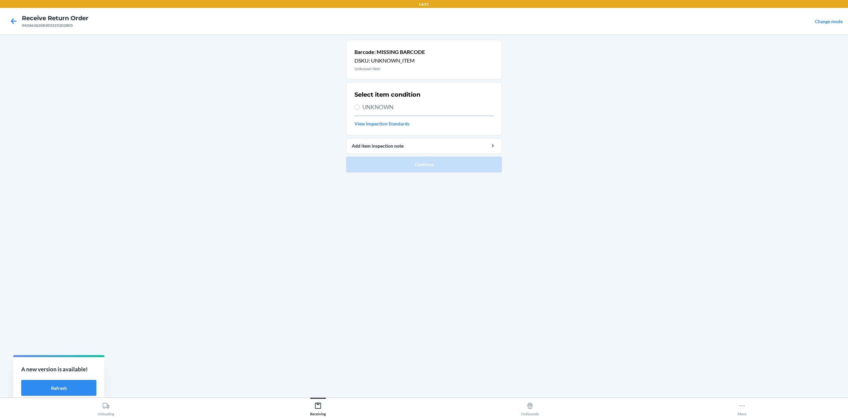
click at [381, 105] on span "UNKNOWN" at bounding box center [427, 107] width 131 height 9
click at [360, 105] on input "UNKNOWN" at bounding box center [357, 107] width 5 height 5
radio input "true"
click at [439, 164] on button "Continue" at bounding box center [424, 165] width 156 height 16
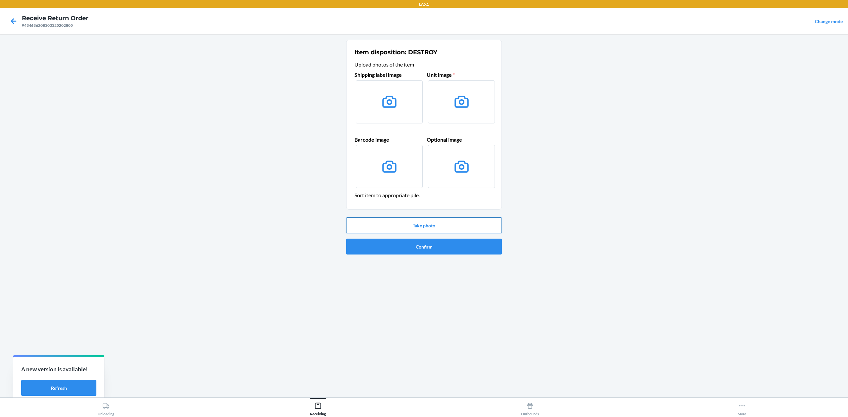
click at [456, 230] on button "Take photo" at bounding box center [424, 226] width 156 height 16
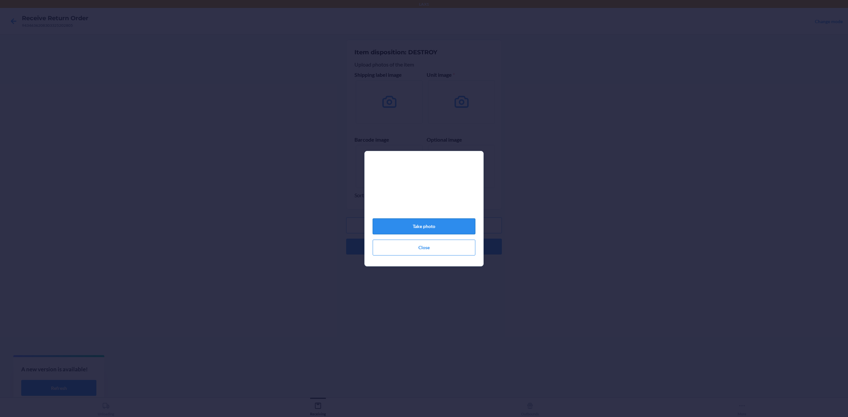
click at [455, 226] on button "Take photo" at bounding box center [424, 227] width 103 height 16
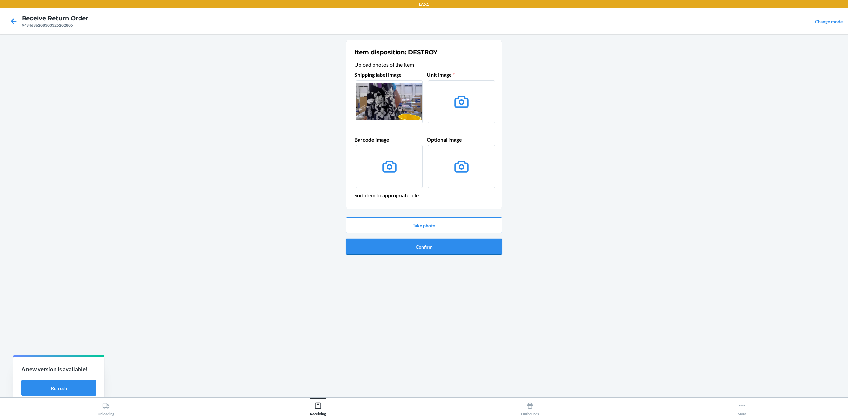
click at [462, 247] on button "Confirm" at bounding box center [424, 247] width 156 height 16
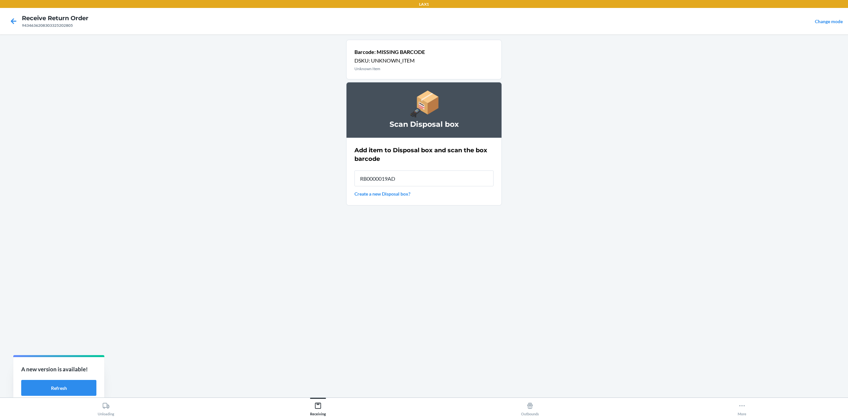
type input "RB0000019AD"
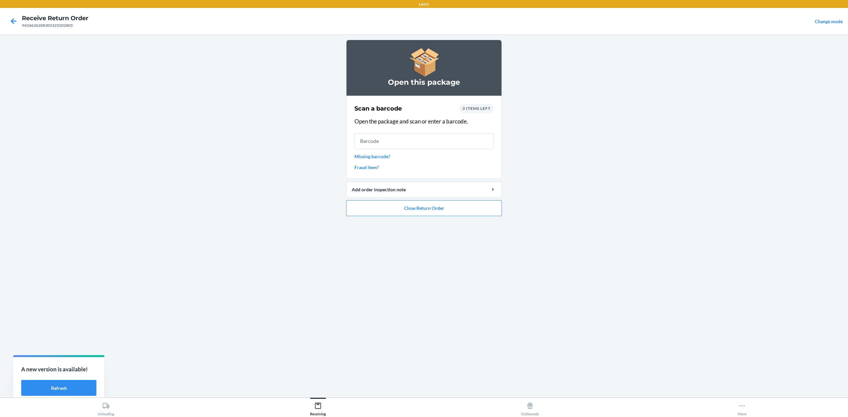
click at [387, 155] on link "Missing barcode?" at bounding box center [424, 156] width 139 height 7
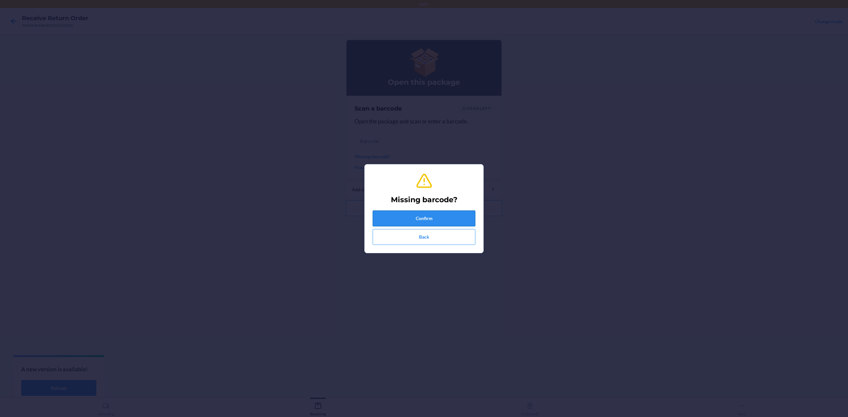
click at [439, 216] on button "Confirm" at bounding box center [424, 219] width 103 height 16
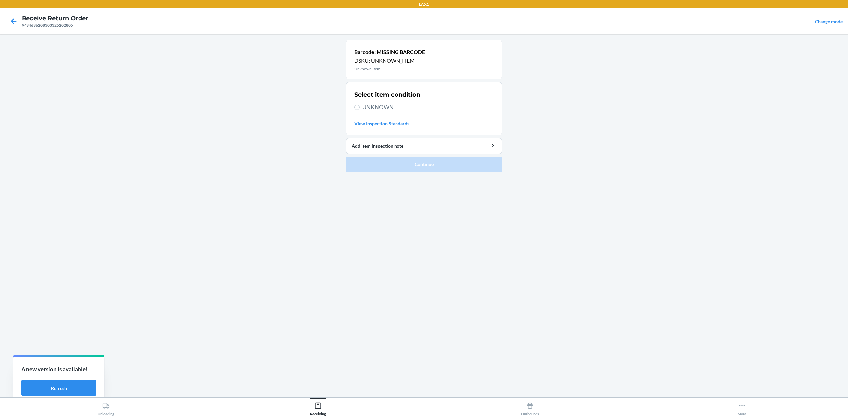
click at [381, 104] on span "UNKNOWN" at bounding box center [427, 107] width 131 height 9
click at [360, 105] on input "UNKNOWN" at bounding box center [357, 107] width 5 height 5
radio input "true"
click at [460, 163] on button "Continue" at bounding box center [424, 165] width 156 height 16
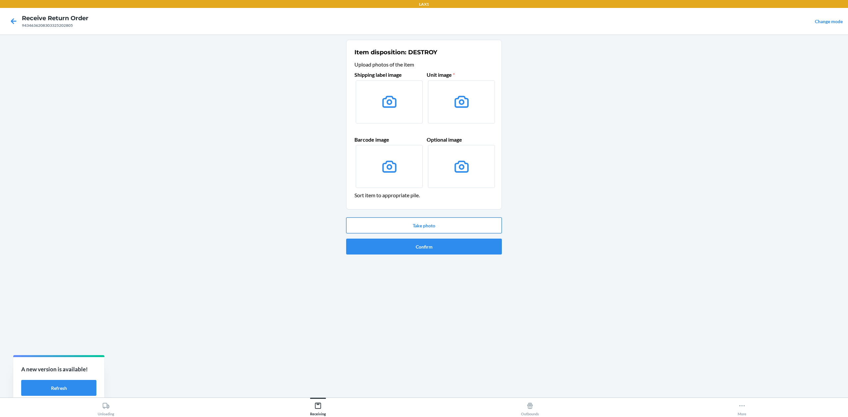
click at [464, 221] on button "Take photo" at bounding box center [424, 226] width 156 height 16
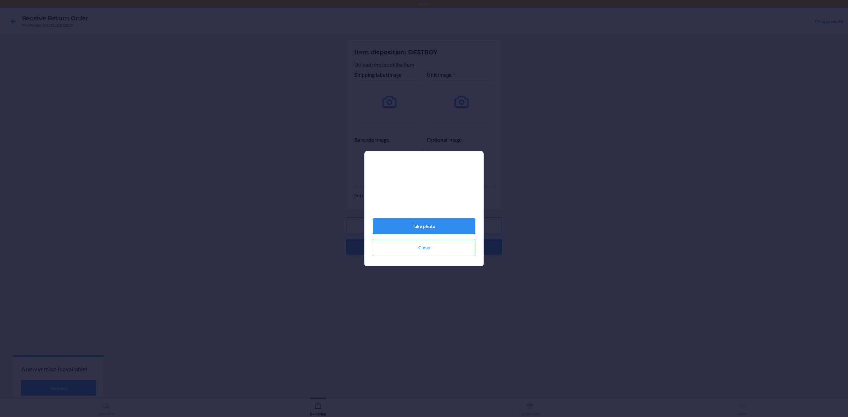
click at [459, 221] on div "Take photo Close" at bounding box center [424, 212] width 103 height 94
click at [461, 229] on button "Take photo" at bounding box center [424, 227] width 103 height 16
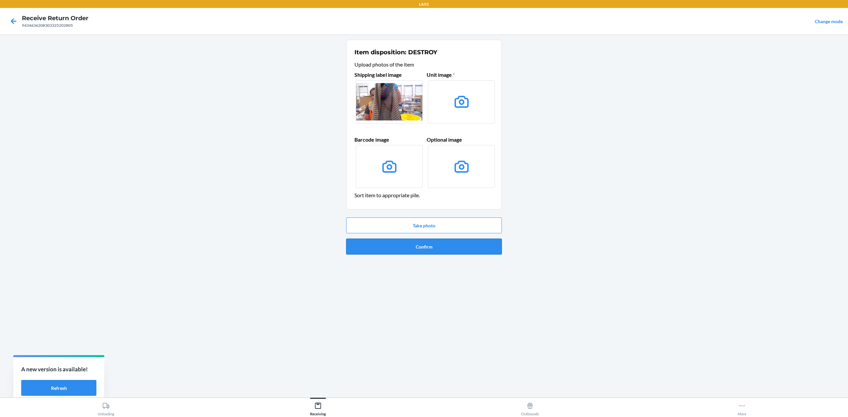
click at [455, 245] on button "Confirm" at bounding box center [424, 247] width 156 height 16
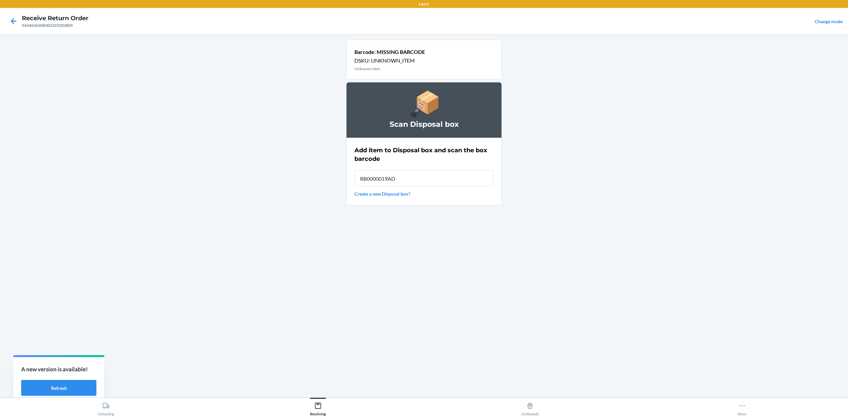
type input "RB0000019AD"
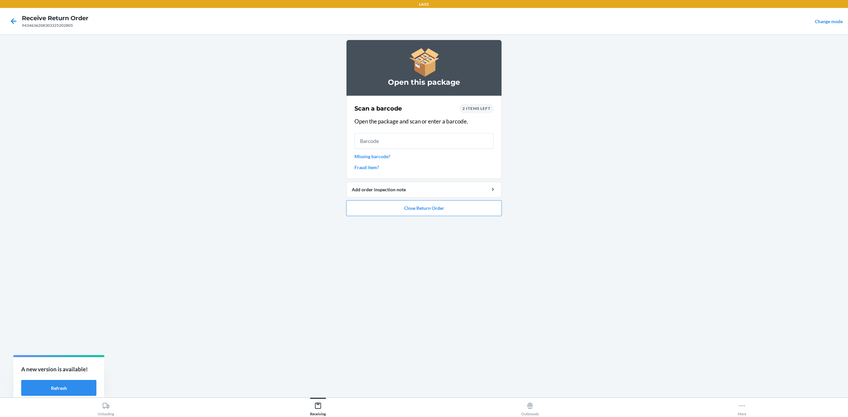
click at [369, 156] on link "Missing barcode?" at bounding box center [424, 156] width 139 height 7
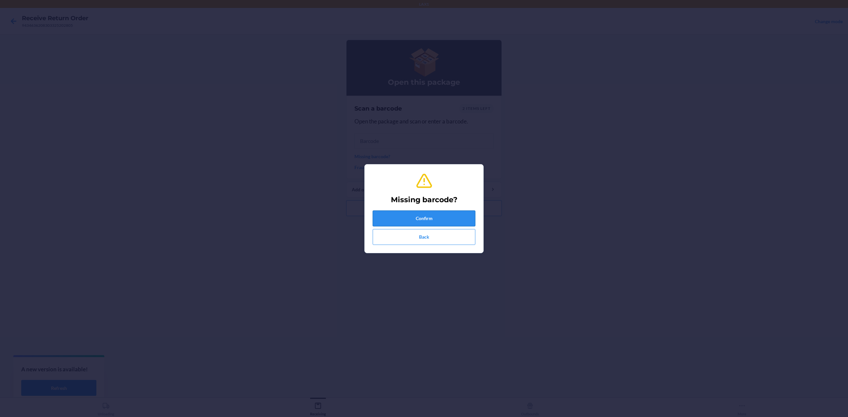
click at [447, 219] on button "Confirm" at bounding box center [424, 219] width 103 height 16
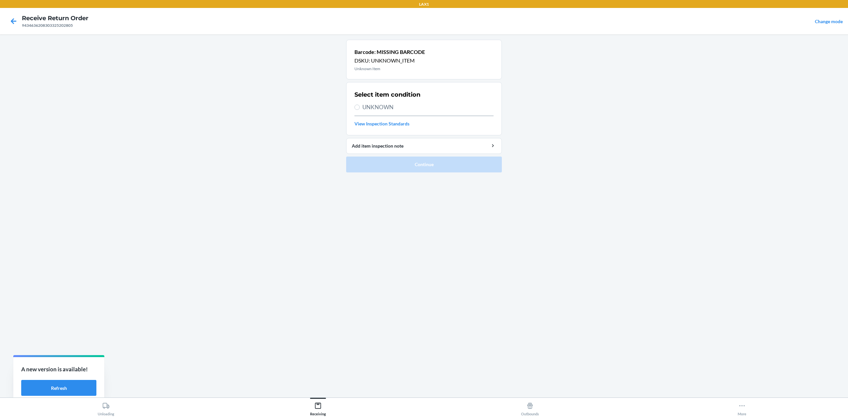
click at [370, 106] on span "UNKNOWN" at bounding box center [427, 107] width 131 height 9
click at [360, 106] on input "UNKNOWN" at bounding box center [357, 107] width 5 height 5
radio input "true"
drag, startPoint x: 472, startPoint y: 164, endPoint x: 476, endPoint y: 165, distance: 4.2
click at [476, 165] on button "Continue" at bounding box center [424, 165] width 156 height 16
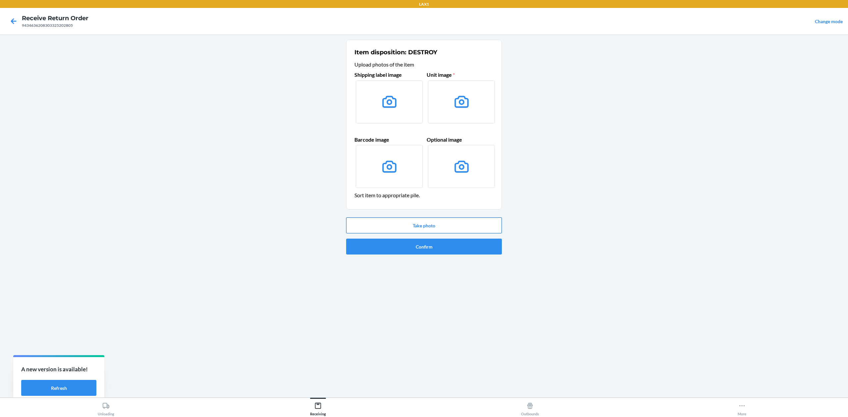
click at [445, 228] on button "Take photo" at bounding box center [424, 226] width 156 height 16
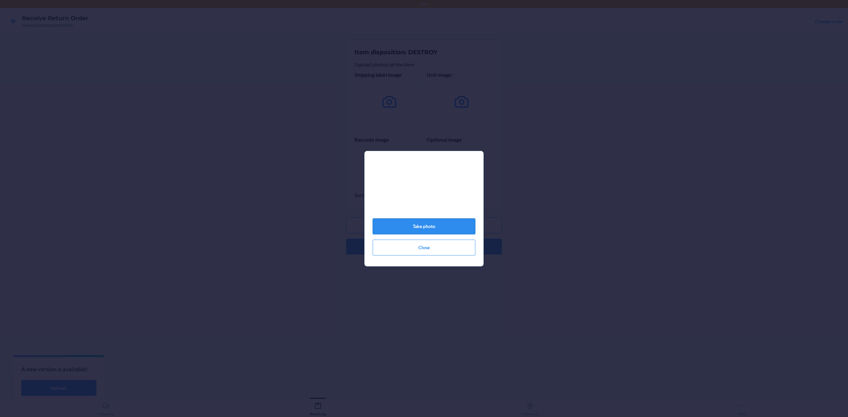
click at [452, 227] on button "Take photo" at bounding box center [424, 227] width 103 height 16
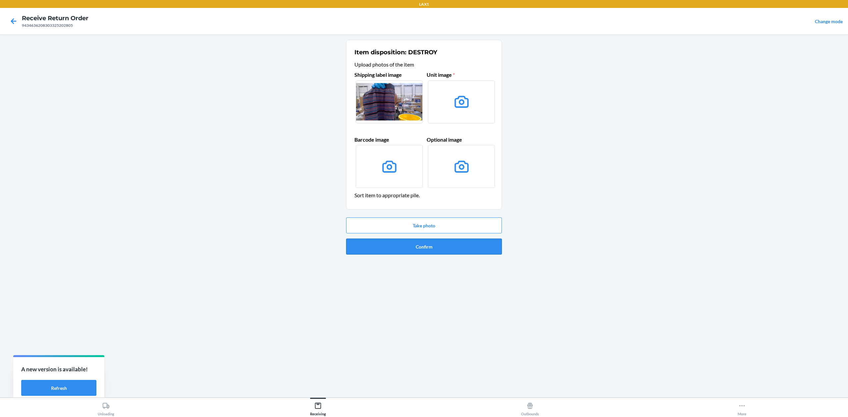
click at [455, 239] on button "Confirm" at bounding box center [424, 247] width 156 height 16
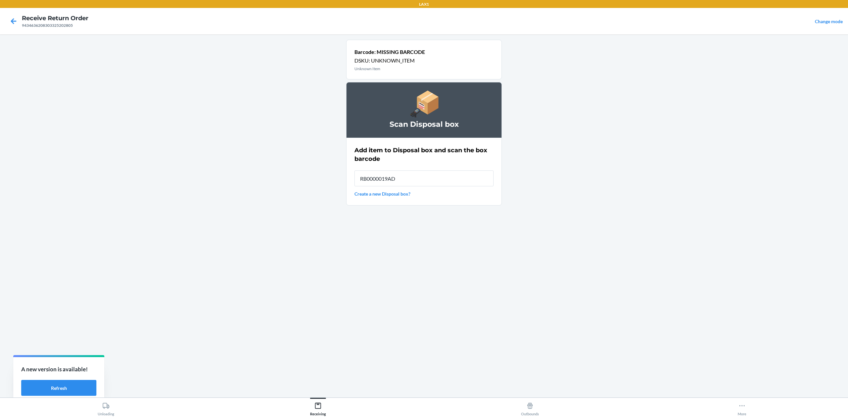
type input "RB0000019AD"
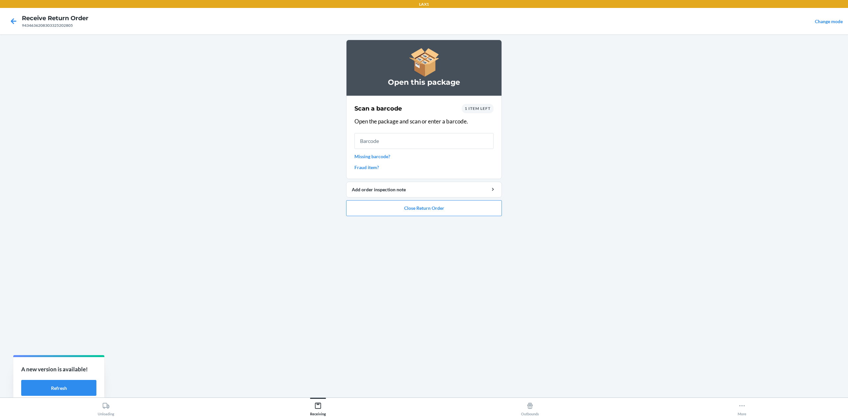
click at [382, 157] on link "Missing barcode?" at bounding box center [424, 156] width 139 height 7
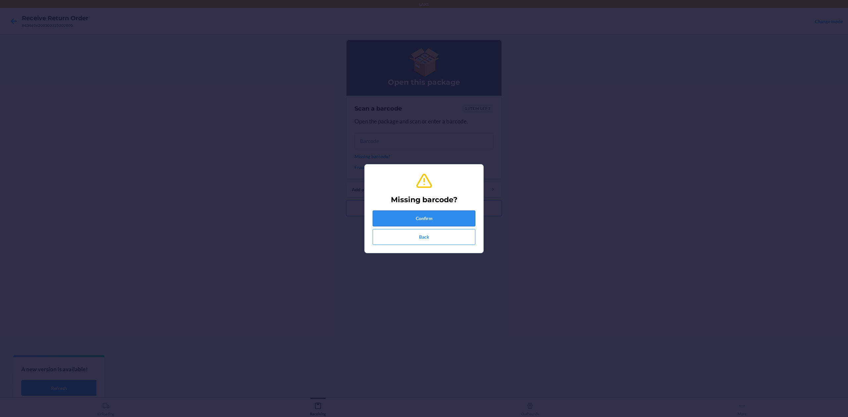
click at [448, 216] on button "Confirm" at bounding box center [424, 219] width 103 height 16
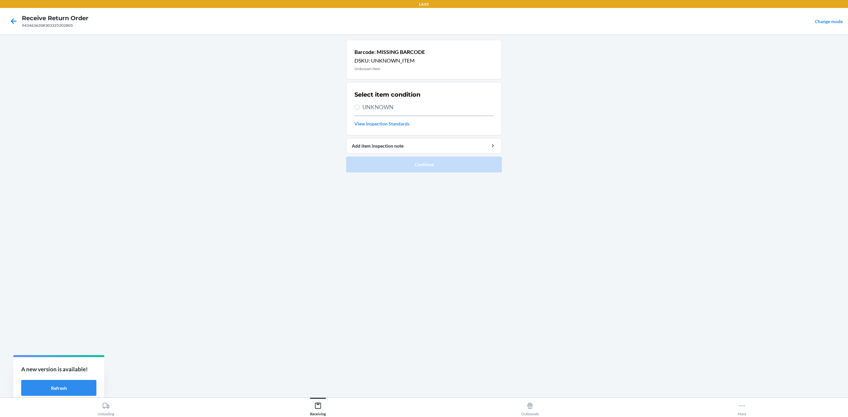
click at [391, 109] on span "UNKNOWN" at bounding box center [427, 107] width 131 height 9
click at [360, 109] on input "UNKNOWN" at bounding box center [357, 107] width 5 height 5
radio input "true"
click at [451, 178] on ol "Barcode: MISSING BARCODE DSKU: UNKNOWN_ITEM Unknown Item Select item condition …" at bounding box center [424, 109] width 156 height 138
click at [453, 166] on button "Continue" at bounding box center [424, 165] width 156 height 16
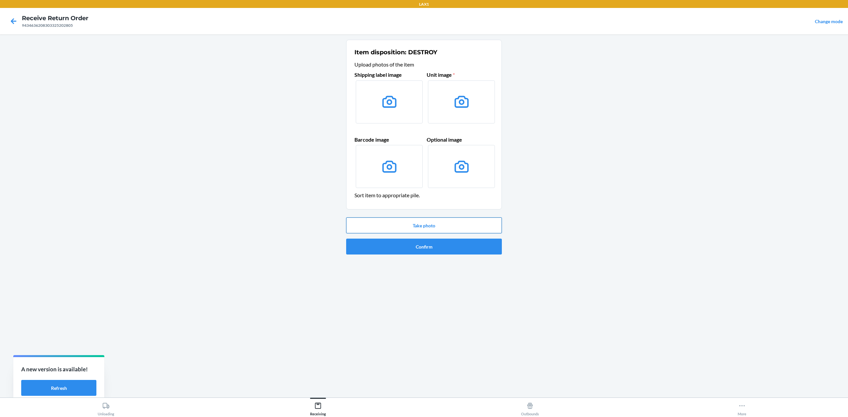
click at [429, 223] on button "Take photo" at bounding box center [424, 226] width 156 height 16
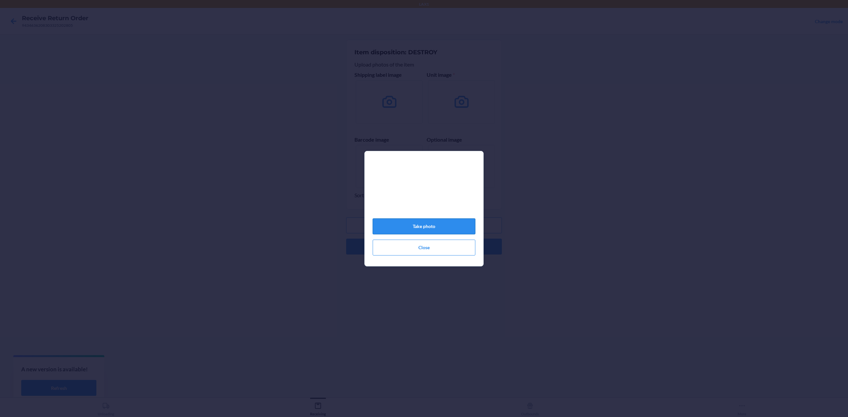
click at [435, 229] on button "Take photo" at bounding box center [424, 227] width 103 height 16
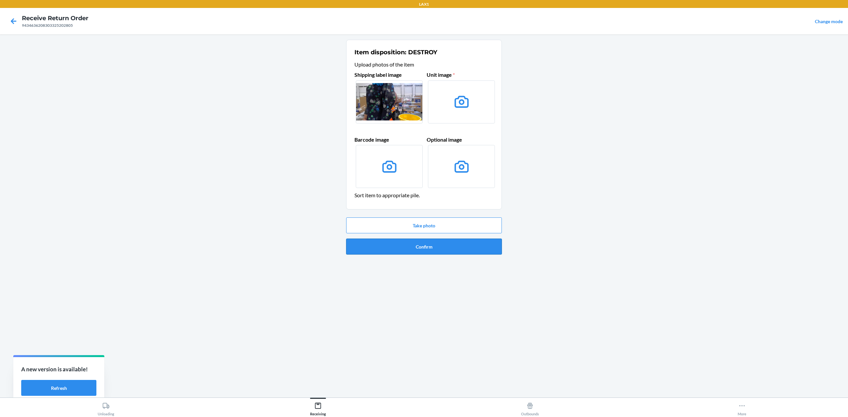
click at [452, 242] on button "Confirm" at bounding box center [424, 247] width 156 height 16
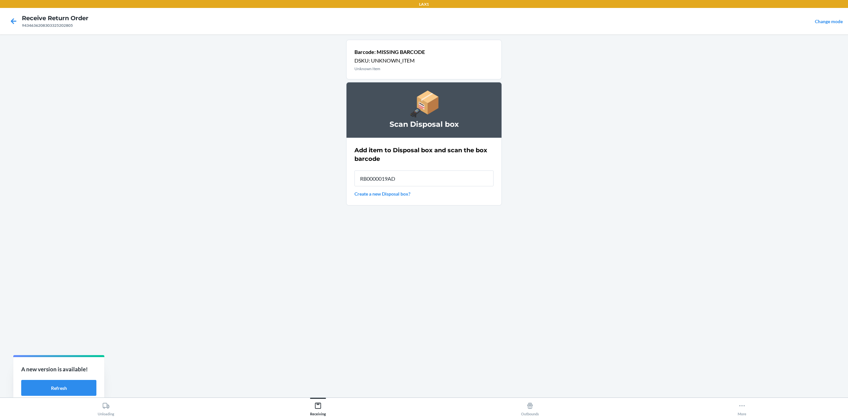
type input "RB0000019AD"
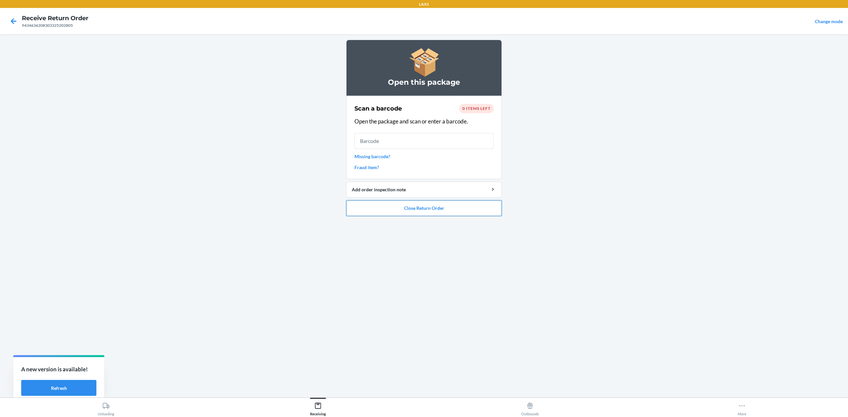
click at [472, 208] on button "Close Return Order" at bounding box center [424, 208] width 156 height 16
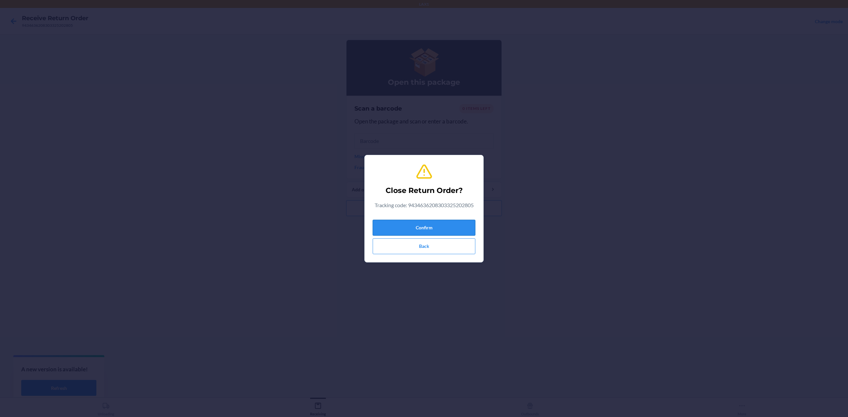
click at [456, 227] on button "Confirm" at bounding box center [424, 228] width 103 height 16
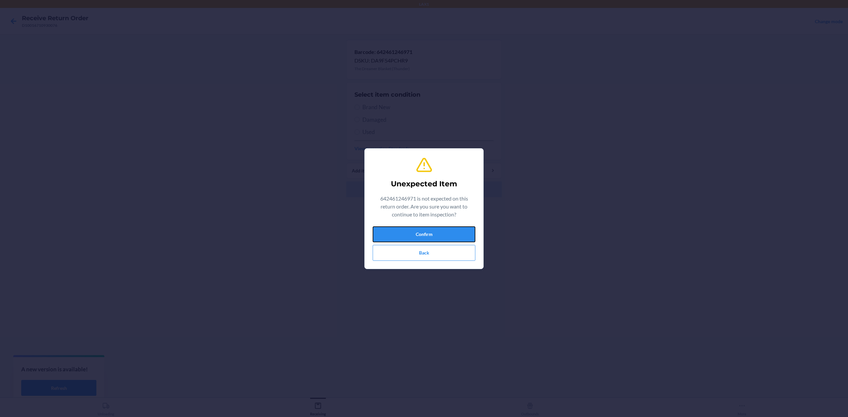
click at [408, 236] on button "Confirm" at bounding box center [424, 235] width 103 height 16
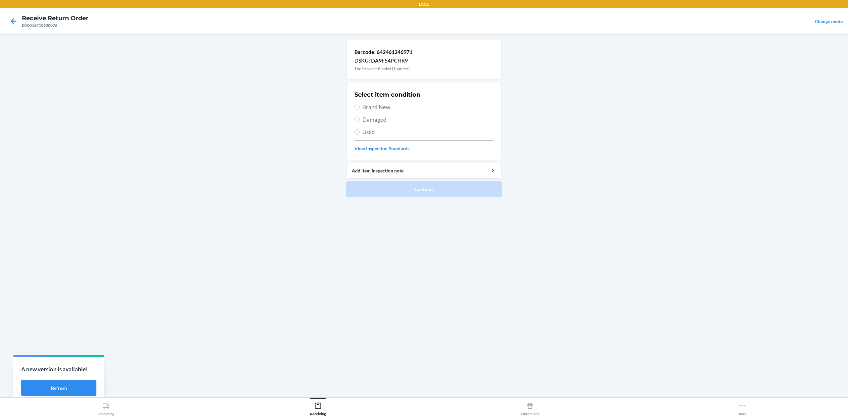
click at [367, 107] on span "Brand New" at bounding box center [427, 107] width 131 height 9
click at [360, 107] on input "Brand New" at bounding box center [357, 107] width 5 height 5
radio input "true"
click at [374, 121] on span "Damaged" at bounding box center [427, 120] width 131 height 9
click at [360, 121] on input "Damaged" at bounding box center [357, 119] width 5 height 5
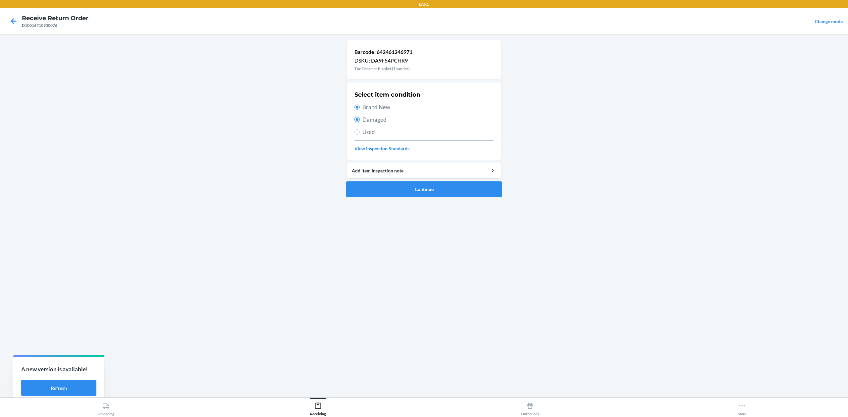
radio input "true"
radio input "false"
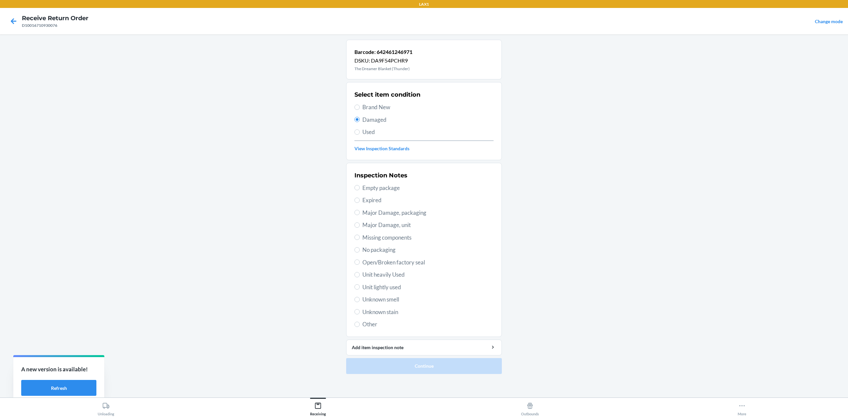
click at [421, 209] on span "Major Damage, packaging" at bounding box center [427, 213] width 131 height 9
click at [360, 210] on input "Major Damage, packaging" at bounding box center [357, 212] width 5 height 5
radio input "true"
click at [415, 214] on span "Major Damage, packaging" at bounding box center [427, 213] width 131 height 9
click at [360, 214] on input "Major Damage, packaging" at bounding box center [357, 212] width 5 height 5
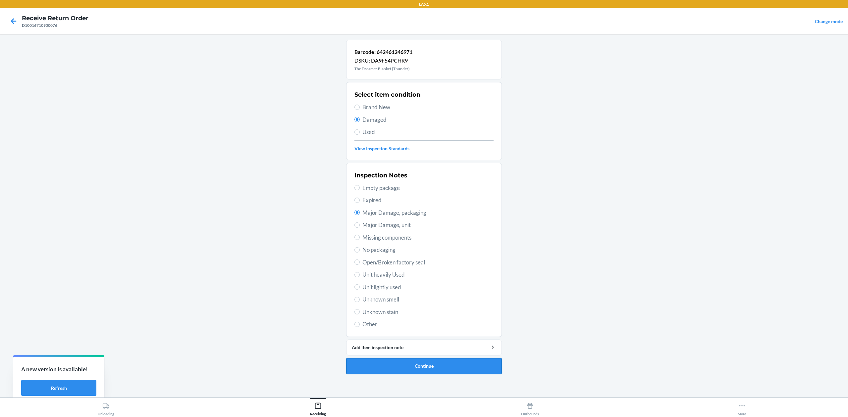
drag, startPoint x: 419, startPoint y: 371, endPoint x: 413, endPoint y: 346, distance: 25.8
click at [419, 313] on button "Continue" at bounding box center [424, 367] width 156 height 16
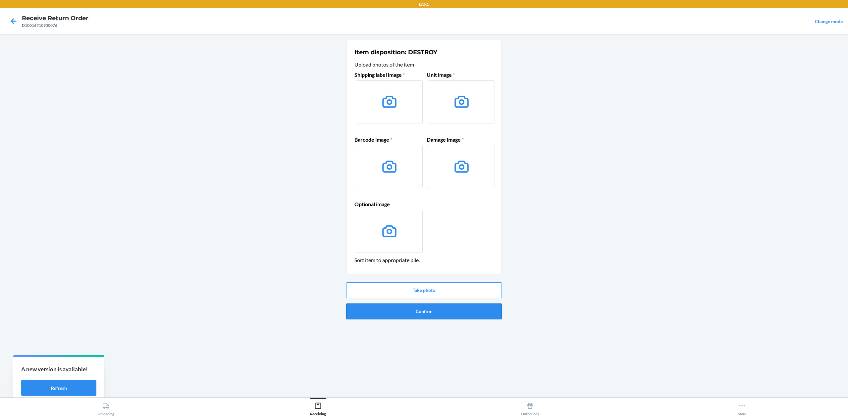
click at [444, 313] on button "Confirm" at bounding box center [424, 312] width 156 height 16
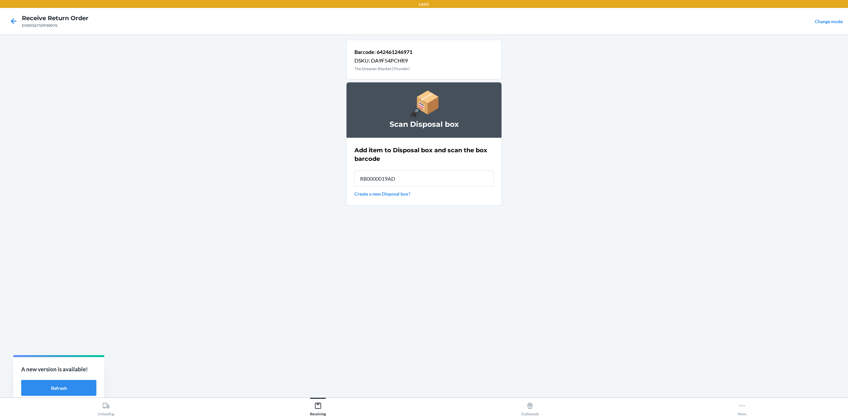
type input "RB0000019AD"
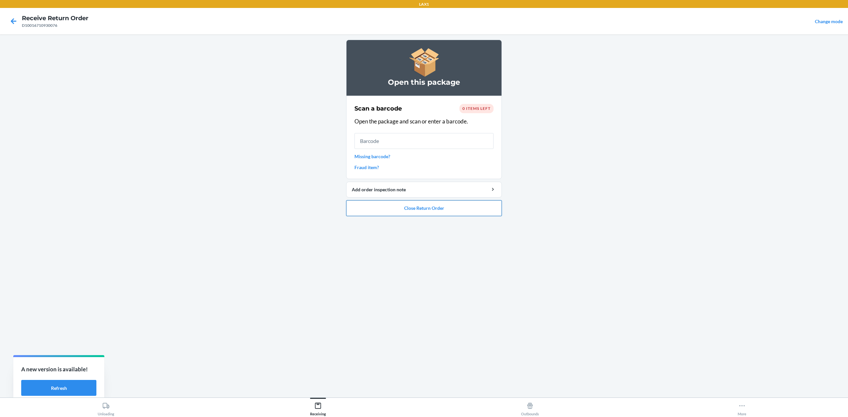
click at [463, 209] on button "Close Return Order" at bounding box center [424, 208] width 156 height 16
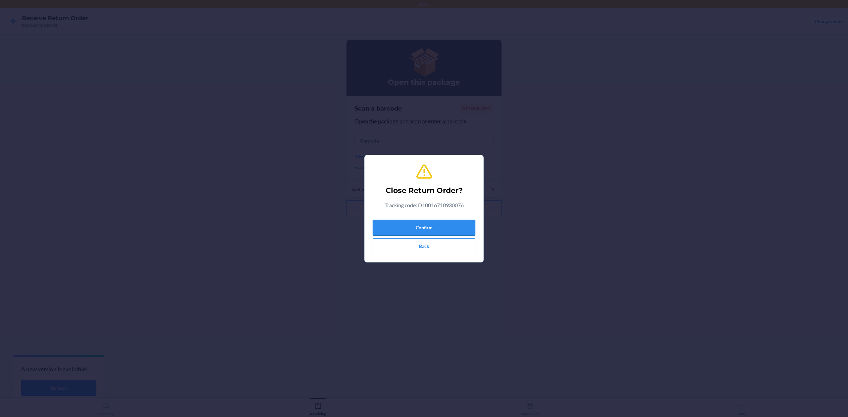
click at [456, 231] on button "Confirm" at bounding box center [424, 228] width 103 height 16
